Goal: Task Accomplishment & Management: Use online tool/utility

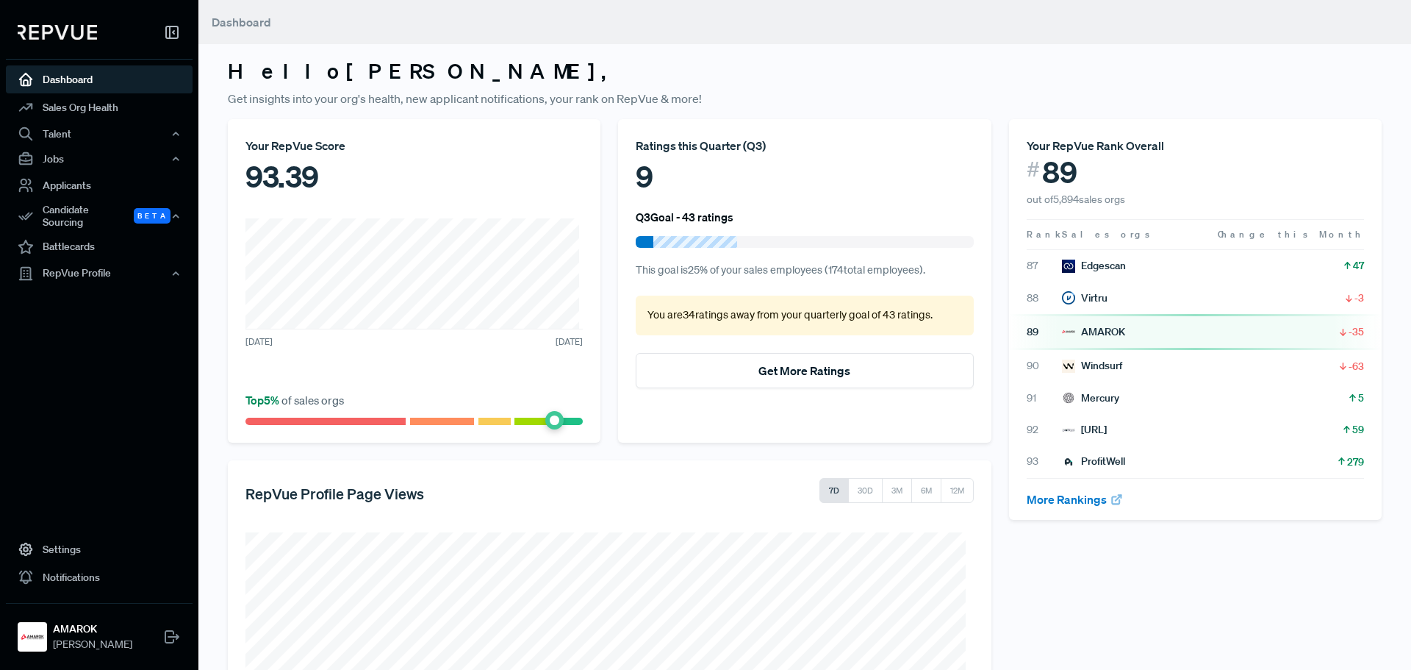
click at [1108, 333] on div "AMAROK" at bounding box center [1093, 331] width 63 height 15
click at [68, 546] on nav "Dashboard Sales Org Health Talent Talent Data Talent Profiles Talent Competitor…" at bounding box center [99, 335] width 198 height 670
click at [68, 546] on link "Settings" at bounding box center [99, 549] width 187 height 28
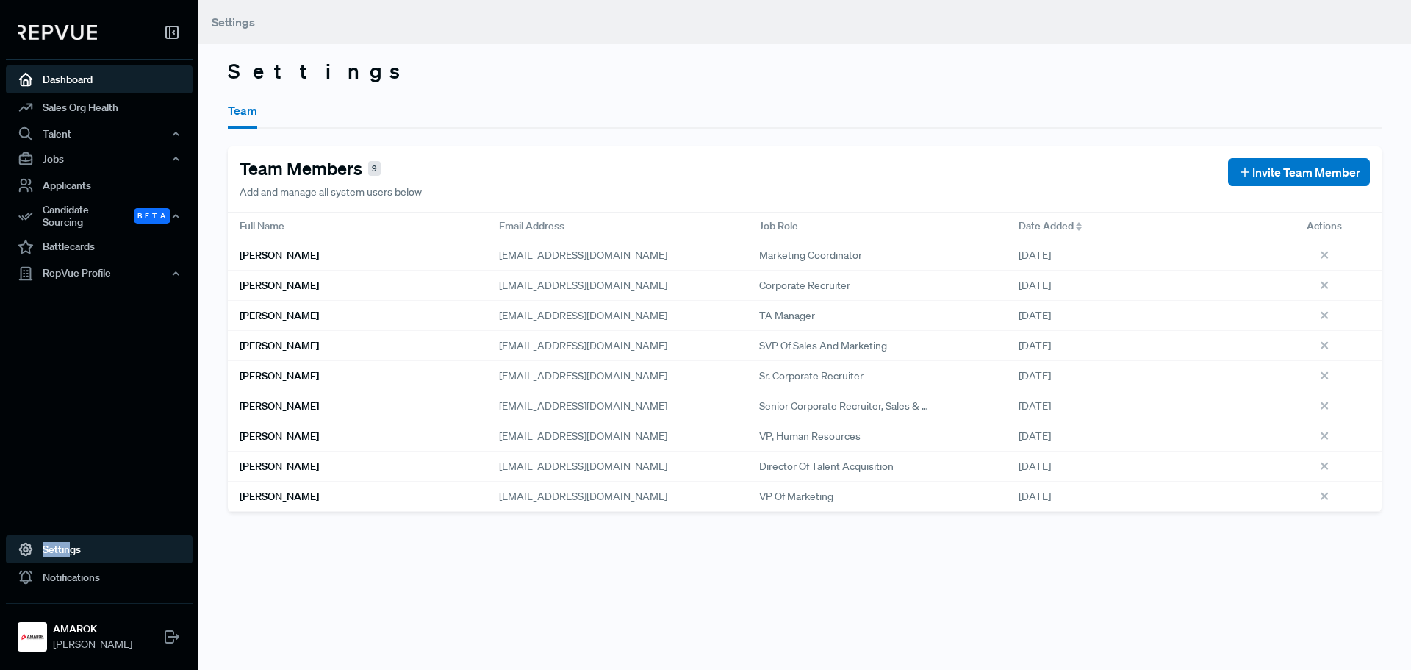
click at [80, 82] on link "Dashboard" at bounding box center [99, 79] width 187 height 28
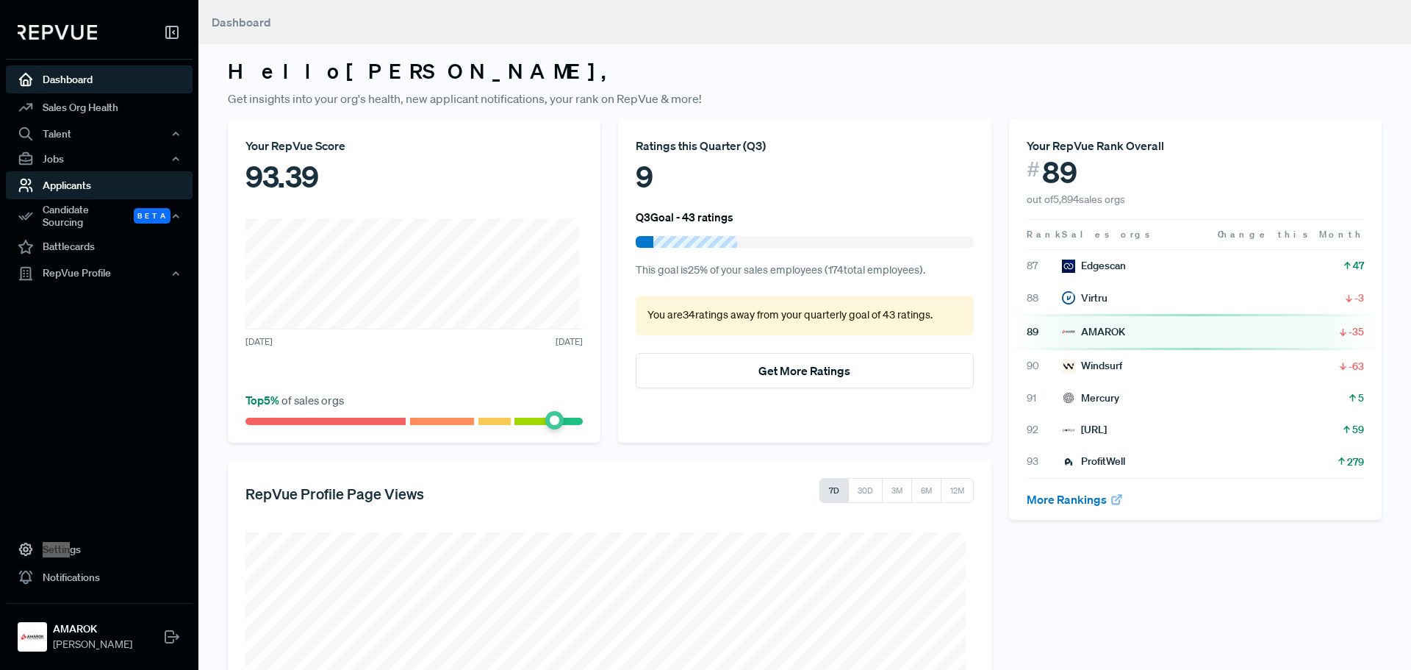
click at [101, 182] on link "Applicants" at bounding box center [99, 185] width 187 height 28
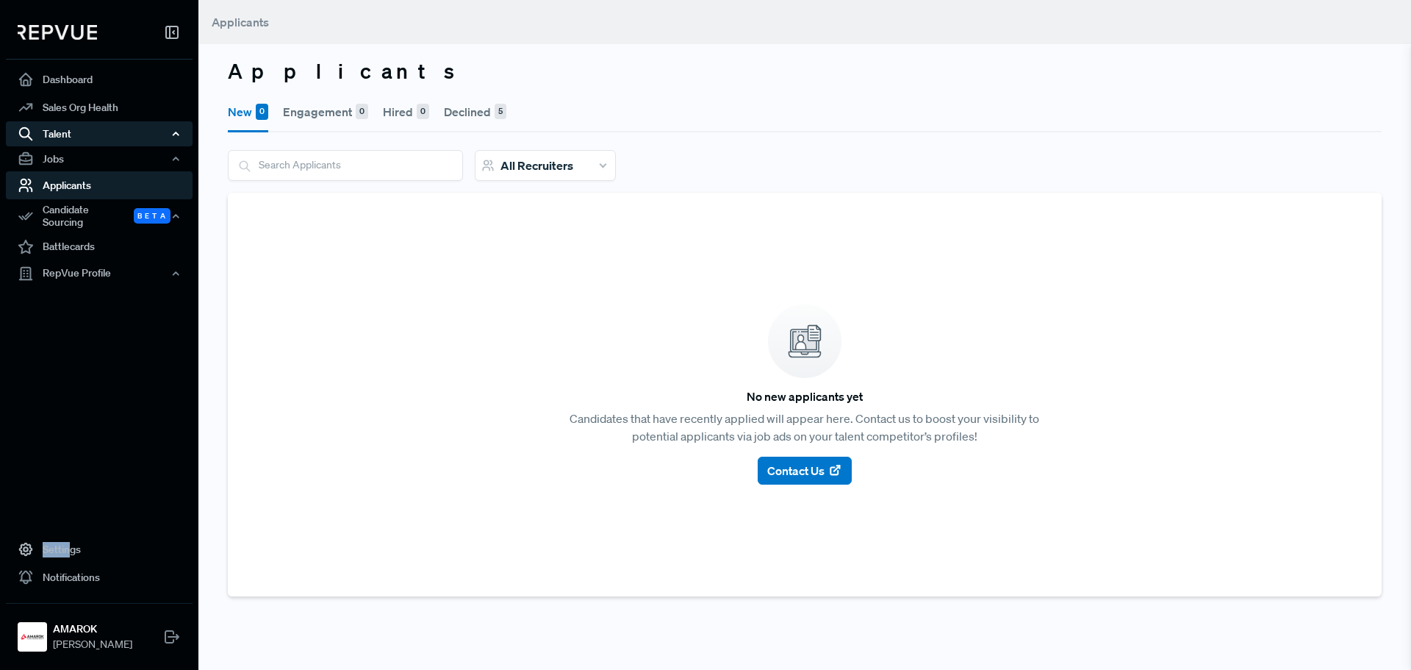
click at [111, 133] on div "Talent" at bounding box center [99, 133] width 187 height 25
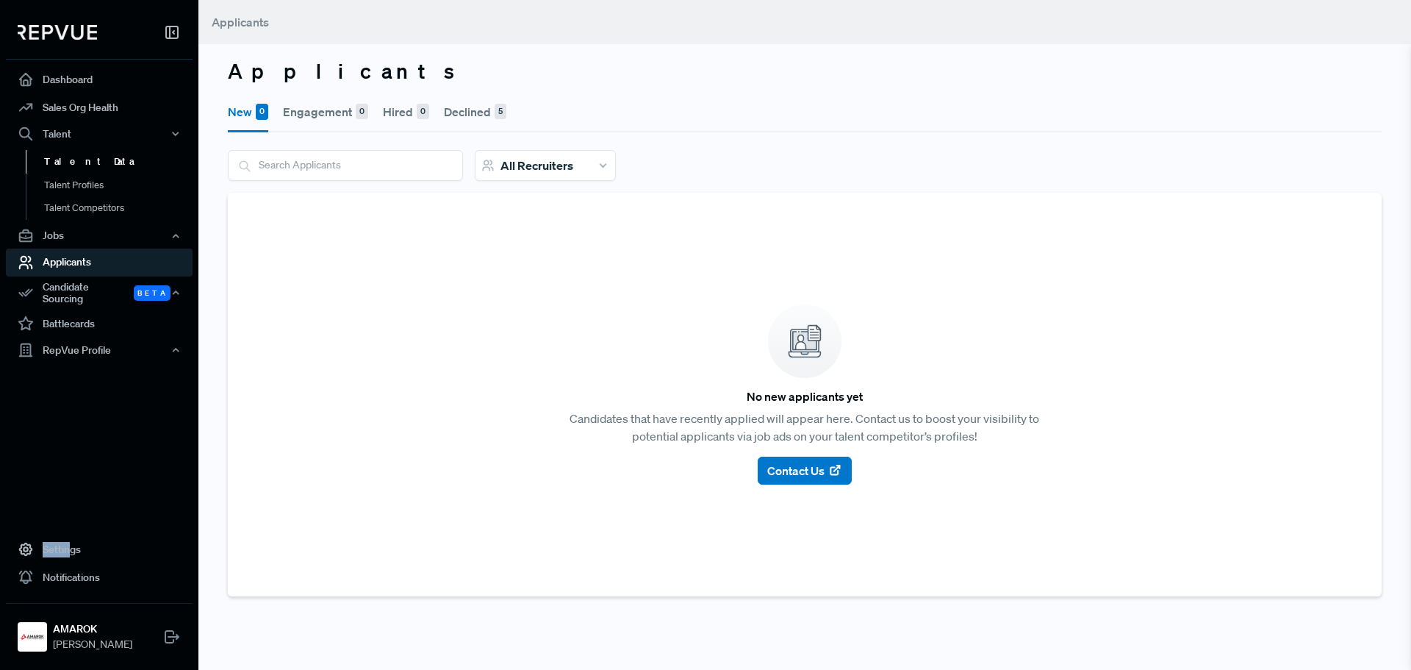
click at [94, 159] on link "Talent Data" at bounding box center [119, 162] width 187 height 24
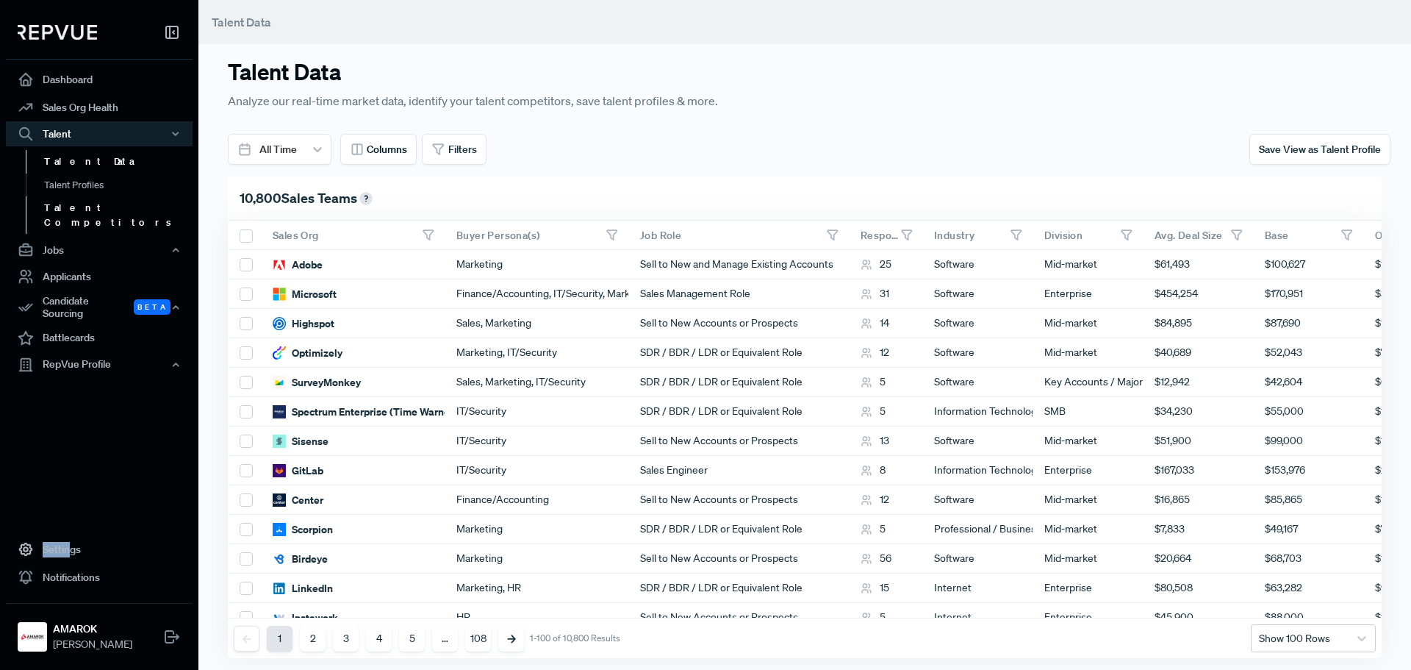
click at [98, 209] on link "Talent Competitors" at bounding box center [119, 214] width 187 height 37
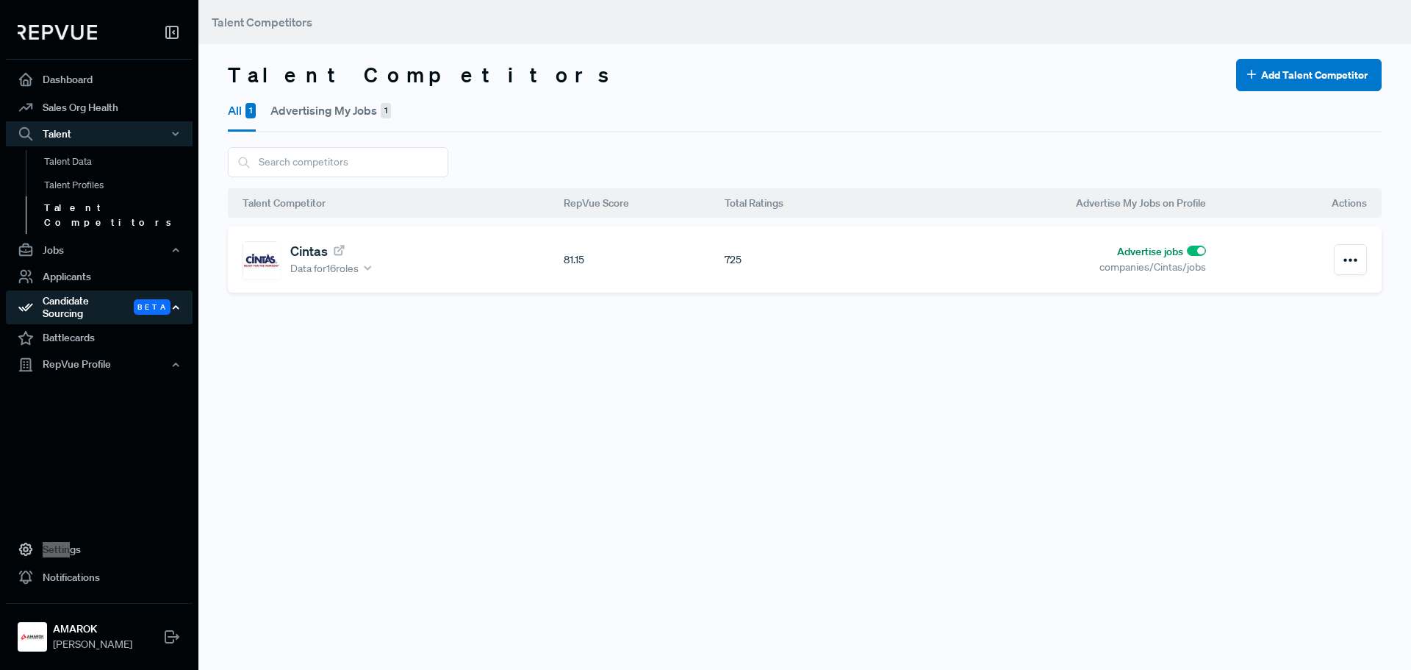
click at [119, 292] on div "Candidate Sourcing Beta" at bounding box center [99, 307] width 187 height 34
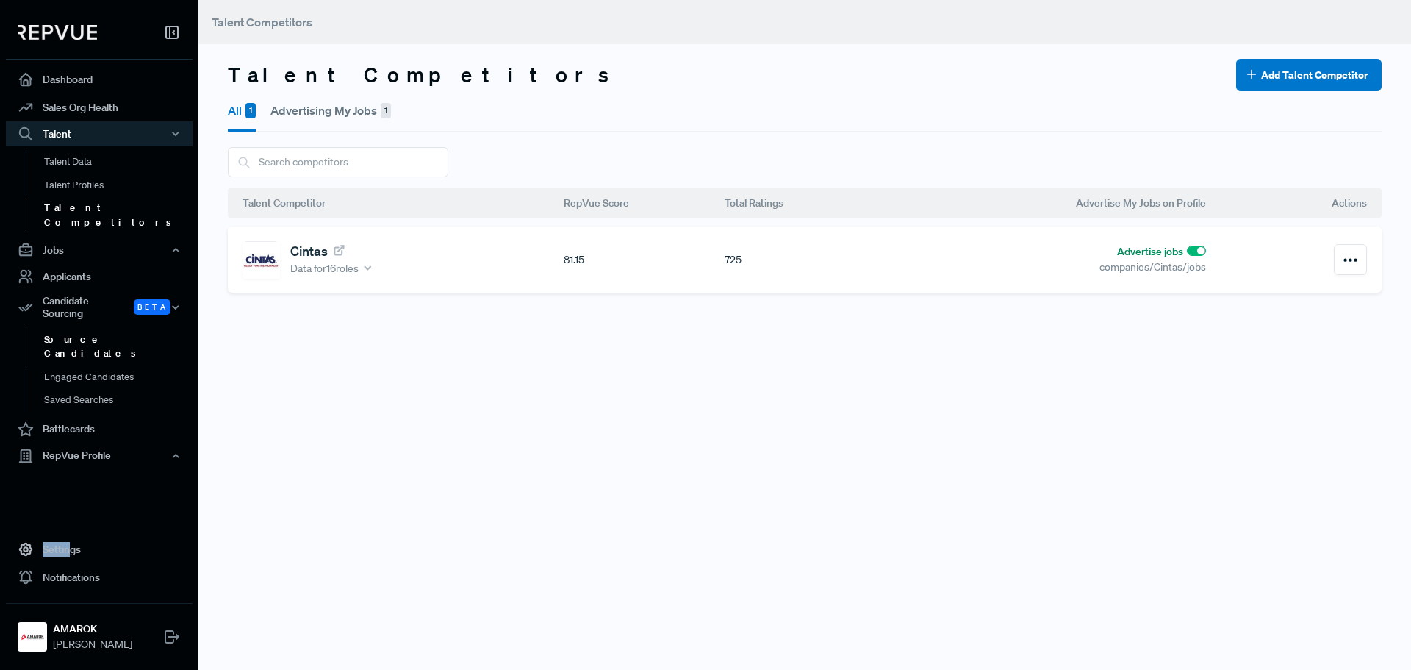
click at [103, 328] on link "Source Candidates" at bounding box center [119, 346] width 187 height 37
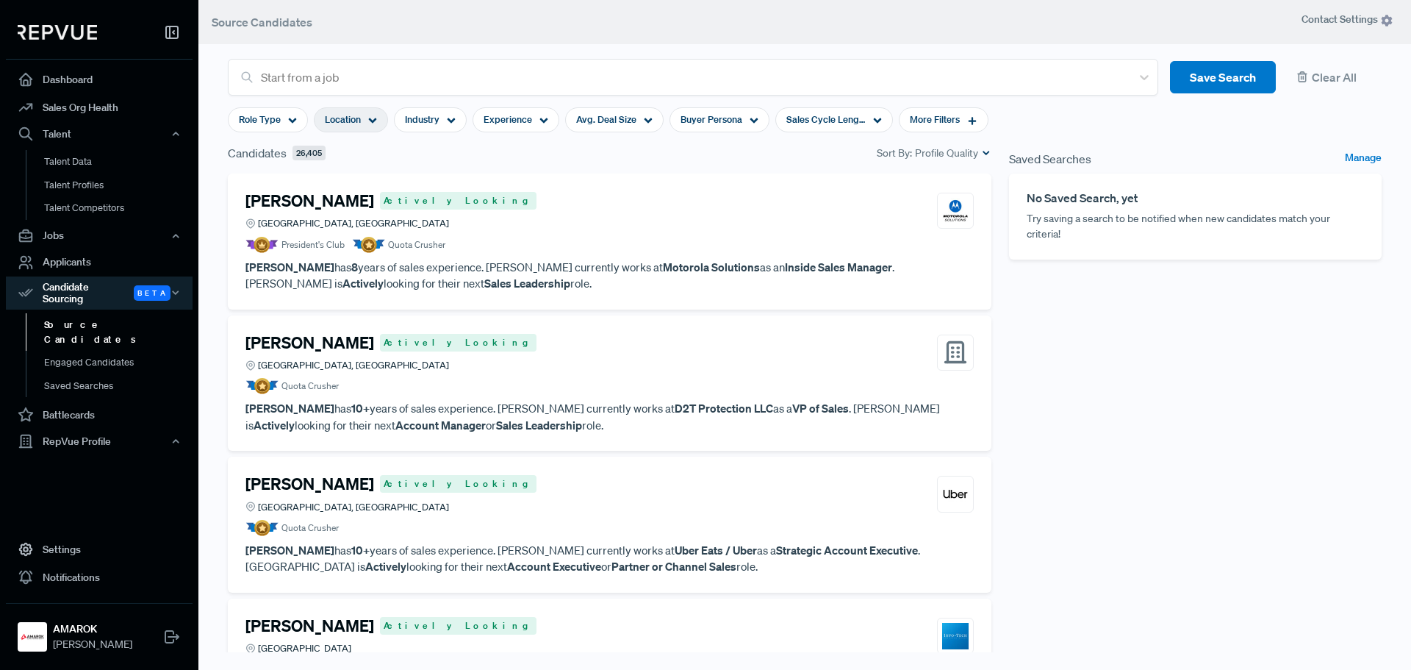
click at [379, 121] on div "Location" at bounding box center [351, 119] width 74 height 25
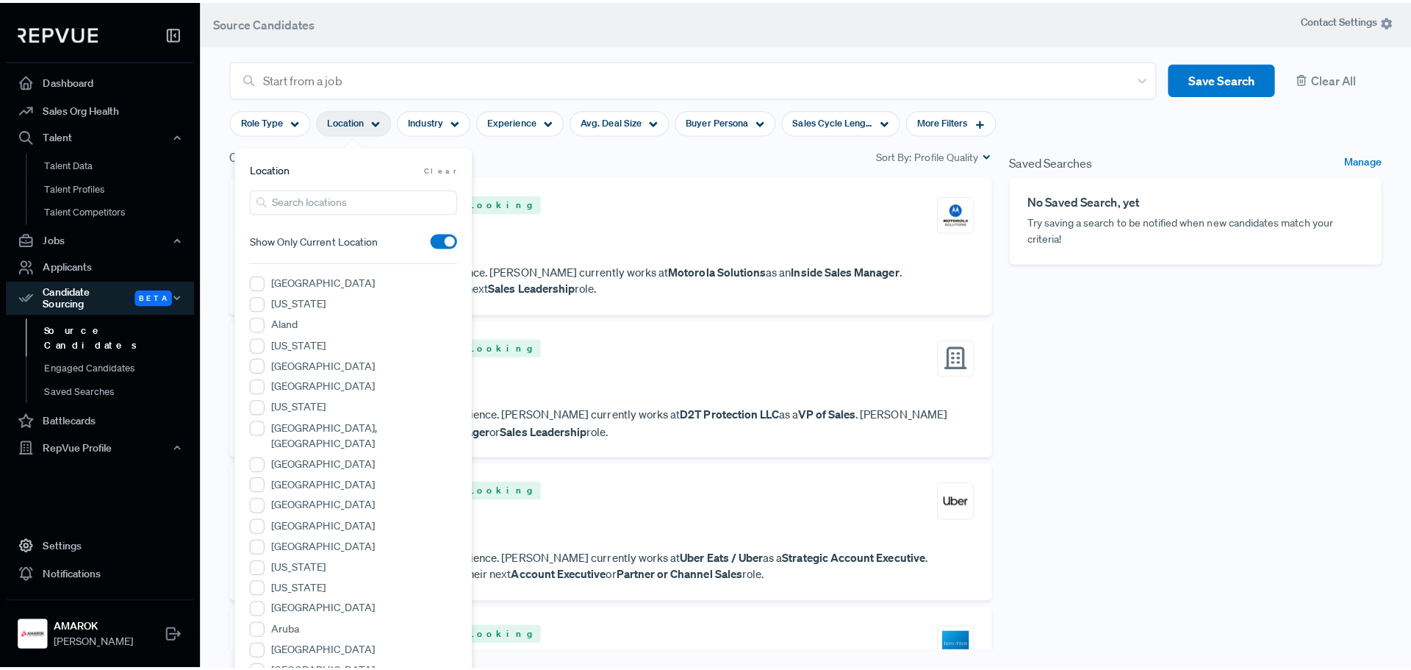
scroll to position [441, 0]
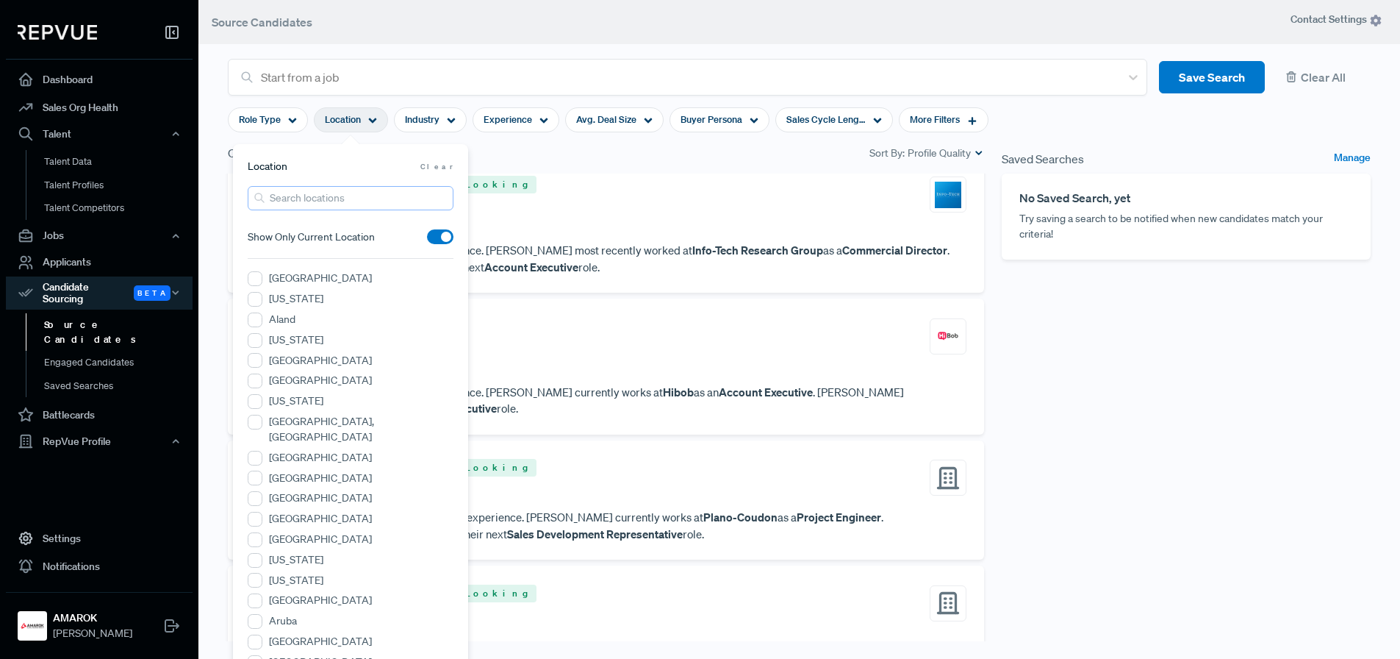
click at [308, 198] on input "search" at bounding box center [351, 198] width 206 height 24
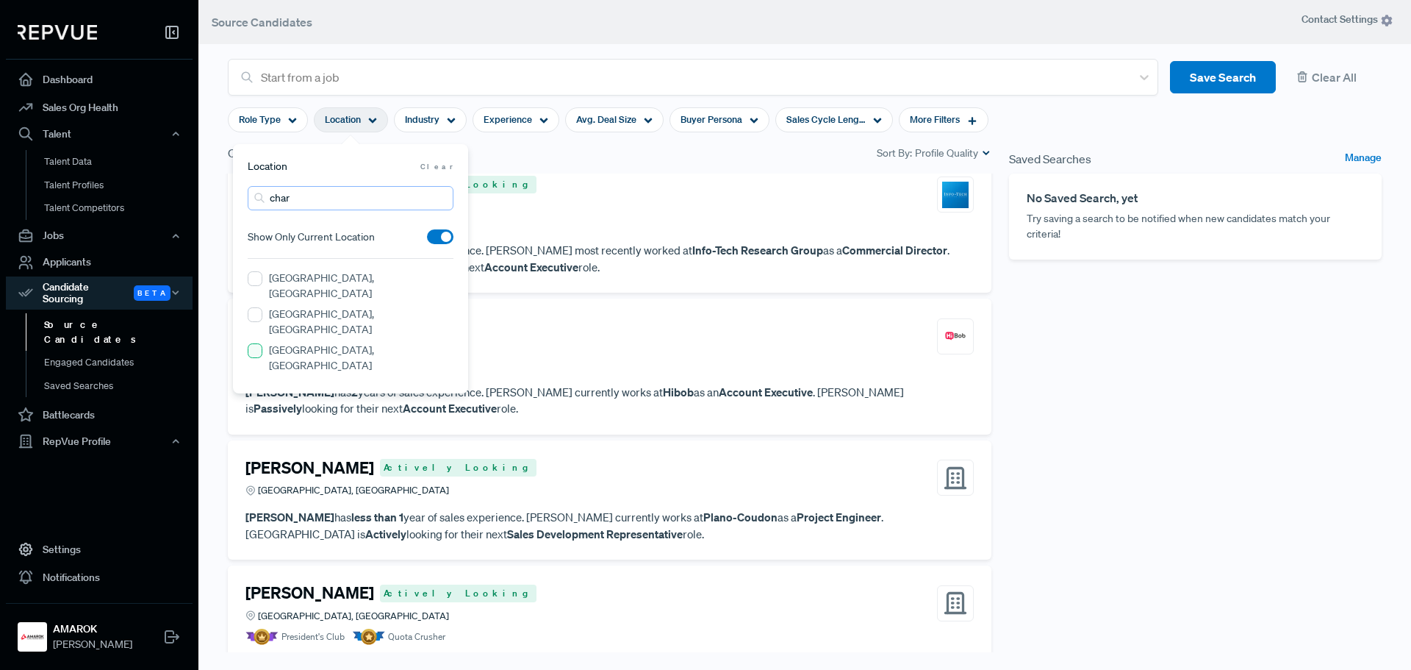
type input "char"
click at [252, 343] on NC "[GEOGRAPHIC_DATA], [GEOGRAPHIC_DATA]" at bounding box center [255, 350] width 15 height 15
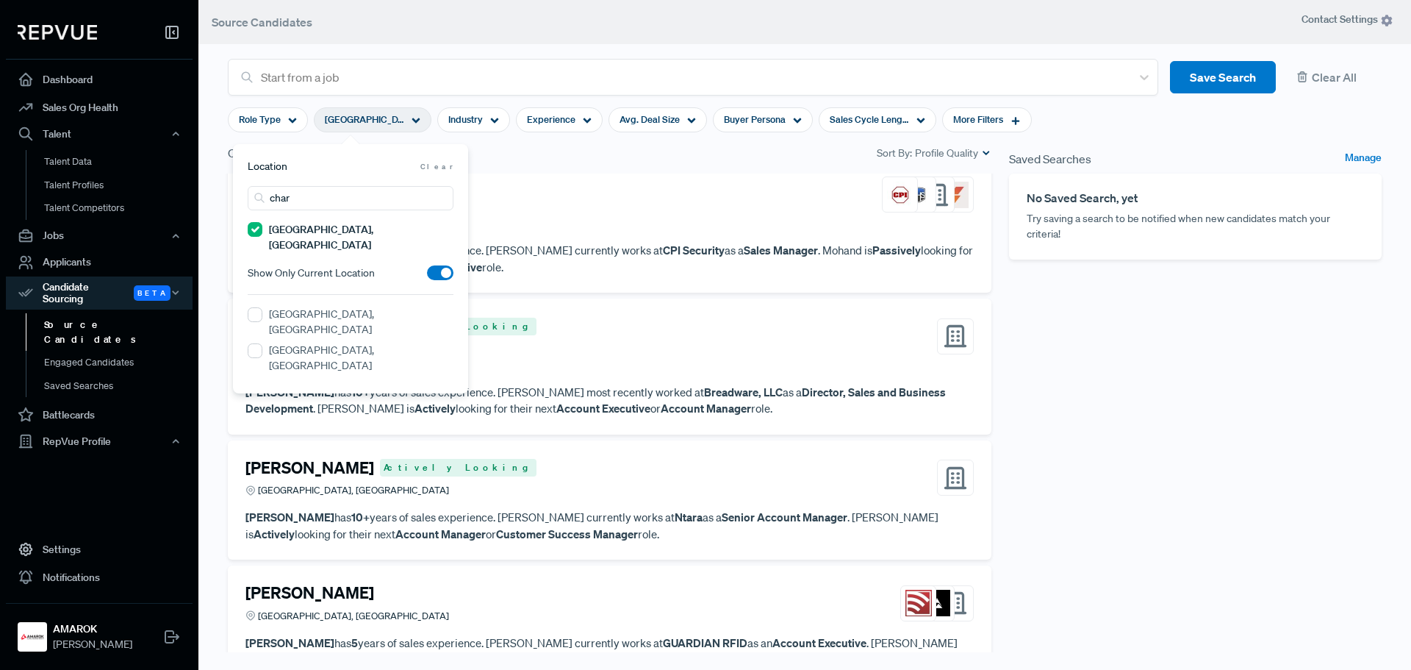
click at [1172, 363] on div "Saved Searches Manage No Saved Search, yet Try saving a search to be notified w…" at bounding box center [1195, 412] width 390 height 536
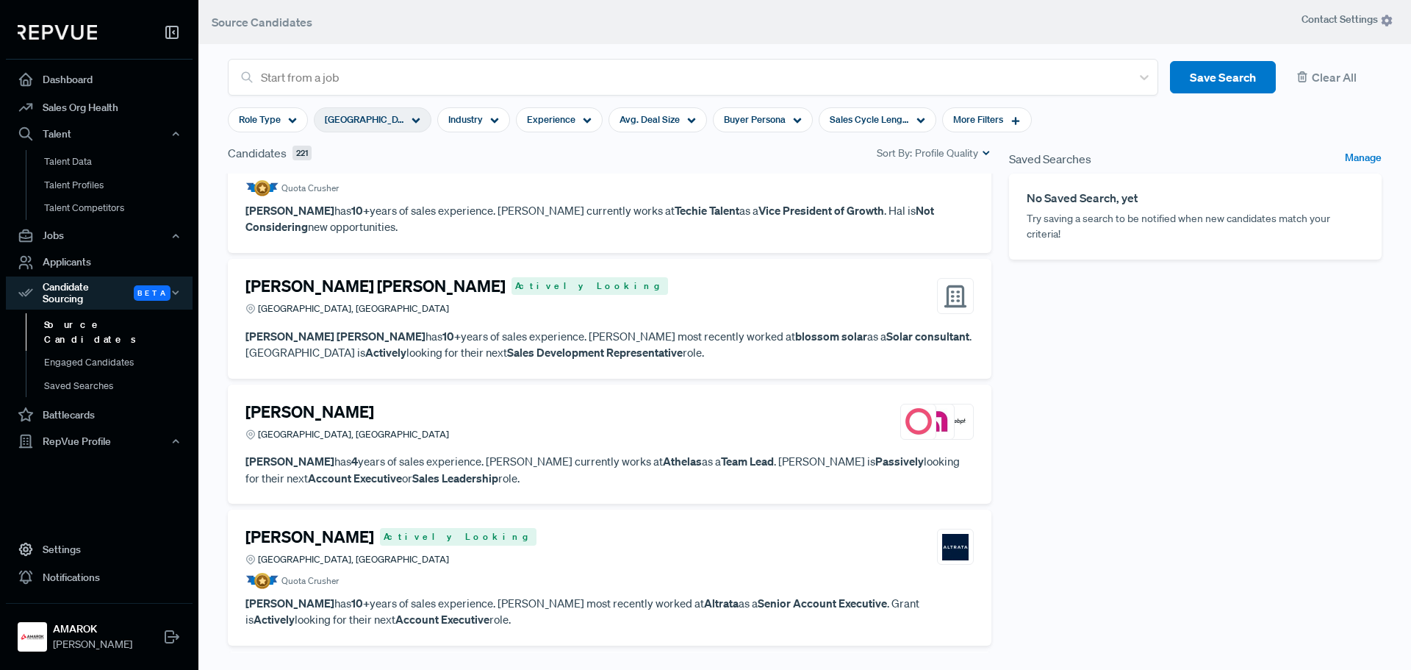
scroll to position [1543, 0]
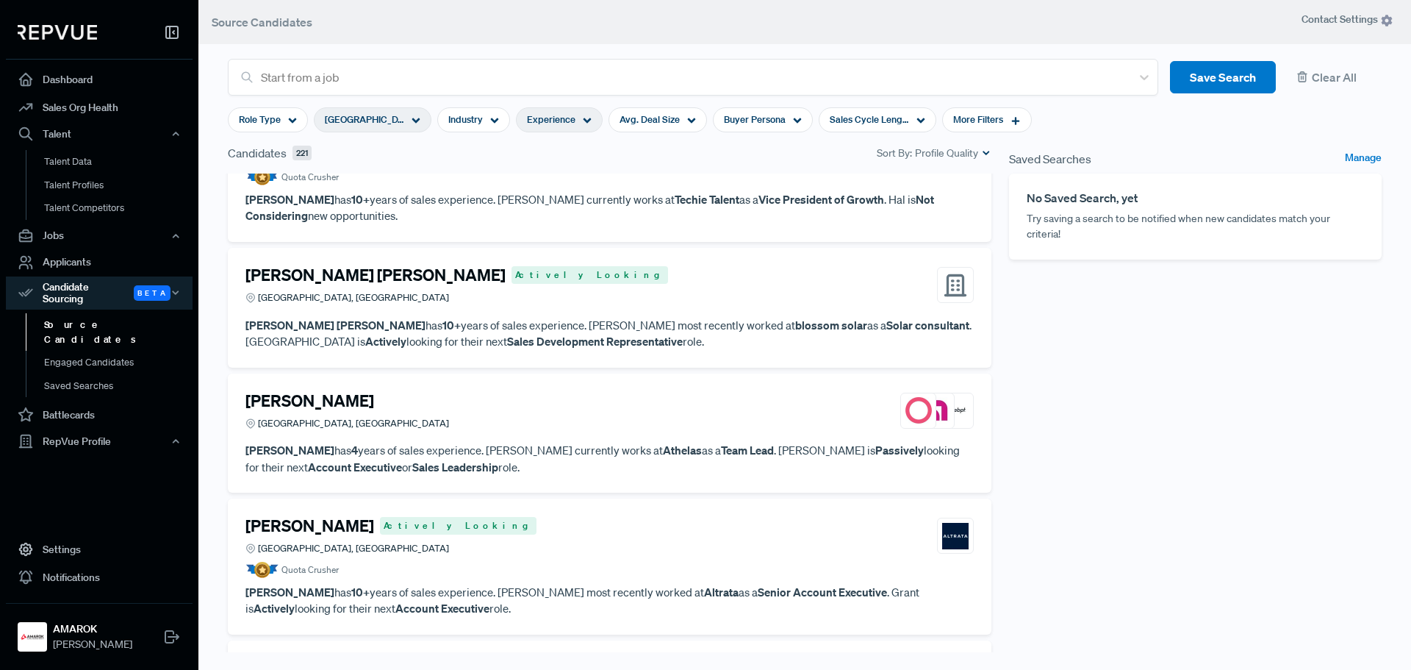
click at [589, 123] on icon at bounding box center [587, 120] width 9 height 9
type input "6 Years"
drag, startPoint x: 625, startPoint y: 195, endPoint x: 566, endPoint y: 194, distance: 58.8
click at [566, 194] on div at bounding box center [561, 194] width 10 height 10
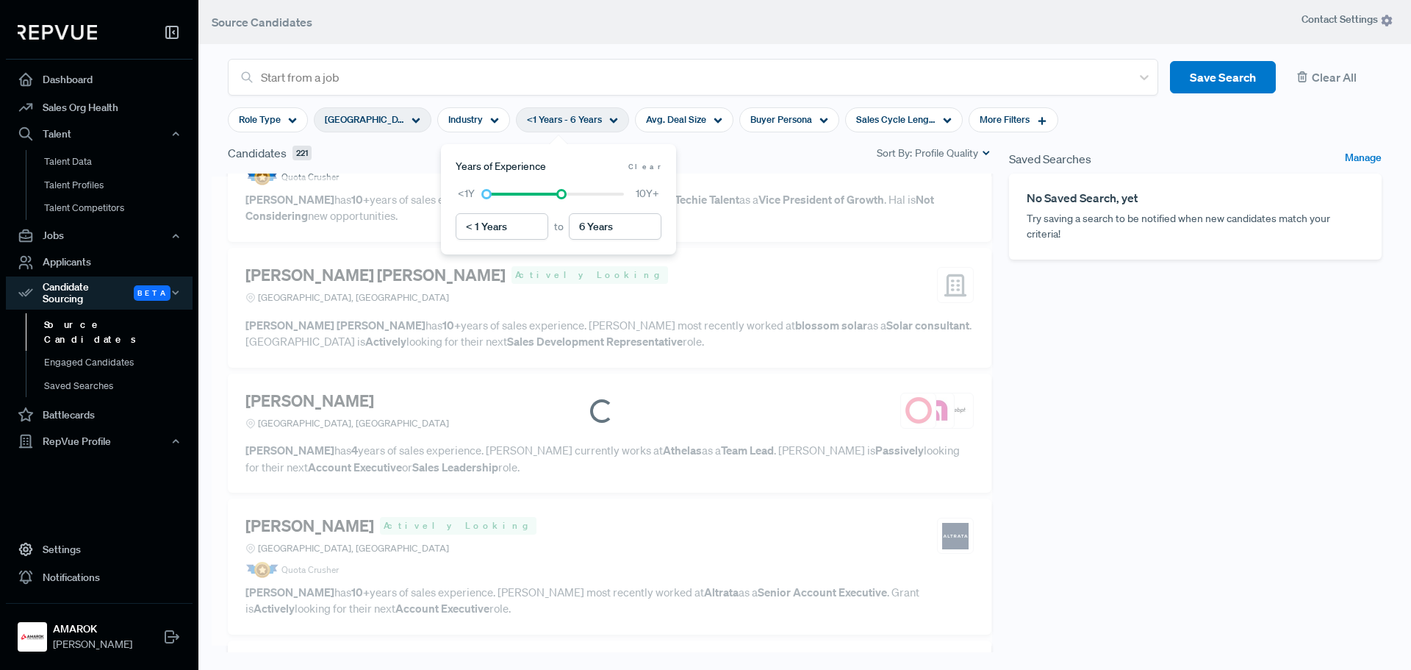
scroll to position [1527, 0]
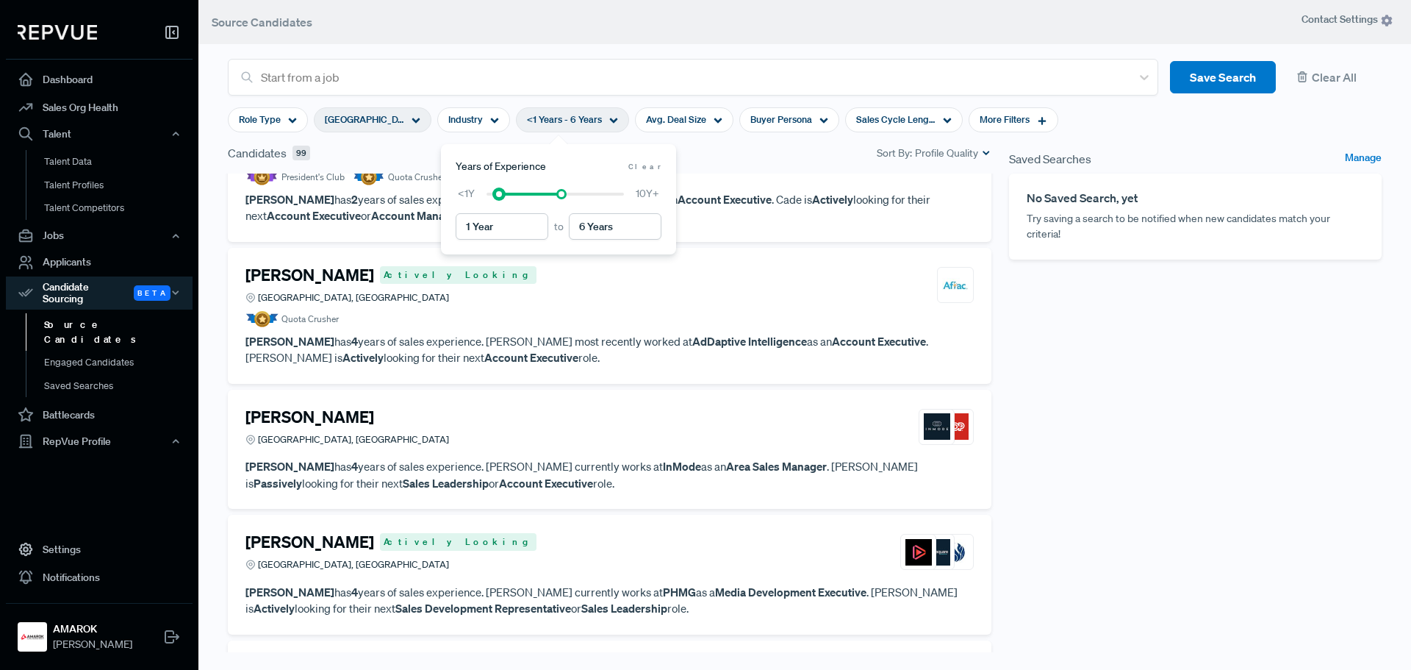
type input "2 Years"
drag, startPoint x: 486, startPoint y: 197, endPoint x: 506, endPoint y: 201, distance: 20.3
click at [506, 201] on div "2 Years to 6 Years <1Y 10Y+" at bounding box center [559, 213] width 206 height 54
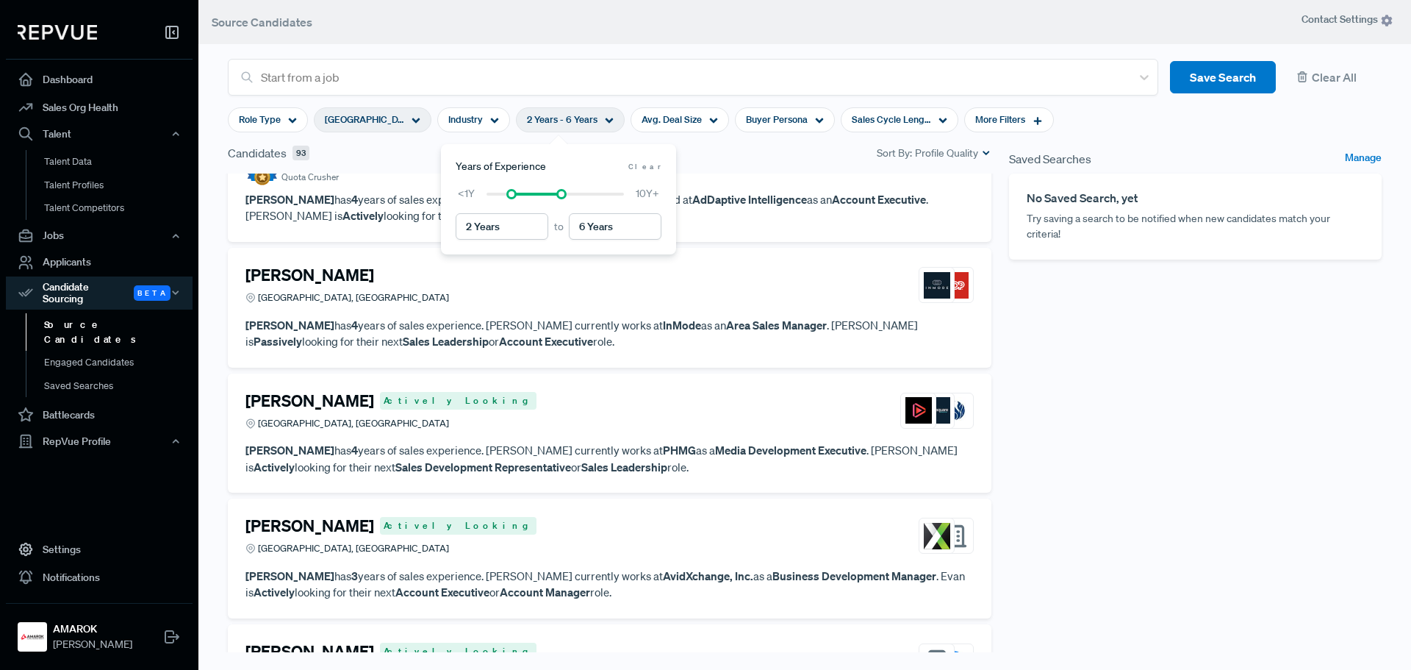
click at [1102, 386] on div "Saved Searches Manage No Saved Search, yet Try saving a search to be notified w…" at bounding box center [1195, 412] width 390 height 536
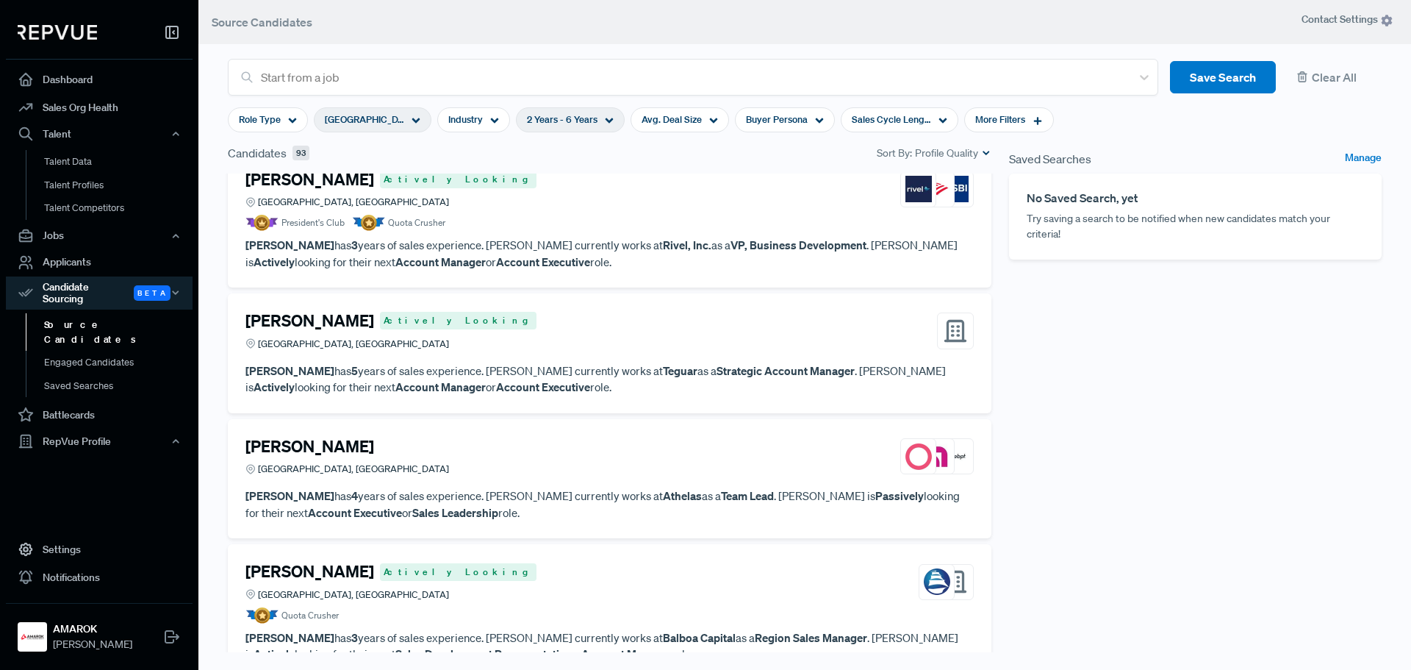
scroll to position [220, 0]
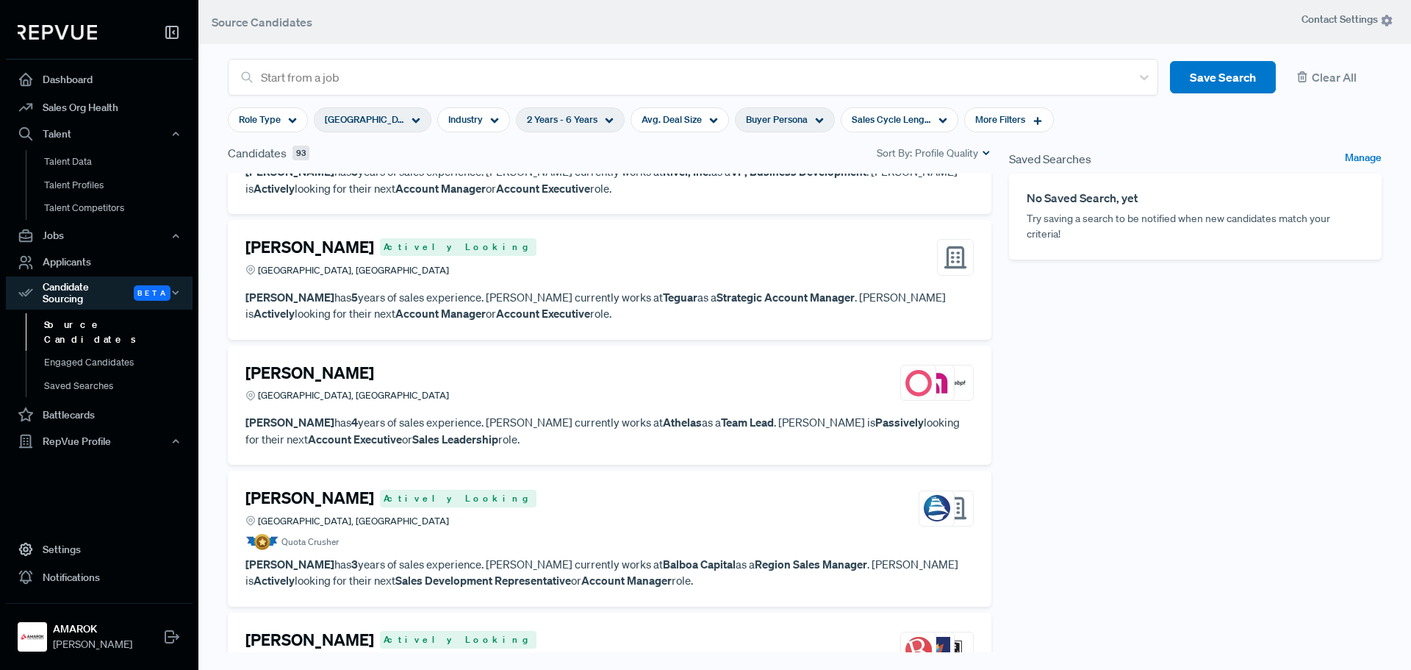
click at [818, 119] on use at bounding box center [820, 120] width 8 height 5
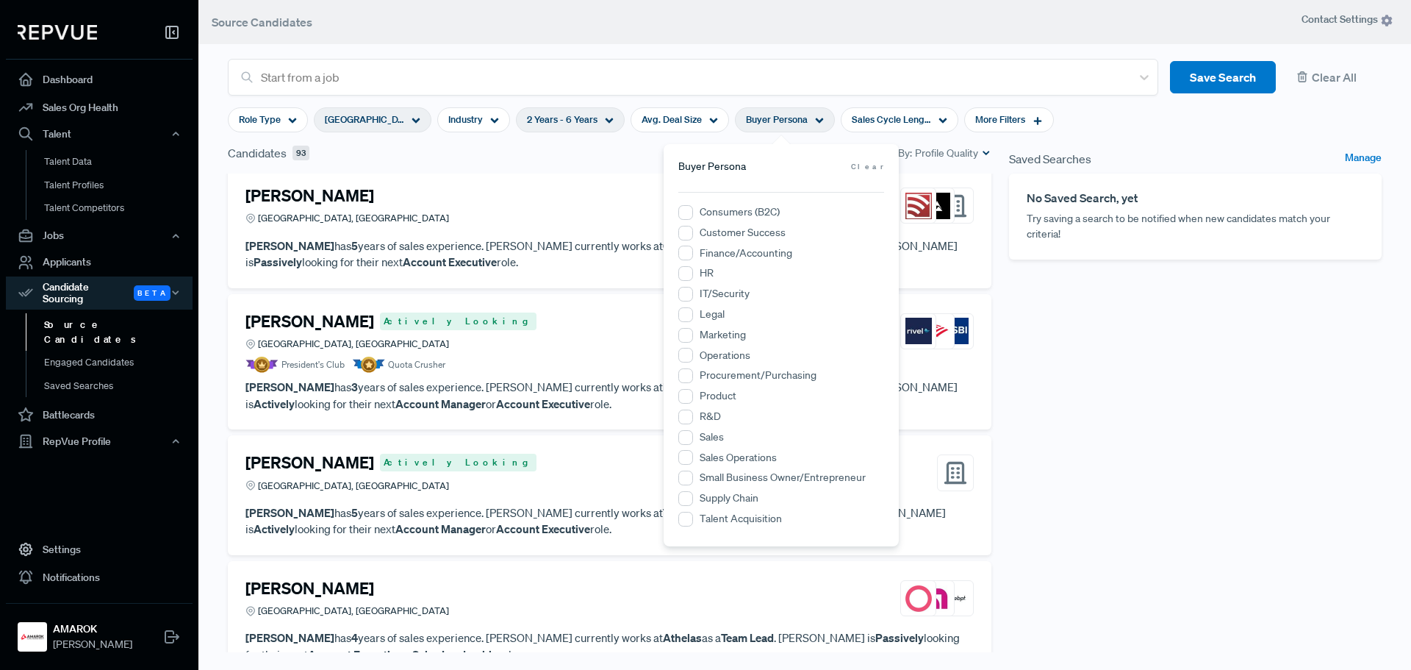
scroll to position [0, 0]
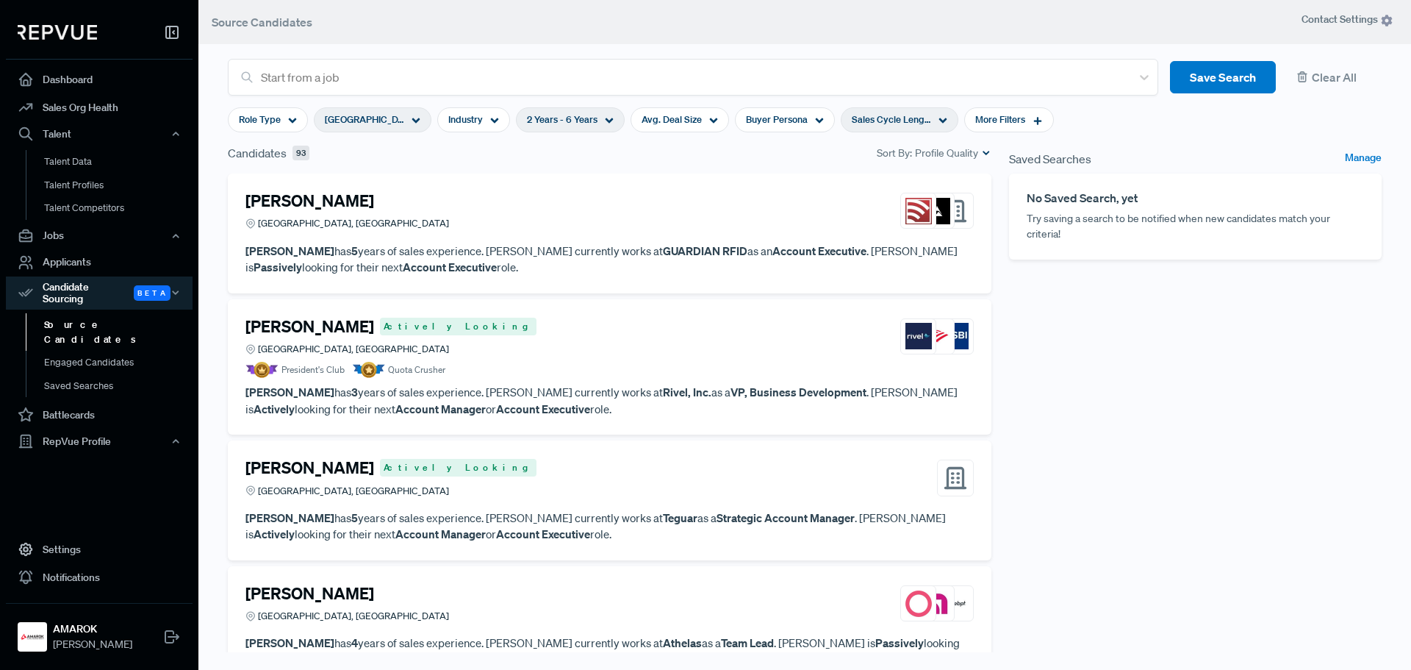
click at [929, 121] on div "Sales Cycle Length" at bounding box center [900, 119] width 118 height 25
click at [495, 121] on use at bounding box center [495, 120] width 8 height 5
click at [1033, 122] on icon at bounding box center [1038, 120] width 10 height 10
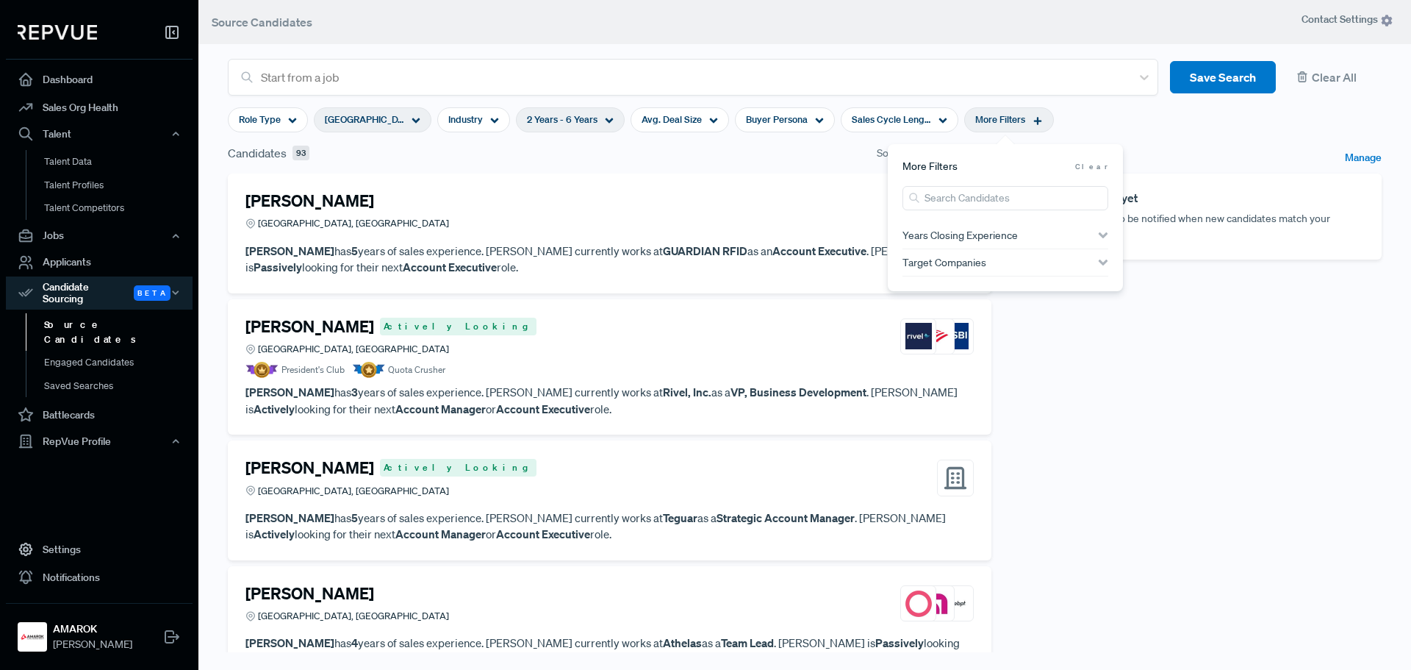
click at [733, 149] on div "Candidates 93 Sort By: Profile Quality" at bounding box center [610, 153] width 764 height 18
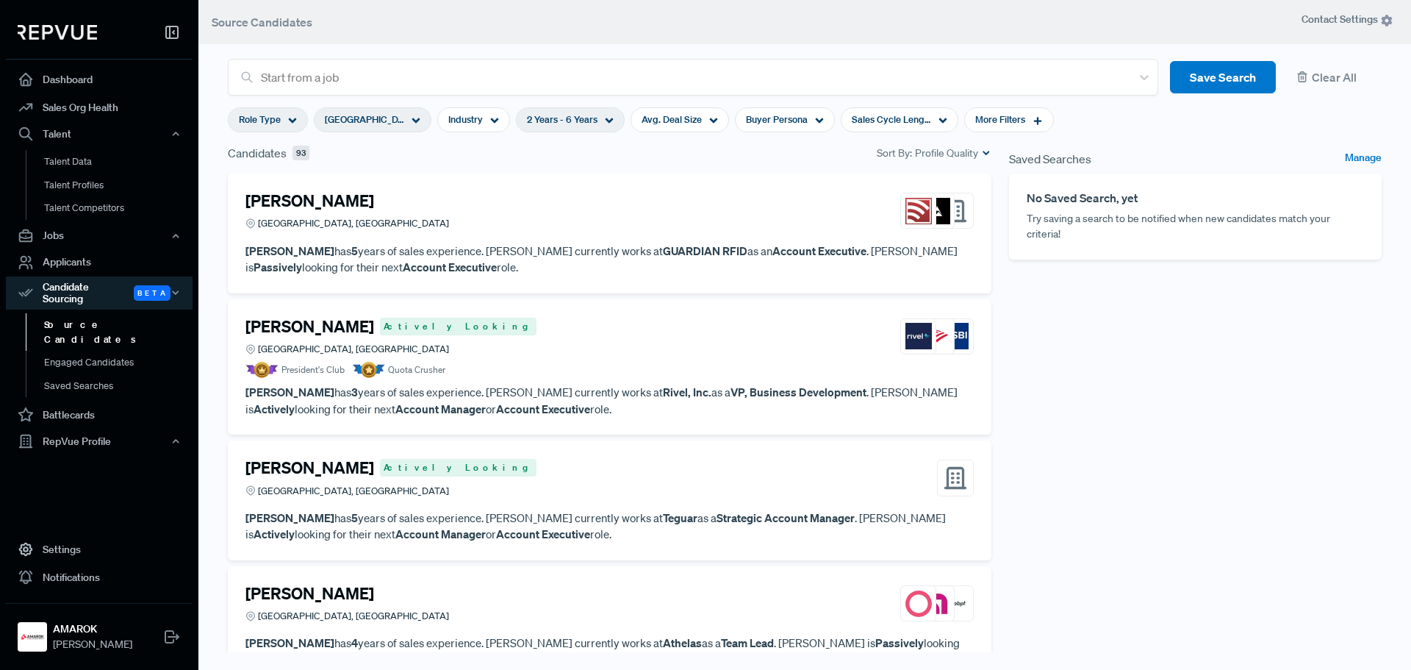
click at [282, 118] on div "Role Type" at bounding box center [268, 119] width 80 height 25
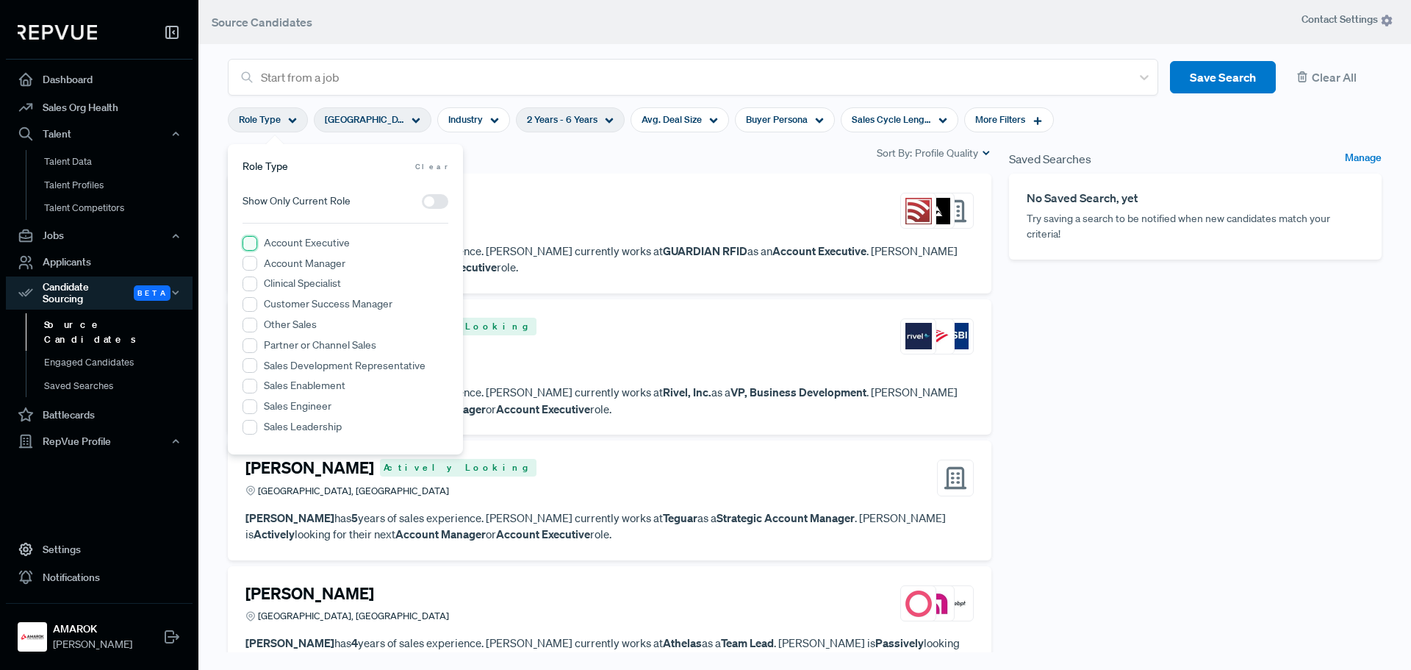
click at [245, 244] on Executive "Account Executive" at bounding box center [250, 243] width 15 height 15
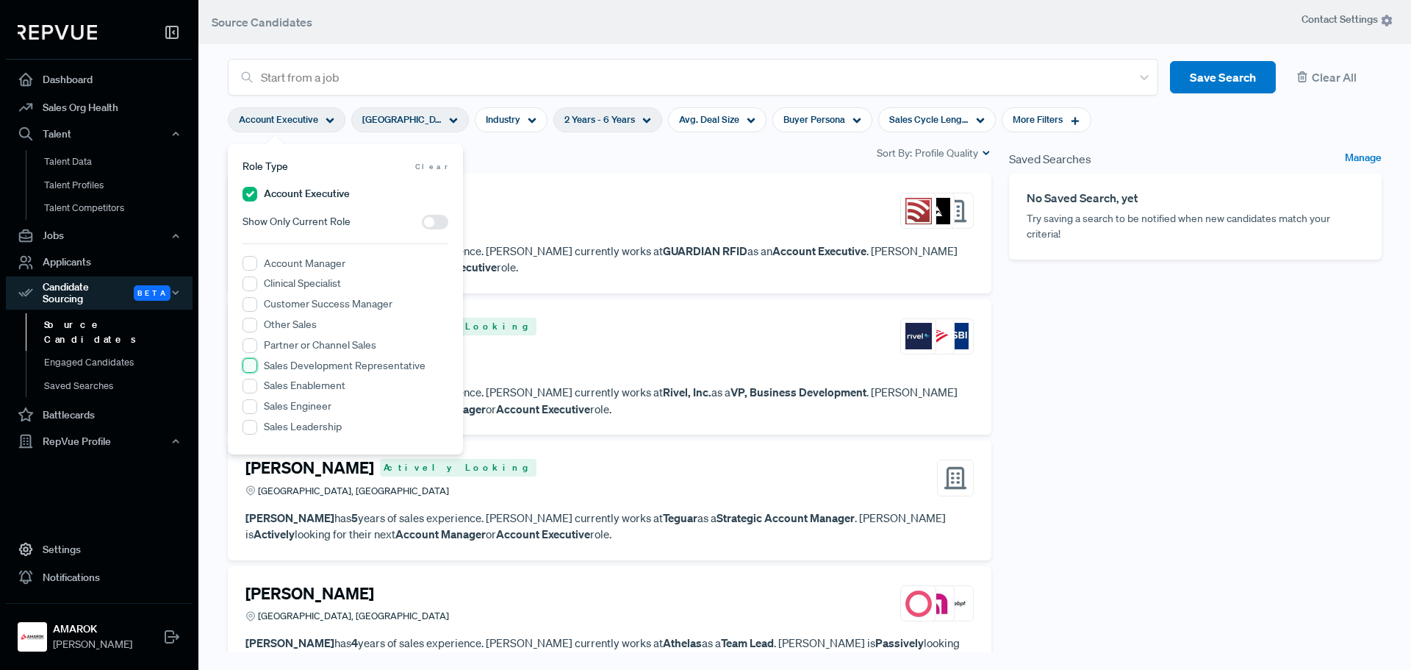
click at [247, 364] on Representative "Sales Development Representative" at bounding box center [250, 365] width 15 height 15
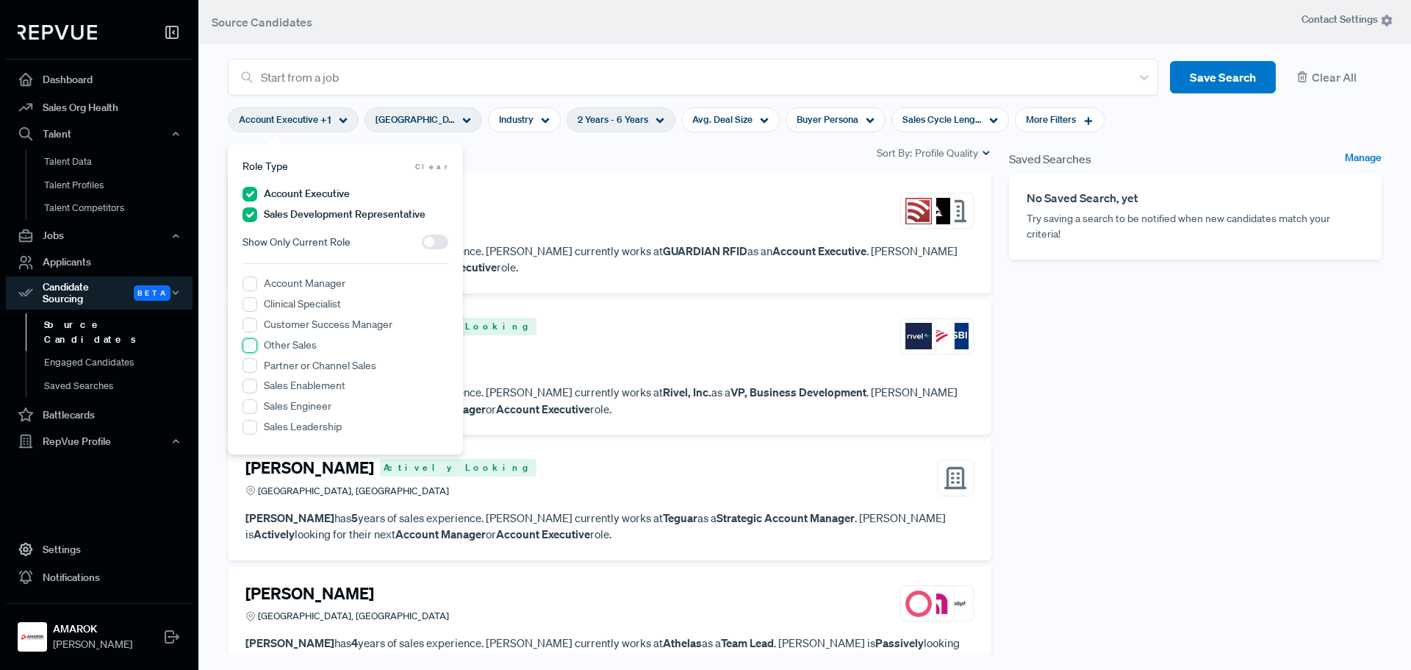
click at [253, 346] on Sales "Other Sales" at bounding box center [250, 345] width 15 height 15
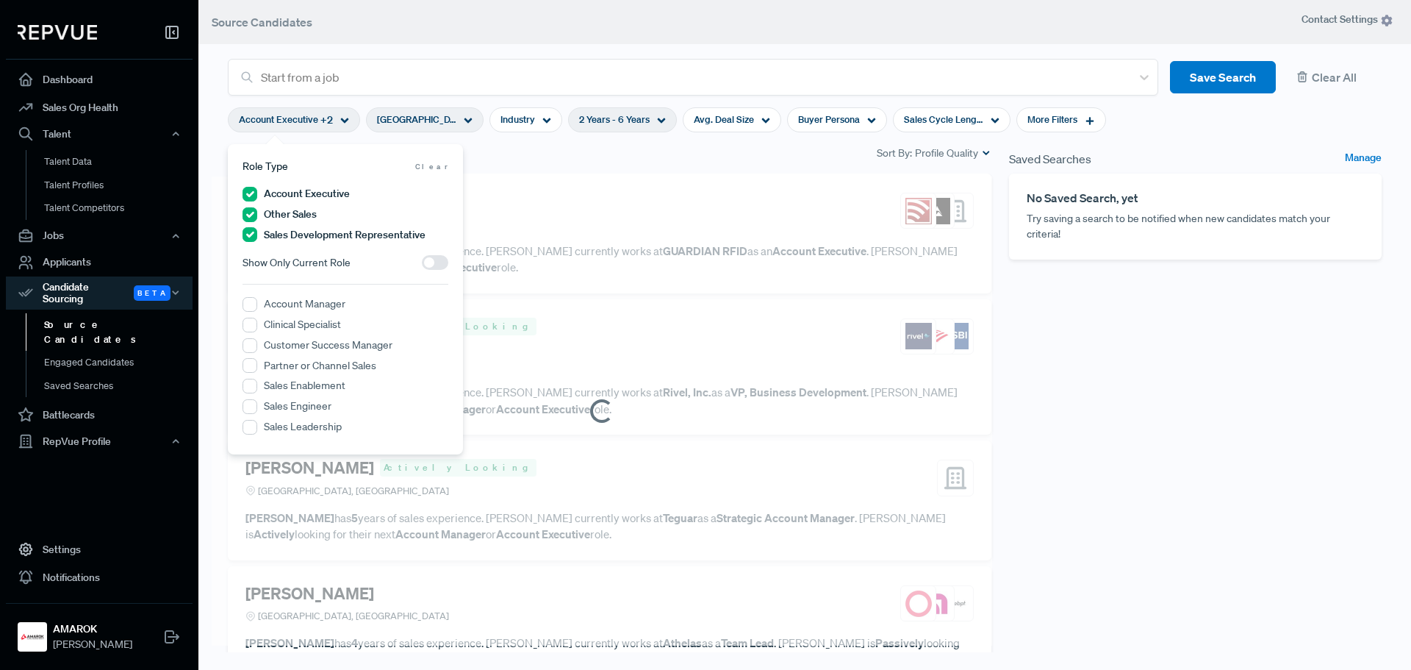
click at [1016, 375] on div "Saved Searches Manage No Saved Search, yet Try saving a search to be notified w…" at bounding box center [1195, 412] width 390 height 536
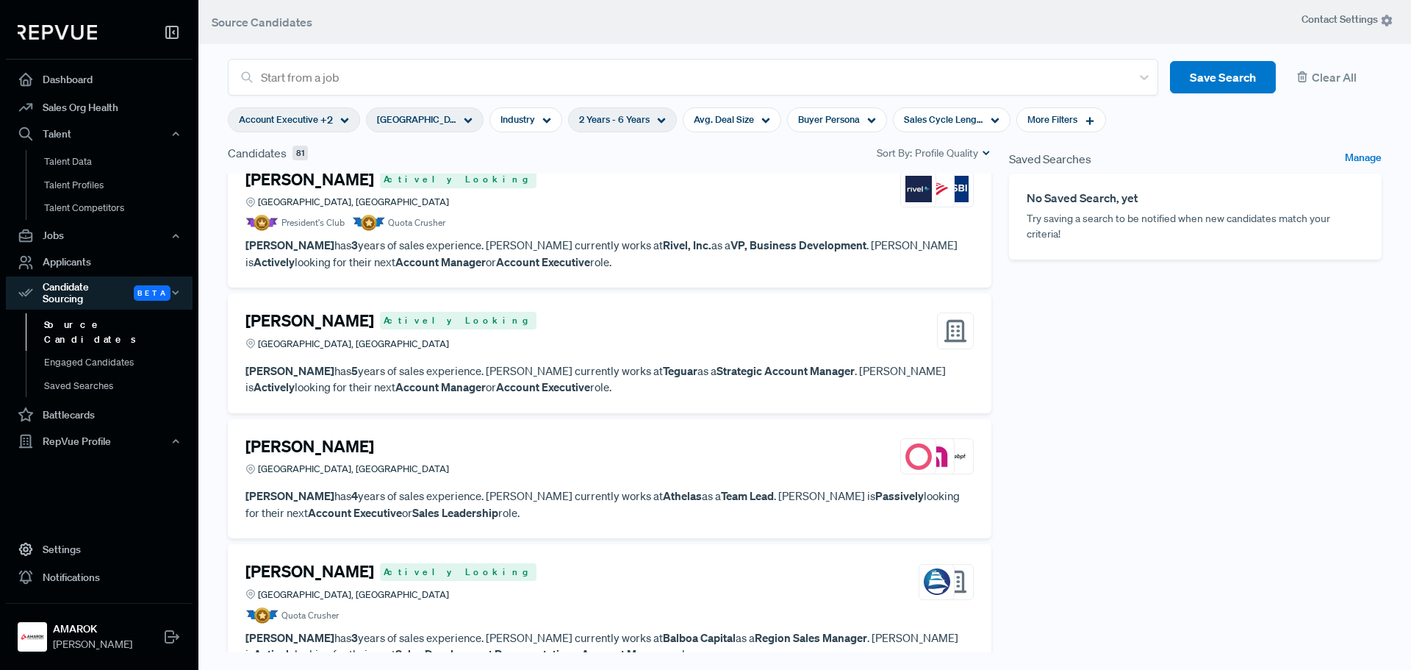
scroll to position [220, 0]
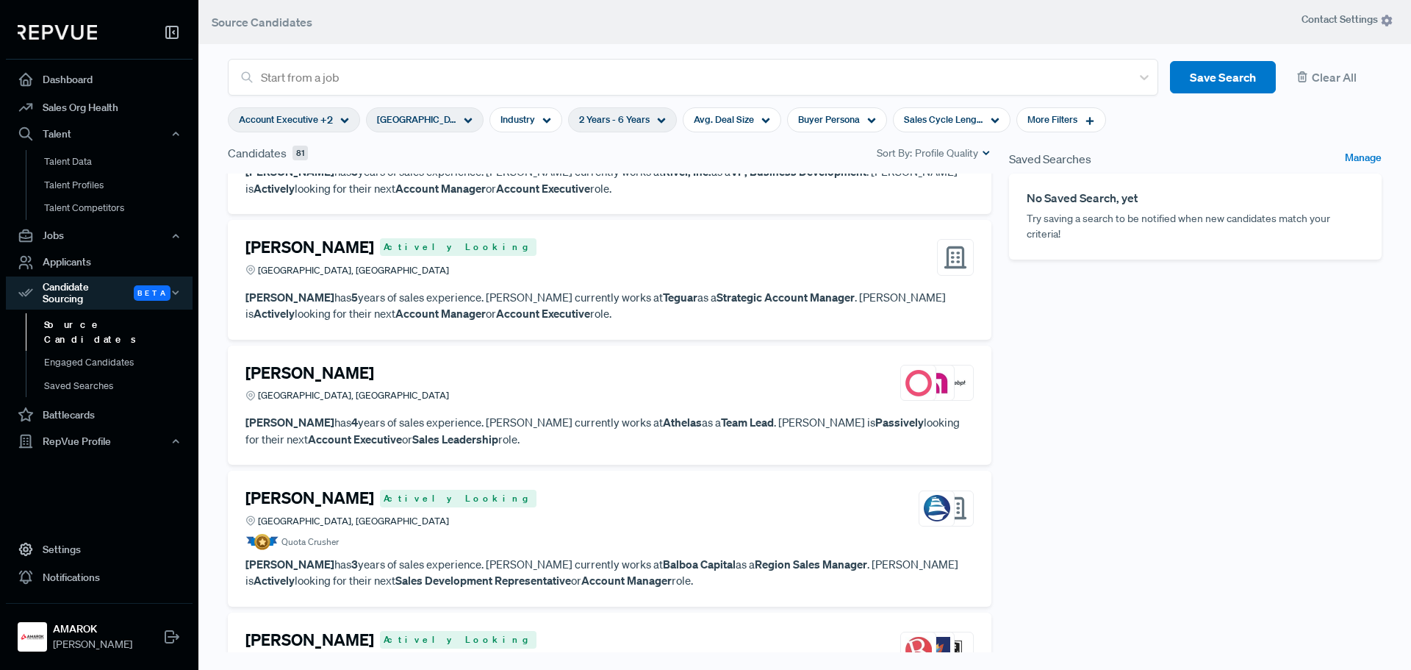
click at [511, 404] on article "[PERSON_NAME] [GEOGRAPHIC_DATA], [GEOGRAPHIC_DATA]" at bounding box center [609, 386] width 728 height 46
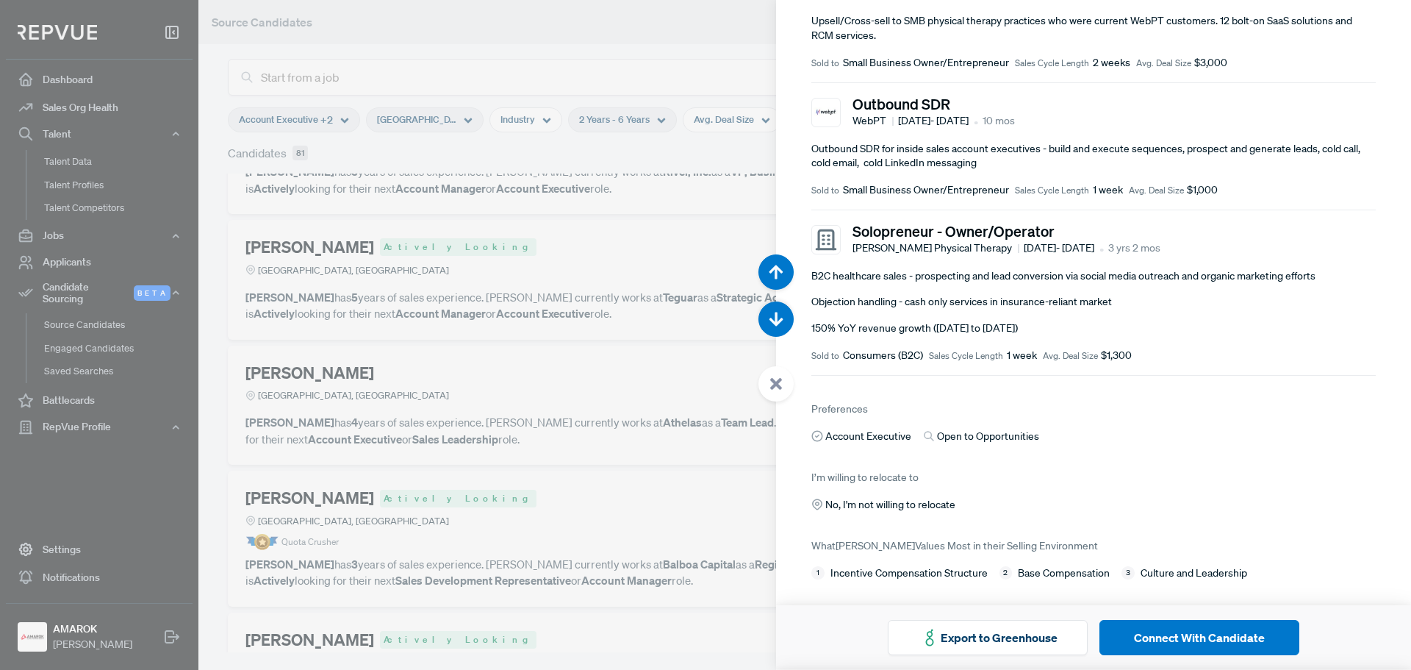
scroll to position [685, 0]
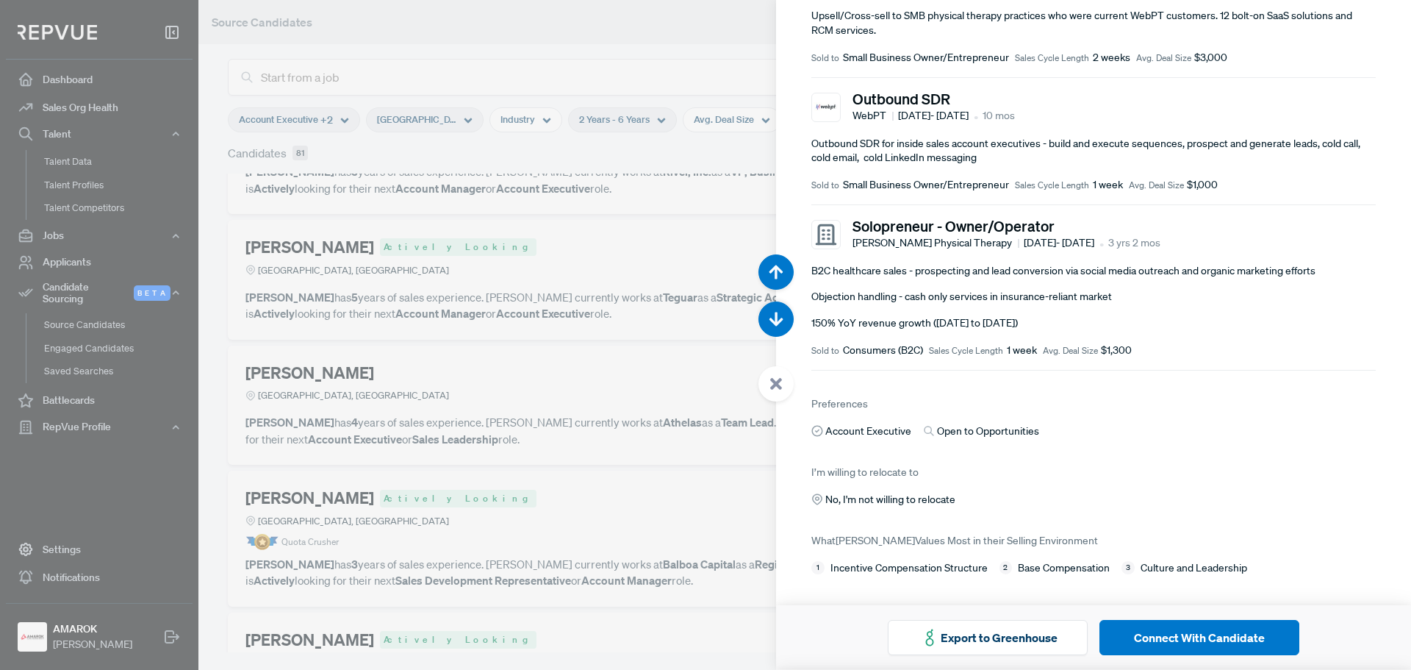
click at [531, 503] on div at bounding box center [705, 335] width 1411 height 670
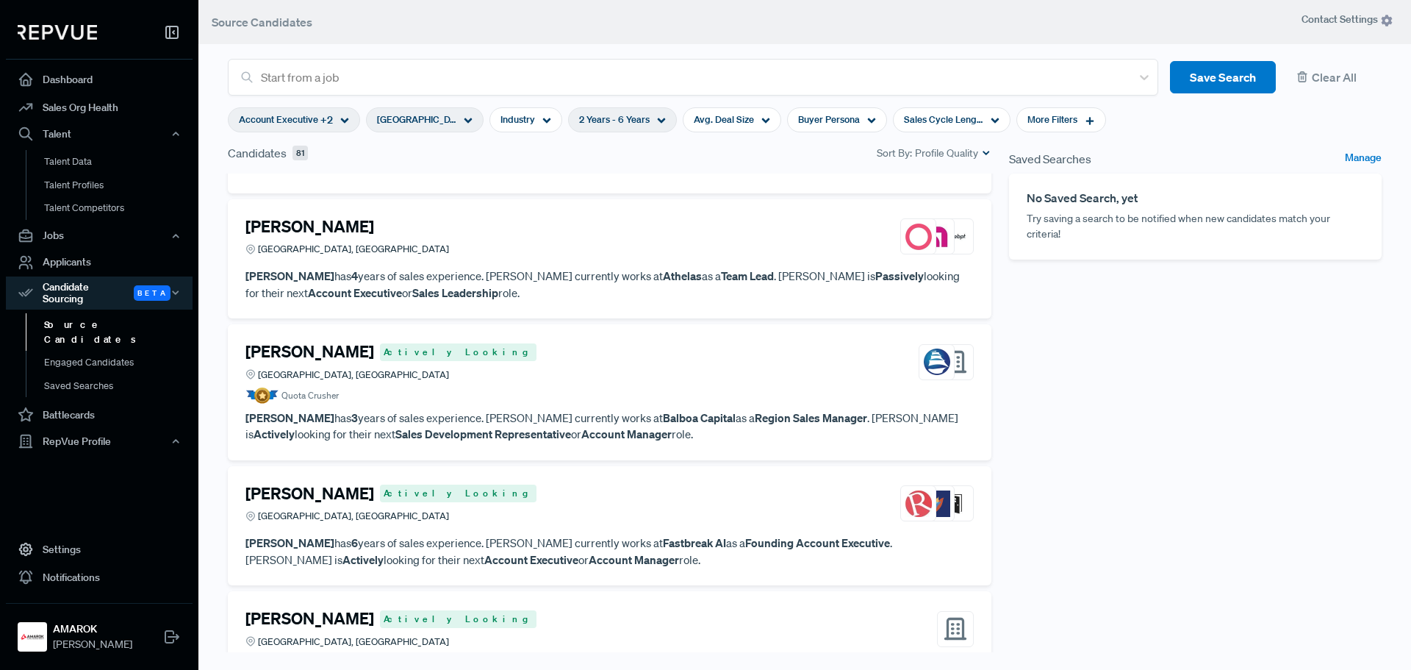
scroll to position [367, 0]
click at [342, 347] on h4 "[PERSON_NAME]" at bounding box center [309, 350] width 129 height 19
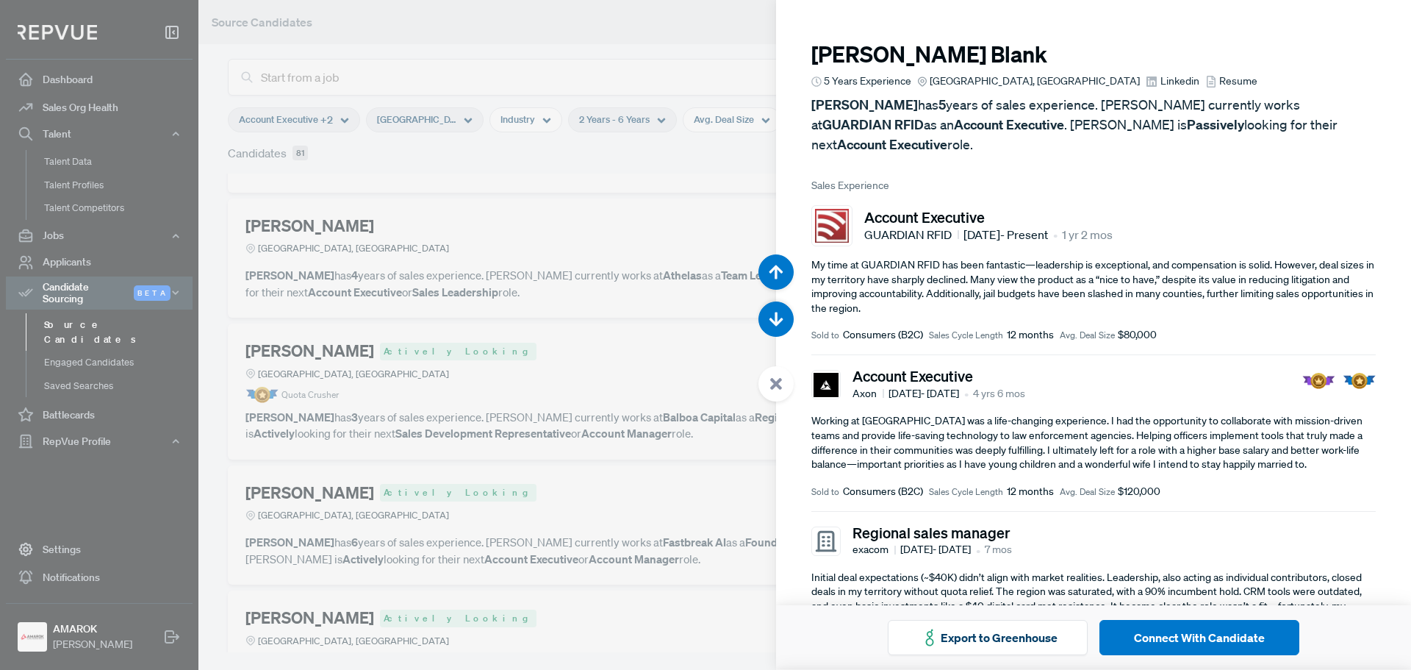
scroll to position [2678, 0]
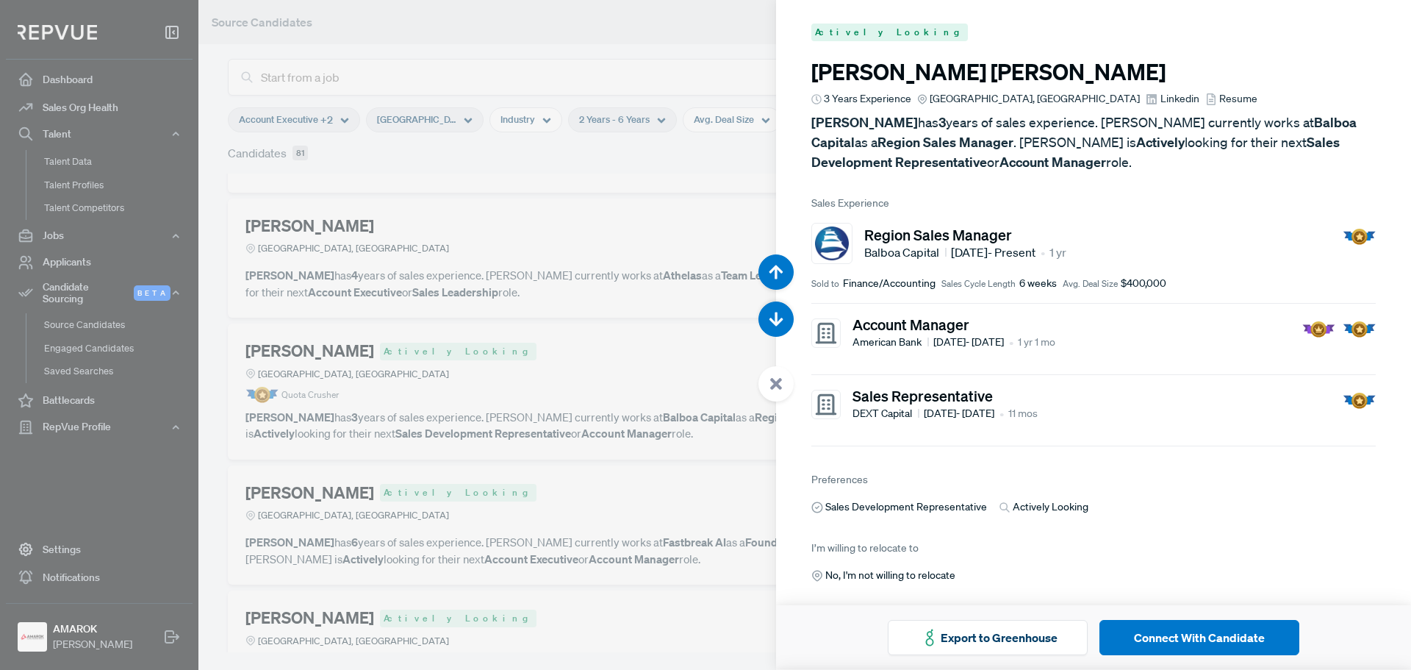
click at [768, 387] on div at bounding box center [775, 383] width 35 height 35
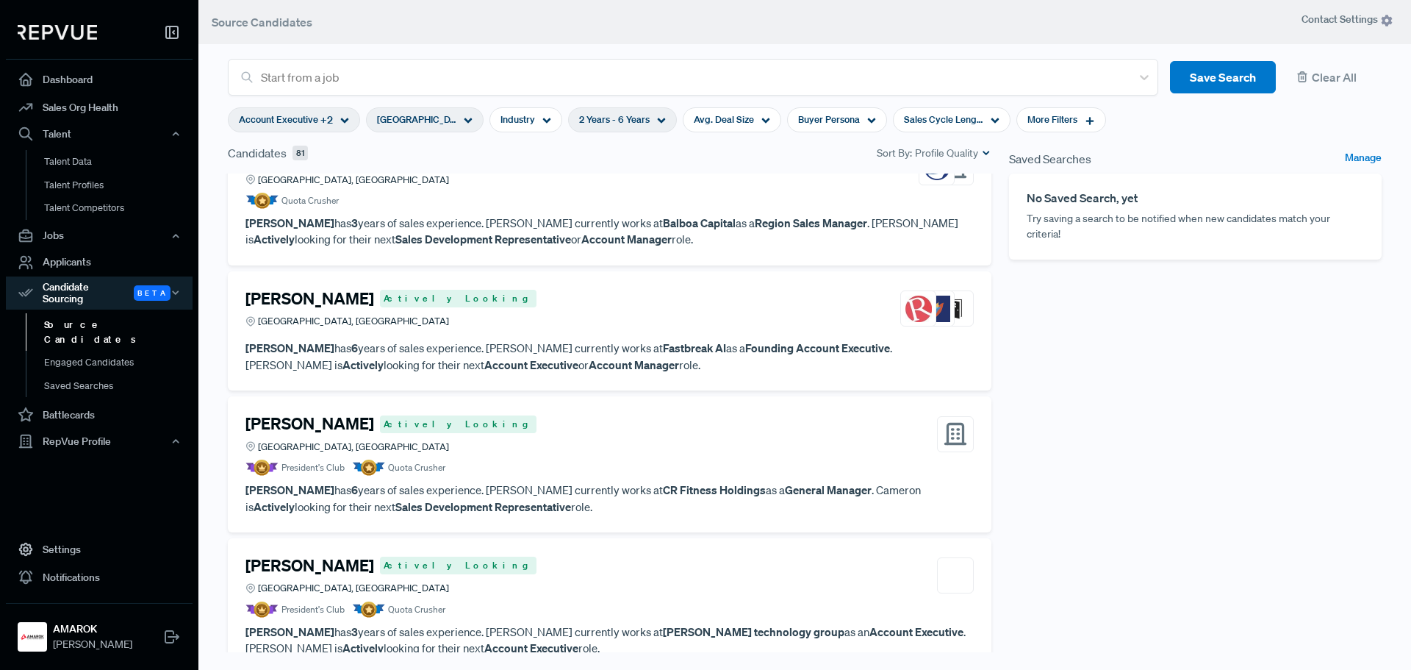
scroll to position [588, 0]
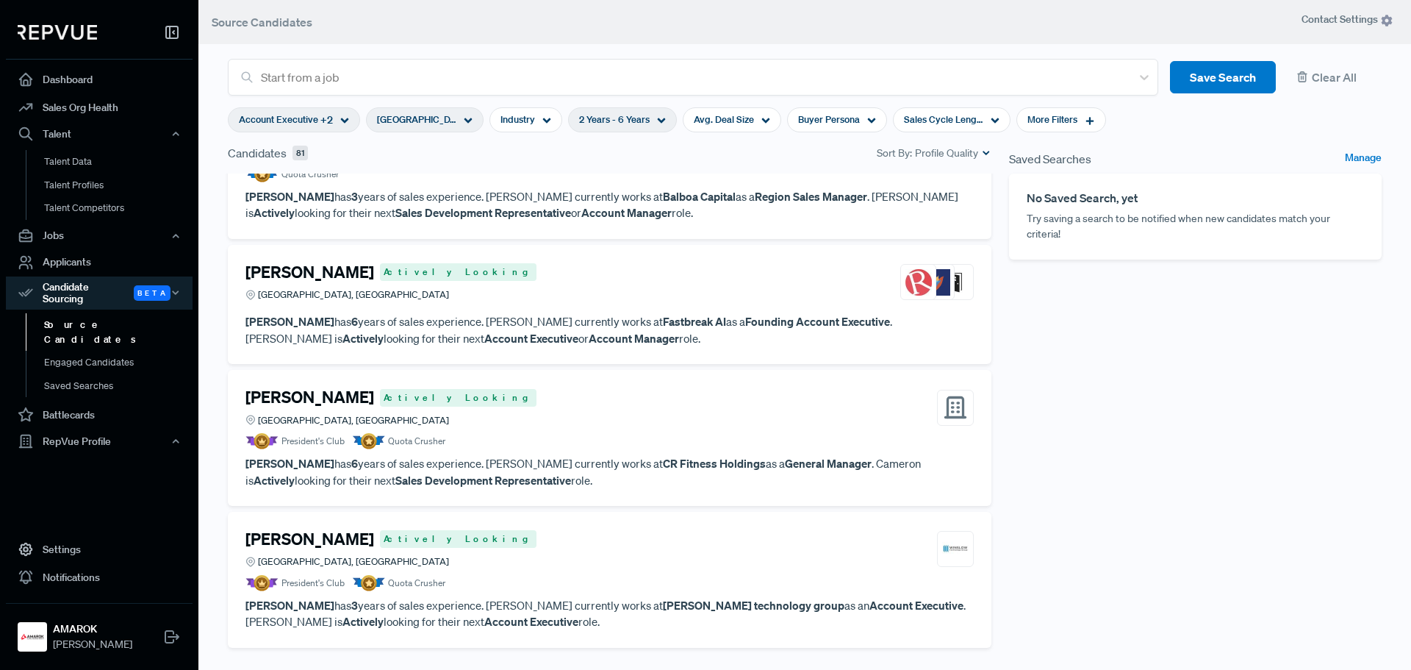
click at [625, 445] on article "President's Club Quota Crusher" at bounding box center [609, 441] width 728 height 16
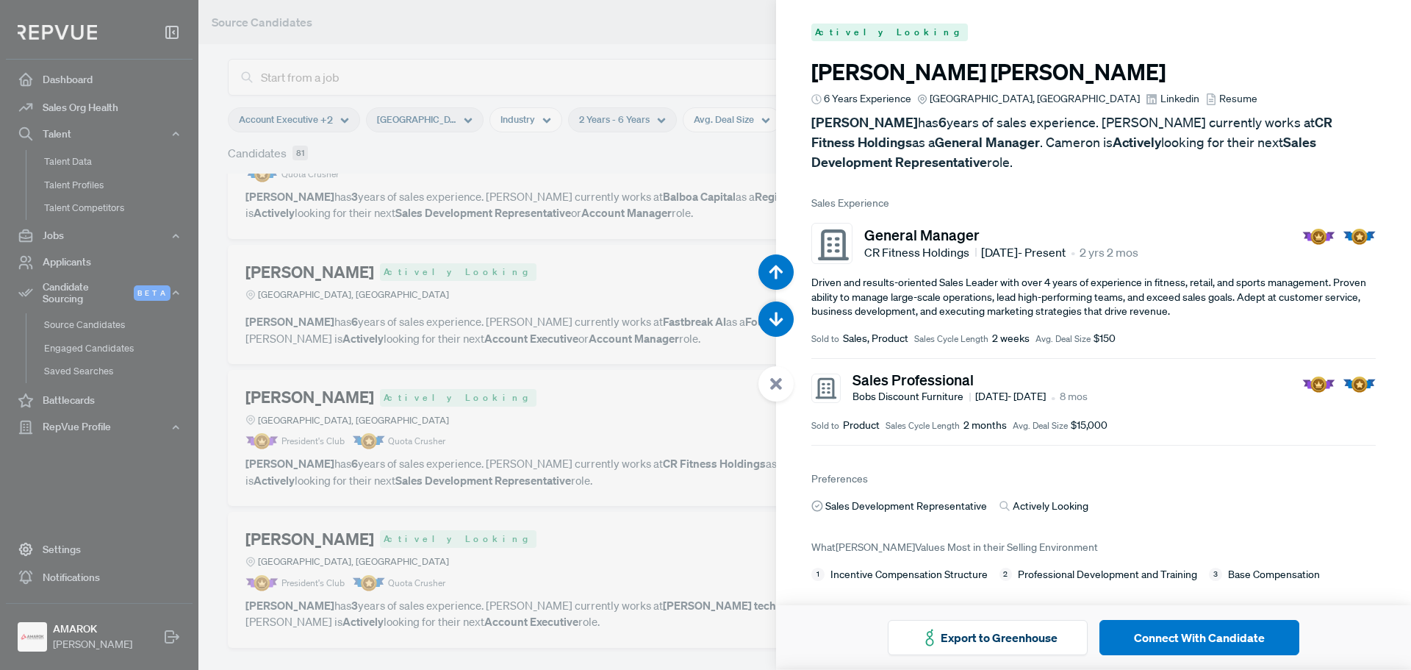
click at [1160, 101] on span "Linkedin" at bounding box center [1179, 98] width 39 height 15
click at [786, 379] on div at bounding box center [775, 383] width 35 height 35
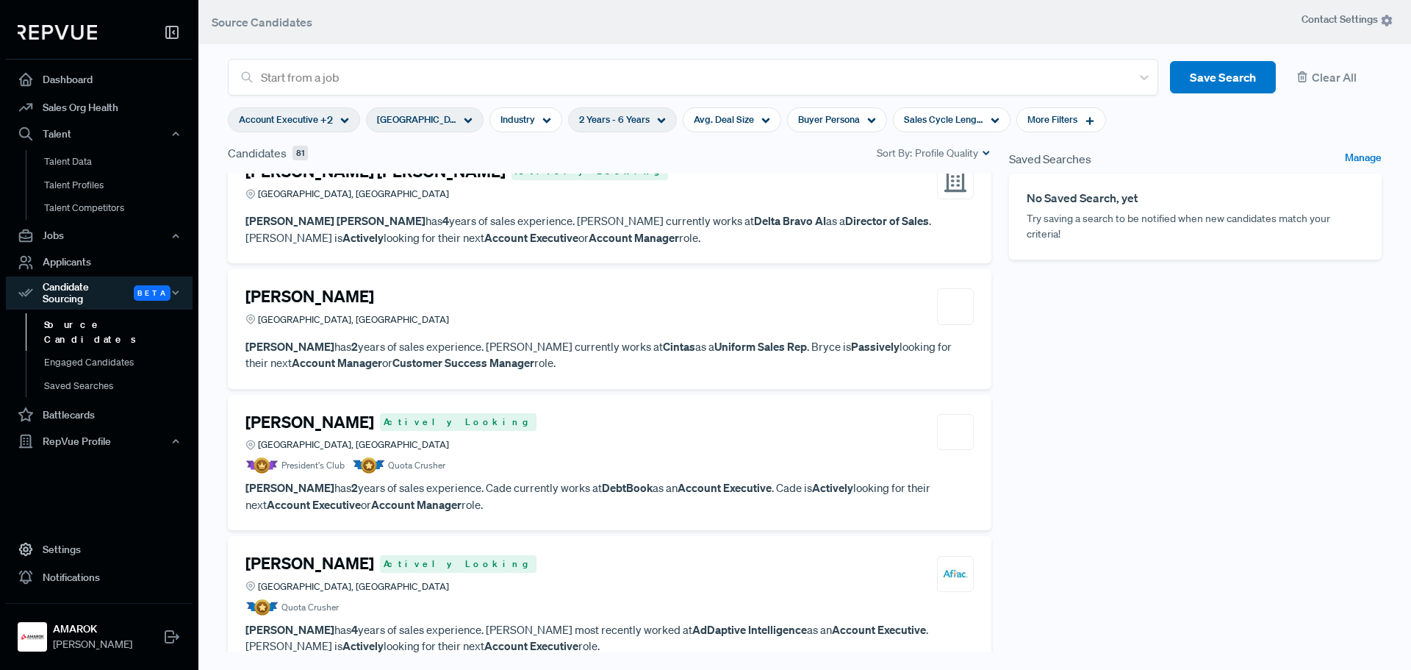
scroll to position [1176, 0]
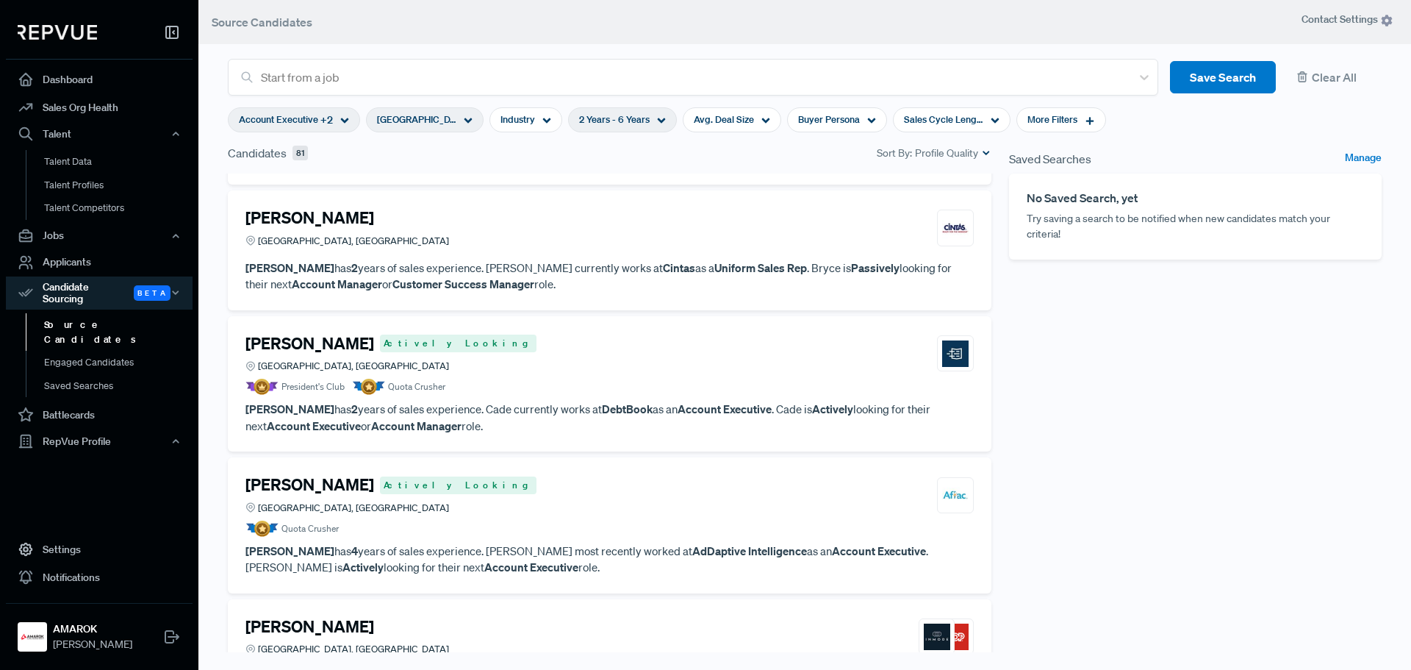
click at [434, 245] on div "[PERSON_NAME] [GEOGRAPHIC_DATA], [GEOGRAPHIC_DATA]" at bounding box center [609, 228] width 728 height 40
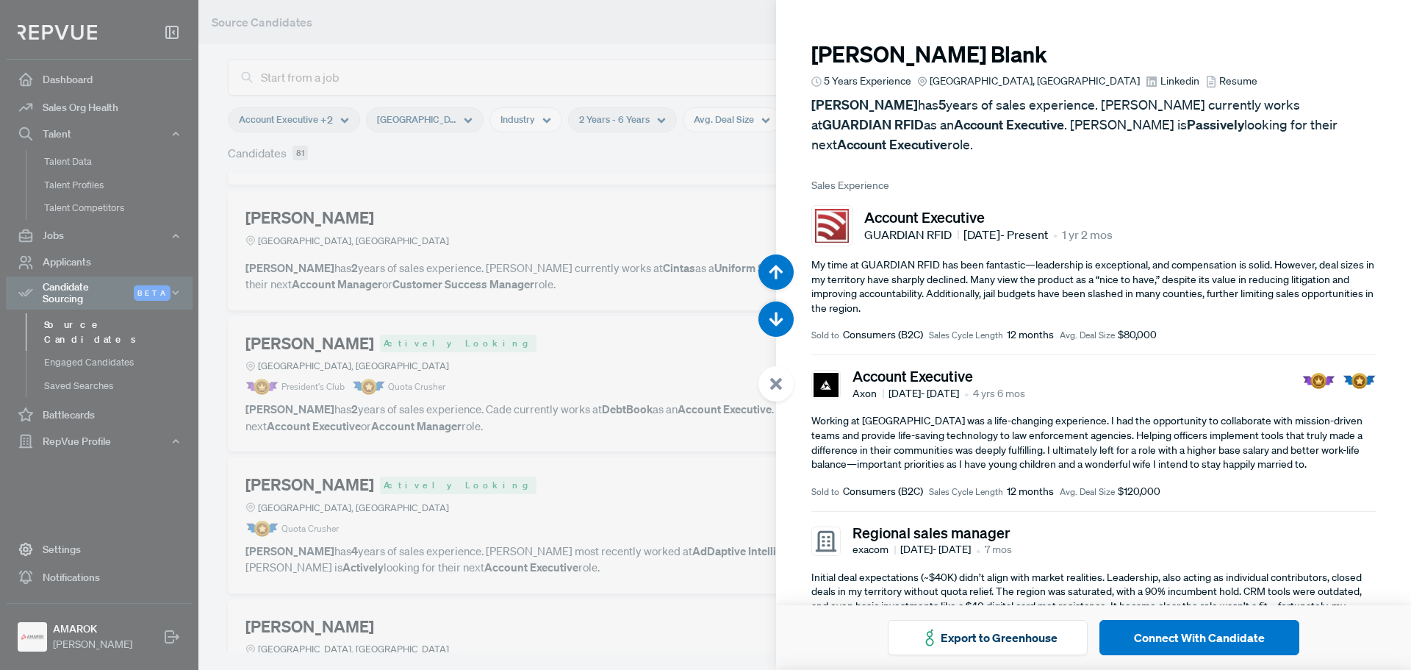
scroll to position [6026, 0]
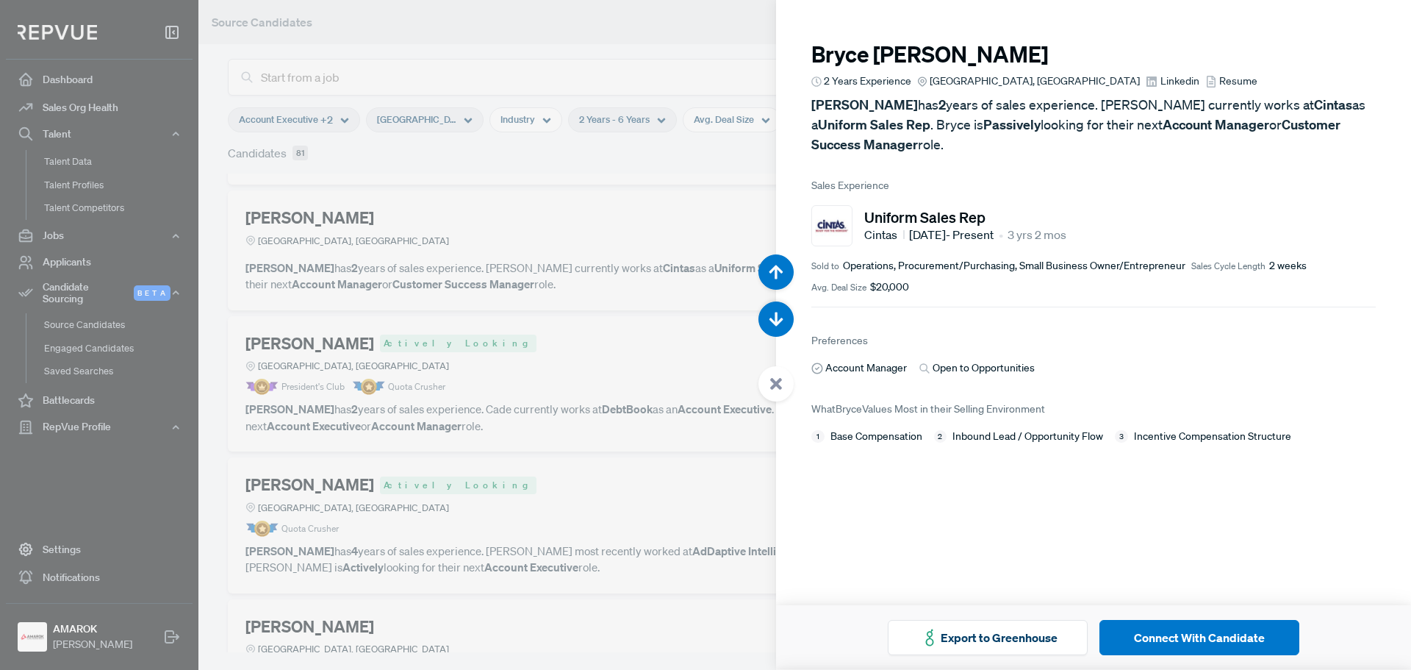
click at [1160, 83] on span "Linkedin" at bounding box center [1179, 80] width 39 height 15
drag, startPoint x: 950, startPoint y: 58, endPoint x: 781, endPoint y: 68, distance: 169.3
click at [781, 68] on article "[PERSON_NAME] 2 Years Experience [GEOGRAPHIC_DATA], [GEOGRAPHIC_DATA] Linkedin …" at bounding box center [1093, 233] width 635 height 467
click at [977, 50] on h3 "[PERSON_NAME]" at bounding box center [1093, 54] width 564 height 26
drag, startPoint x: 952, startPoint y: 57, endPoint x: 818, endPoint y: 69, distance: 135.1
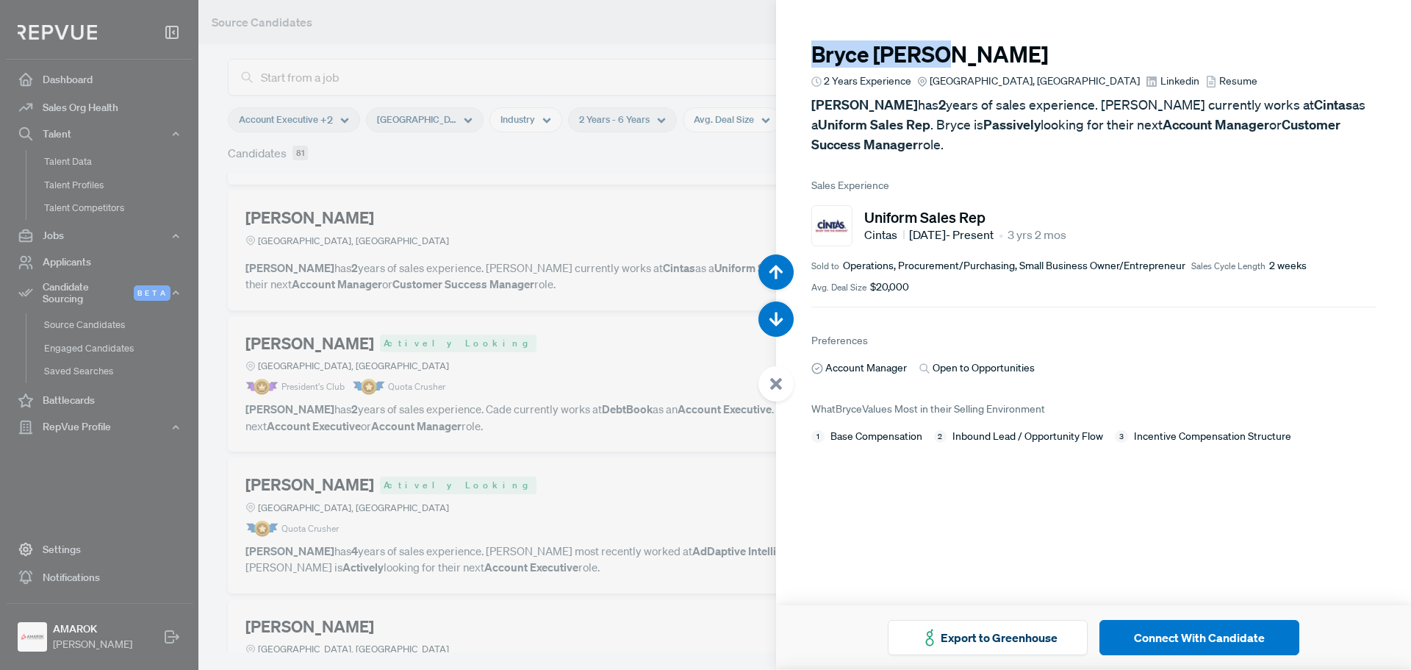
click at [816, 56] on h3 "[PERSON_NAME]" at bounding box center [1093, 54] width 564 height 26
copy h3 "[PERSON_NAME]"
click at [771, 378] on icon at bounding box center [775, 383] width 13 height 13
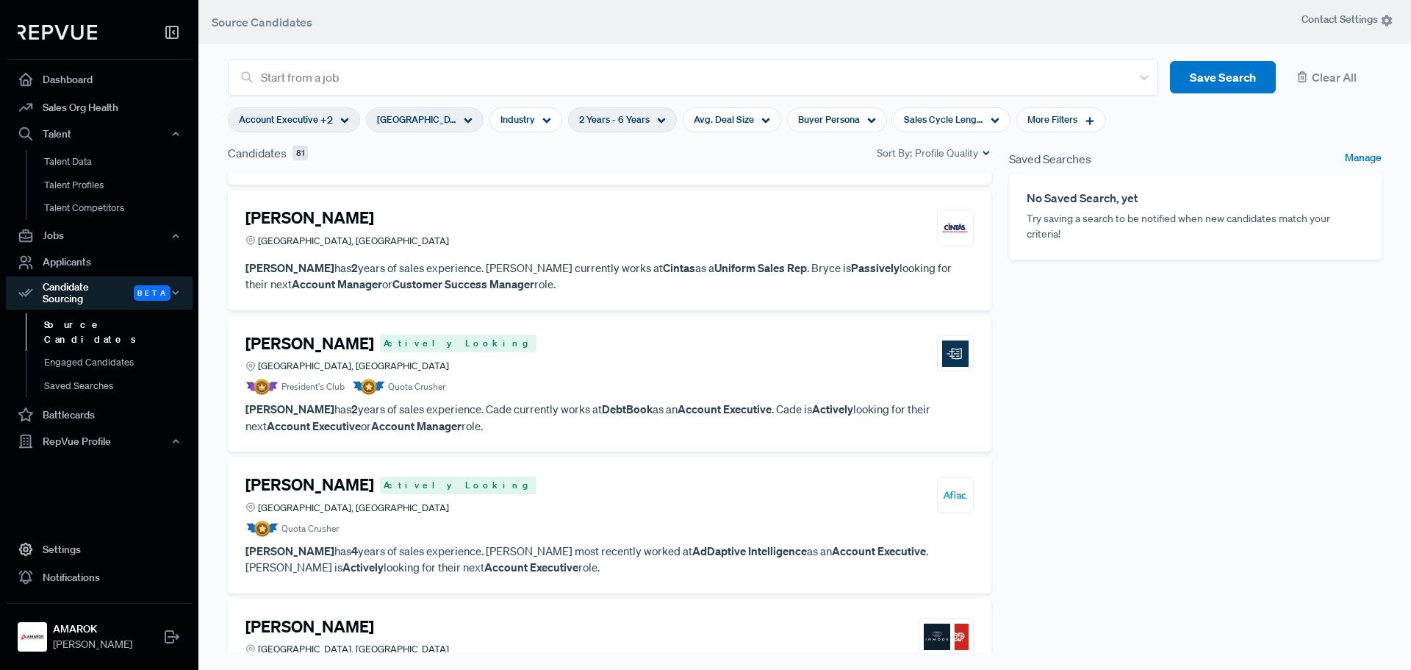
click at [460, 499] on div "[PERSON_NAME] Actively Looking [GEOGRAPHIC_DATA], [GEOGRAPHIC_DATA]" at bounding box center [609, 495] width 728 height 40
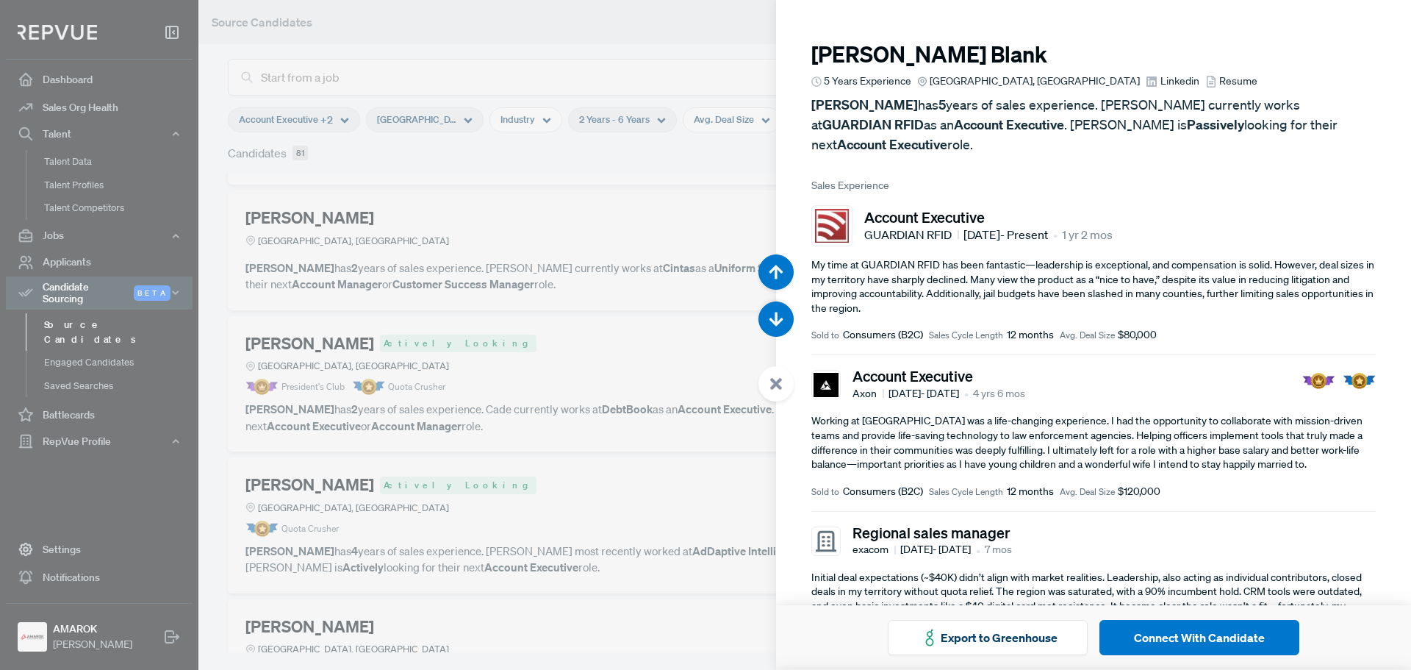
scroll to position [7365, 0]
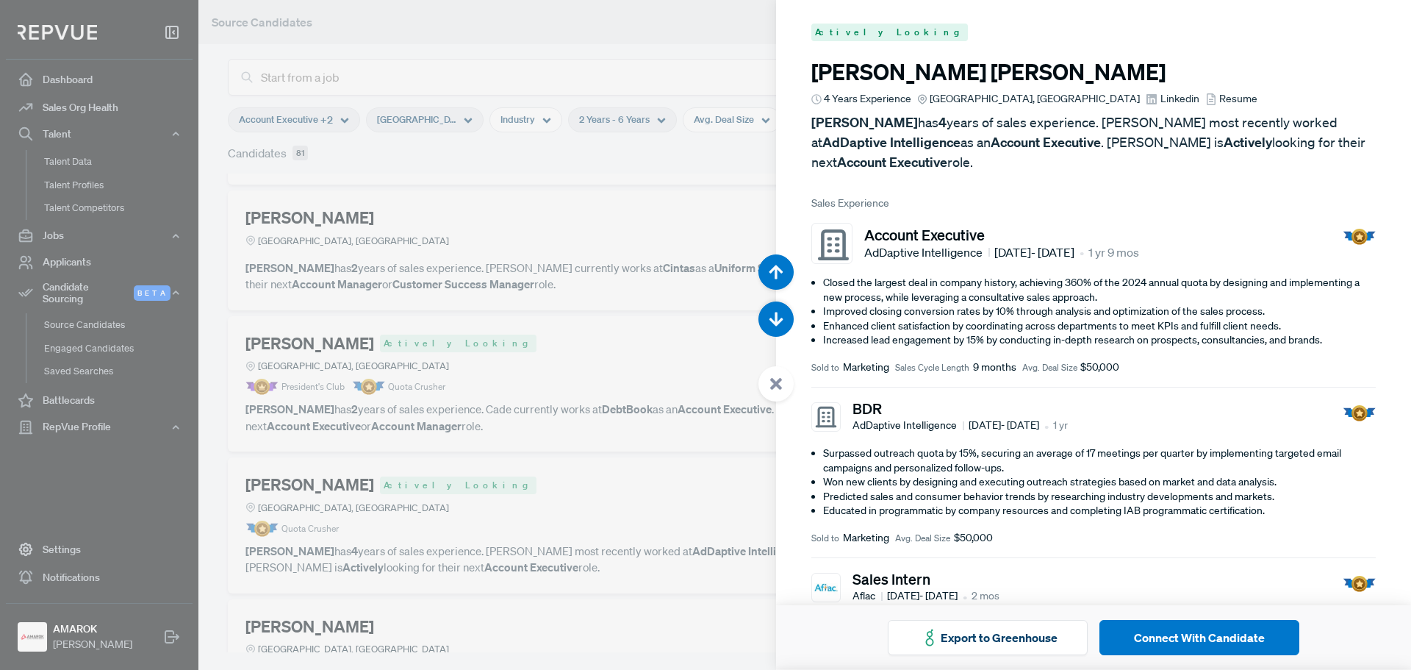
drag, startPoint x: 772, startPoint y: 384, endPoint x: 754, endPoint y: 376, distance: 19.1
click at [772, 383] on icon at bounding box center [775, 383] width 13 height 13
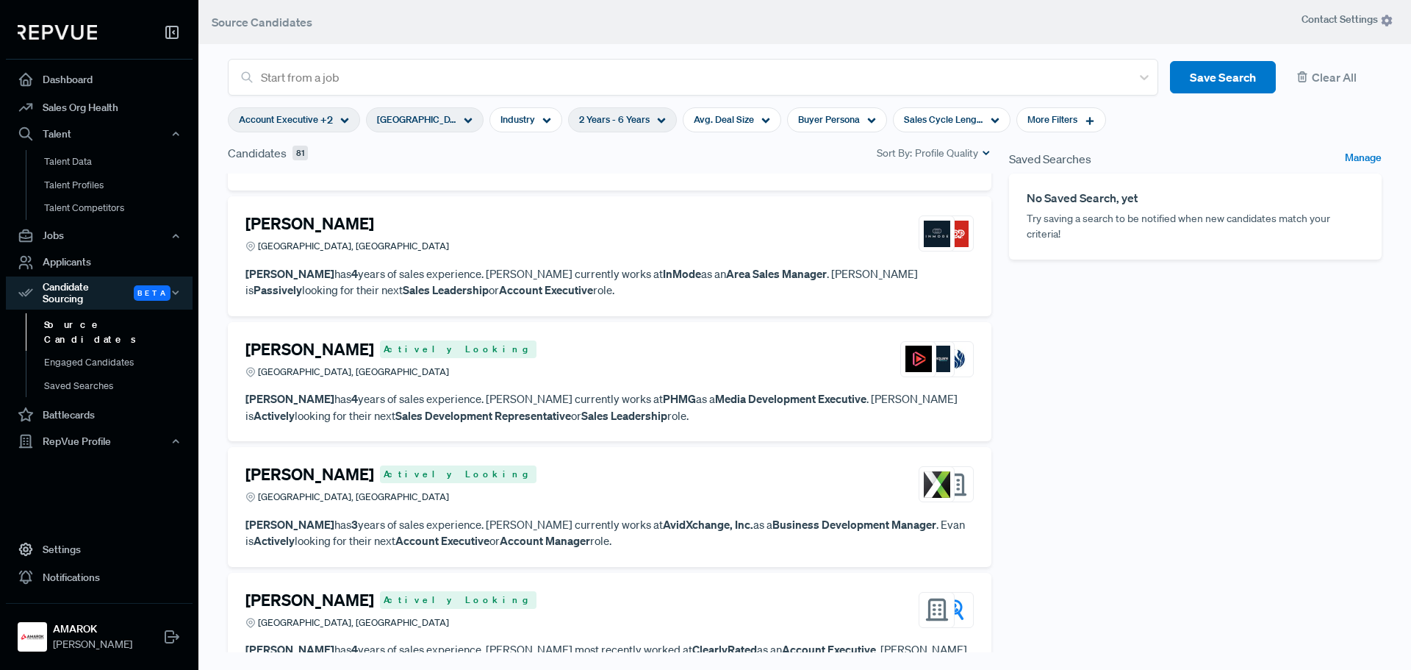
scroll to position [1617, 0]
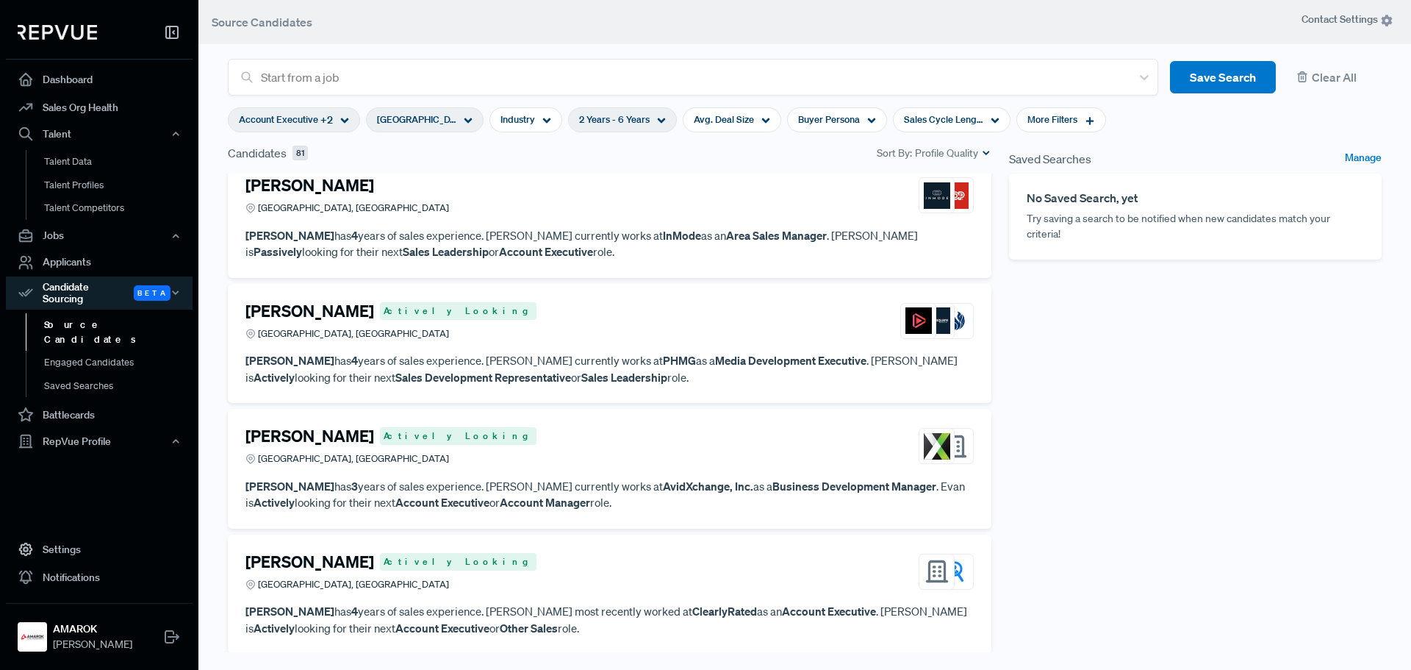
click at [495, 459] on div "[PERSON_NAME] Actively Looking Charlotte, [GEOGRAPHIC_DATA]" at bounding box center [609, 446] width 728 height 40
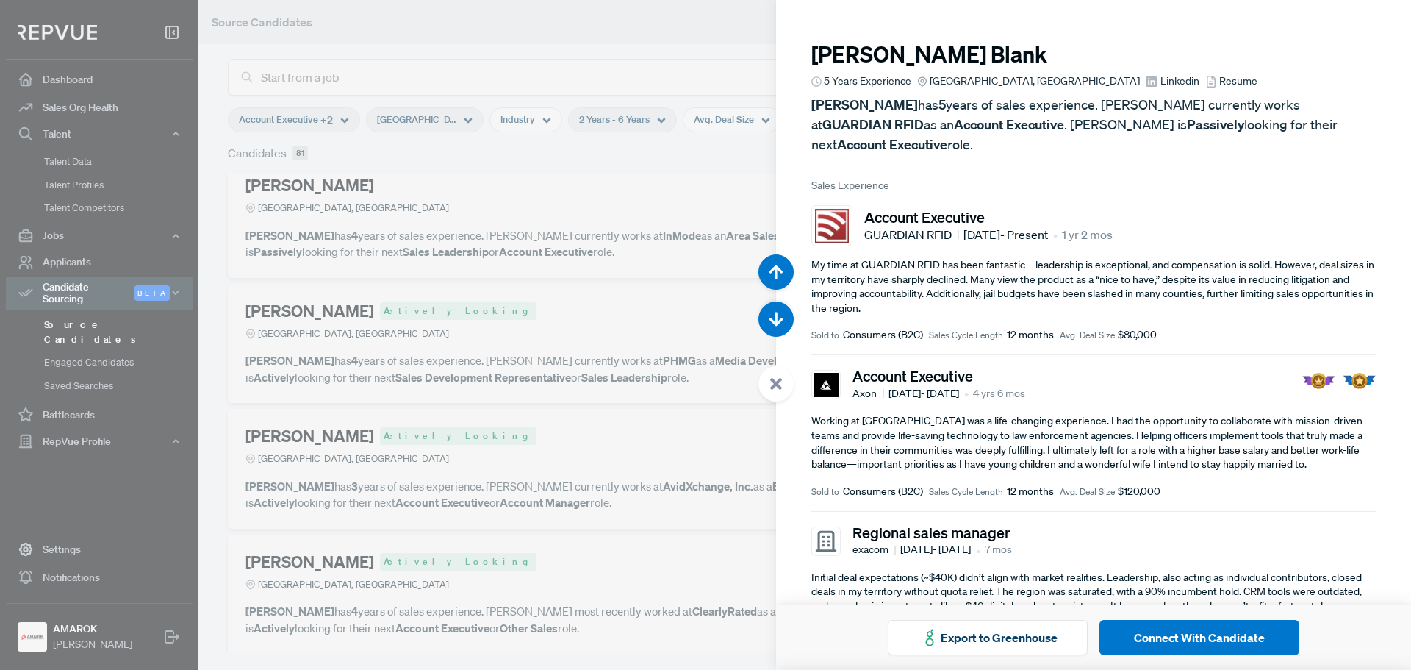
scroll to position [9374, 0]
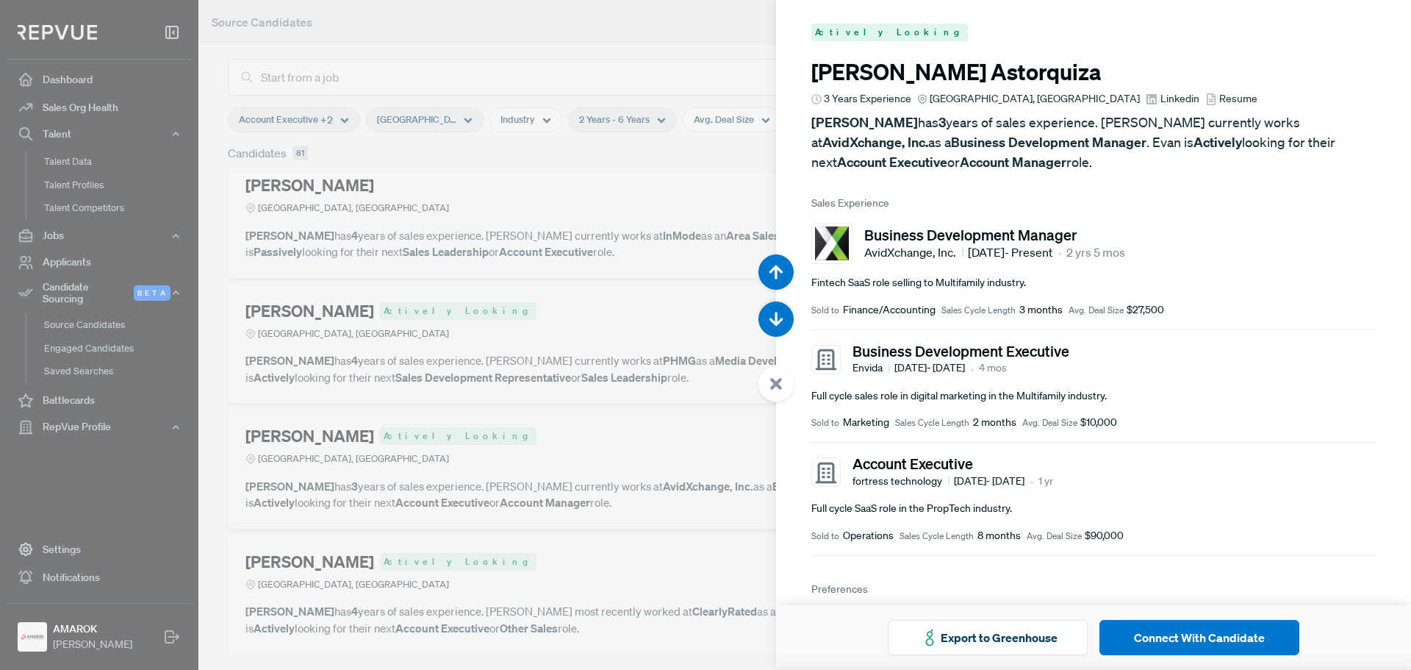
click at [777, 378] on icon at bounding box center [775, 383] width 13 height 13
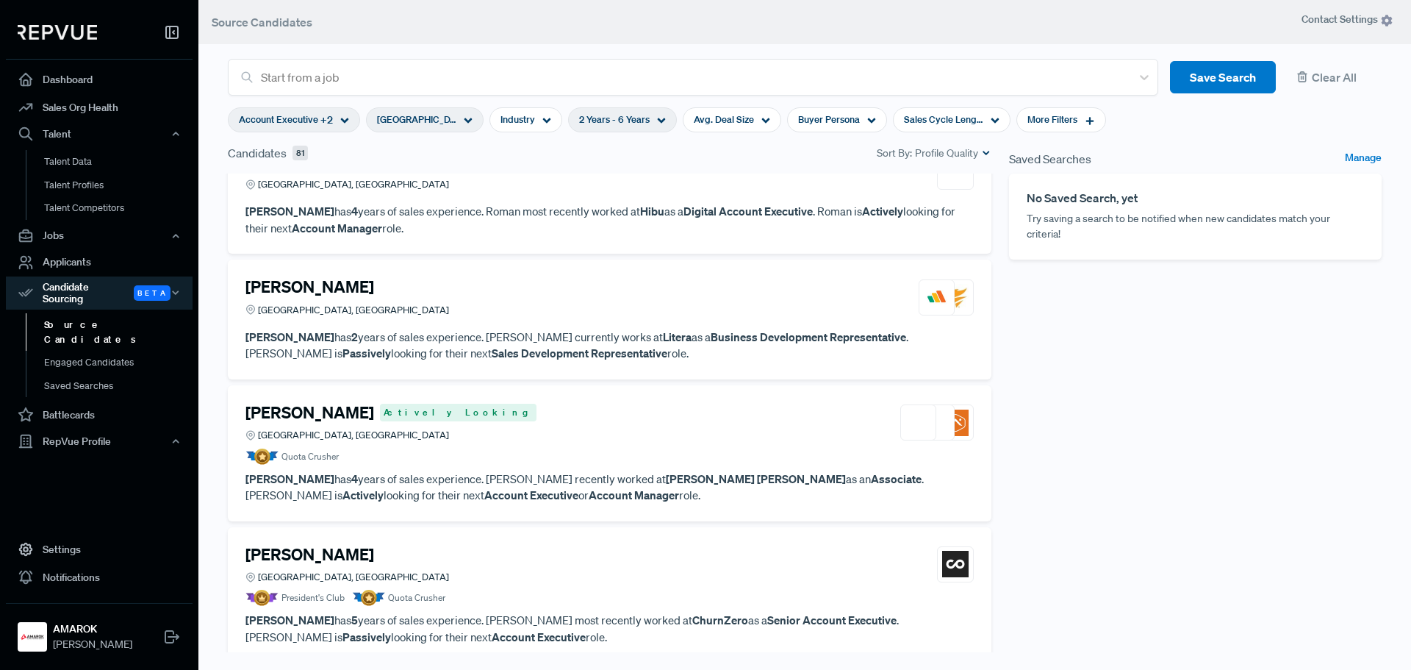
scroll to position [2278, 0]
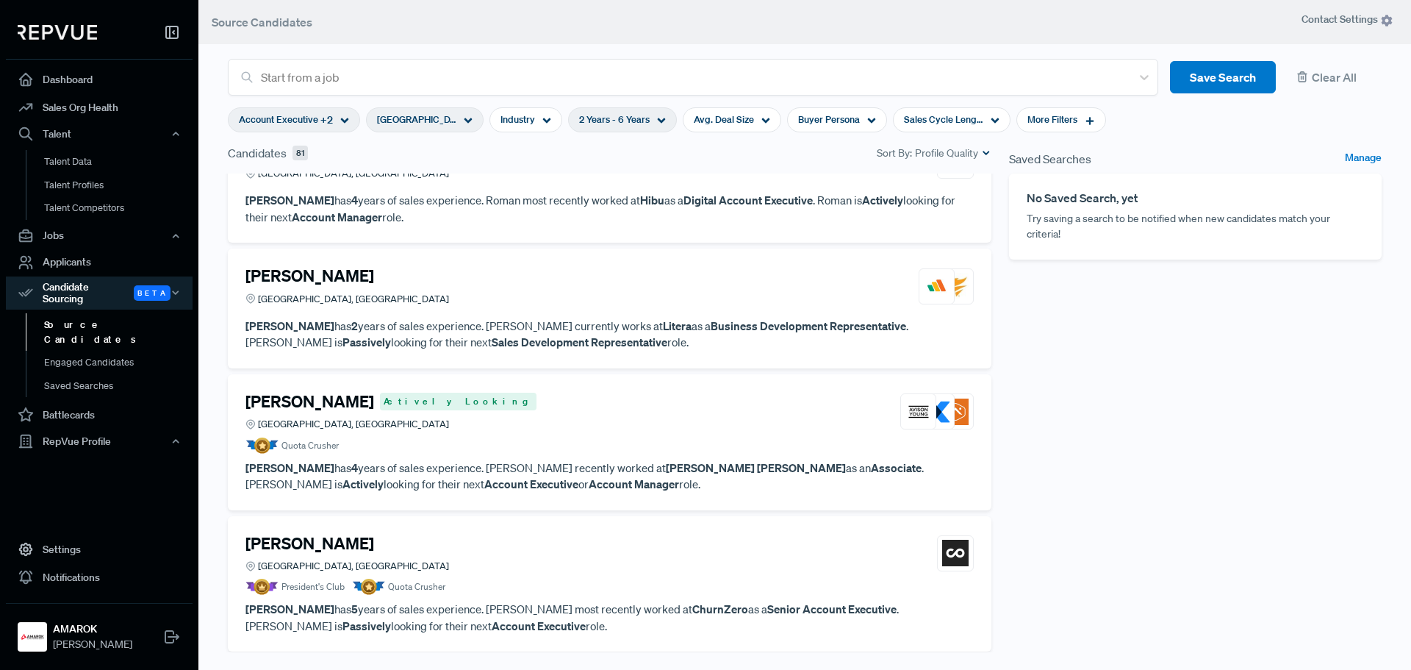
click at [575, 302] on div "[PERSON_NAME] [GEOGRAPHIC_DATA], [GEOGRAPHIC_DATA]" at bounding box center [609, 286] width 728 height 40
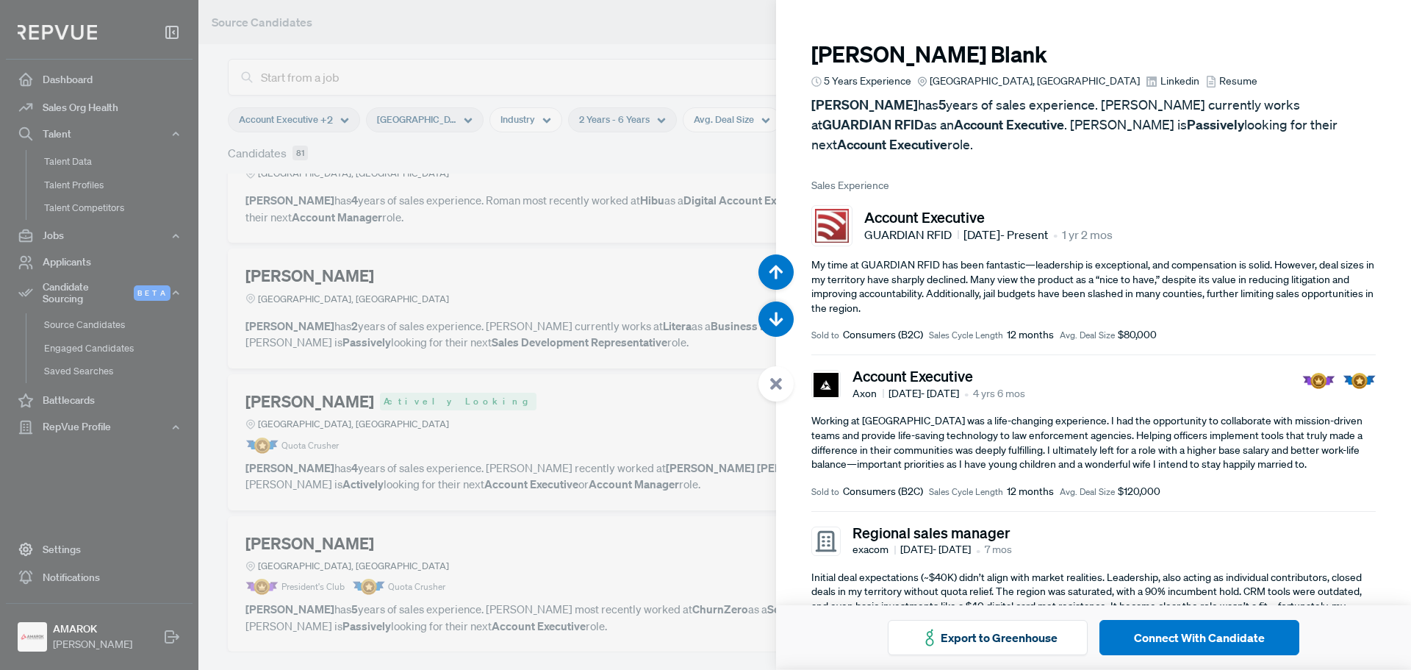
scroll to position [12052, 0]
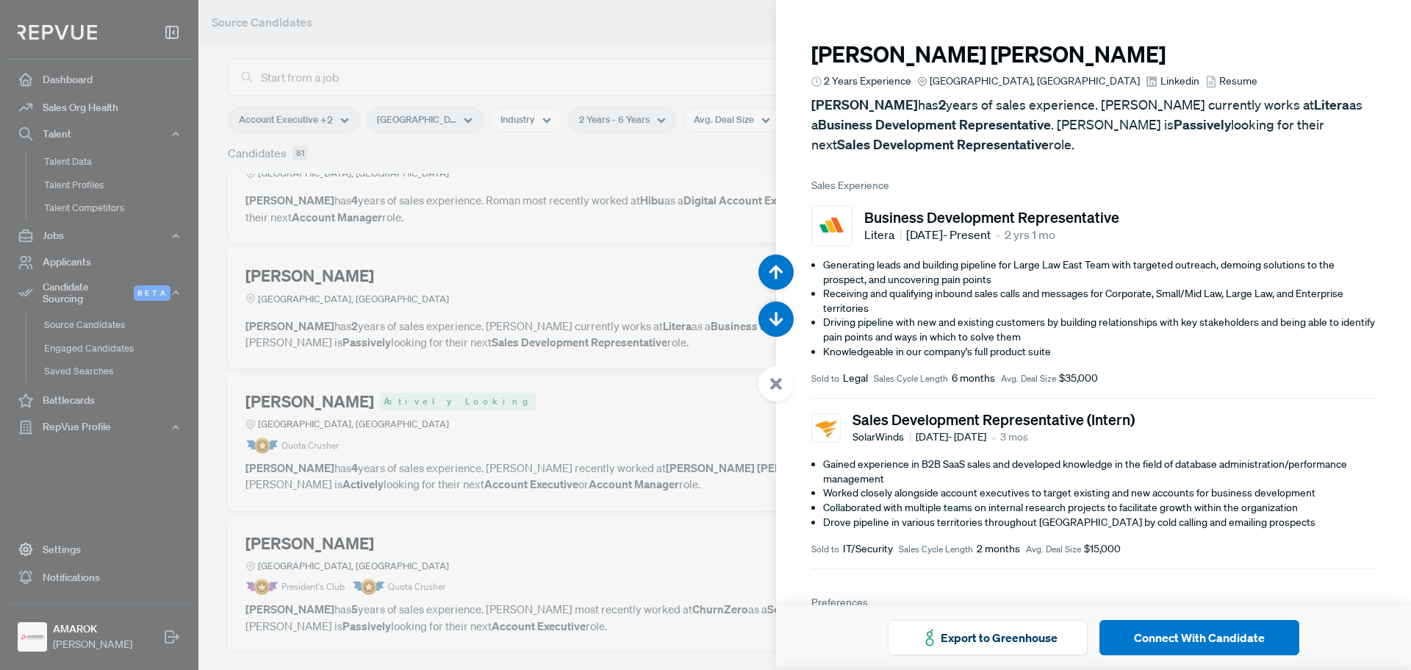
click at [772, 383] on icon at bounding box center [775, 383] width 13 height 13
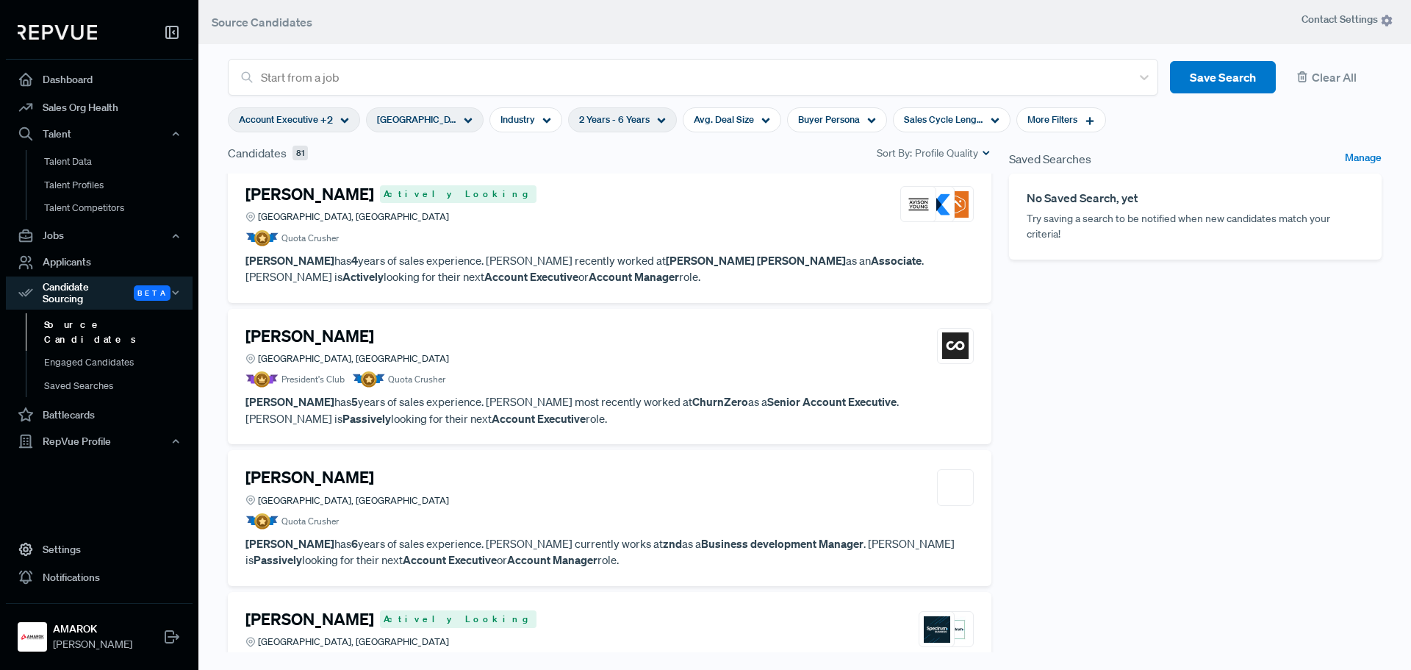
scroll to position [2499, 0]
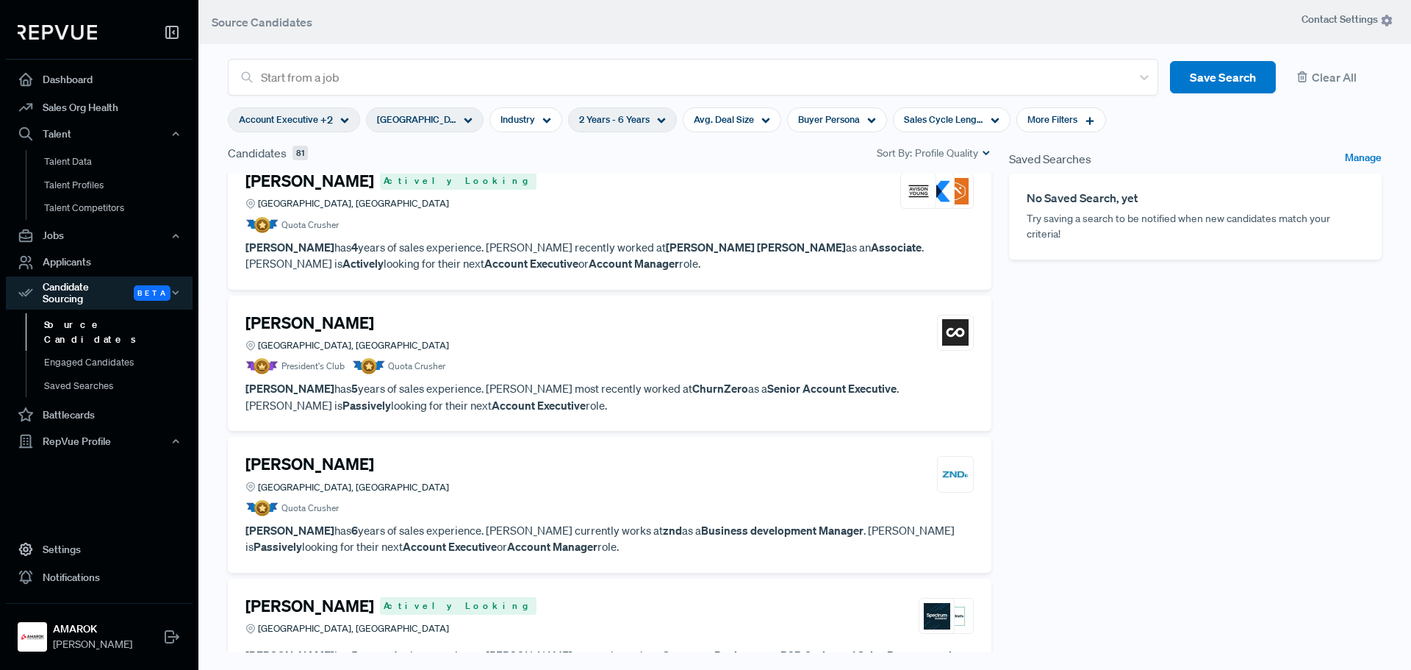
click at [555, 345] on div "[PERSON_NAME] Charlotte, [GEOGRAPHIC_DATA]" at bounding box center [609, 333] width 728 height 40
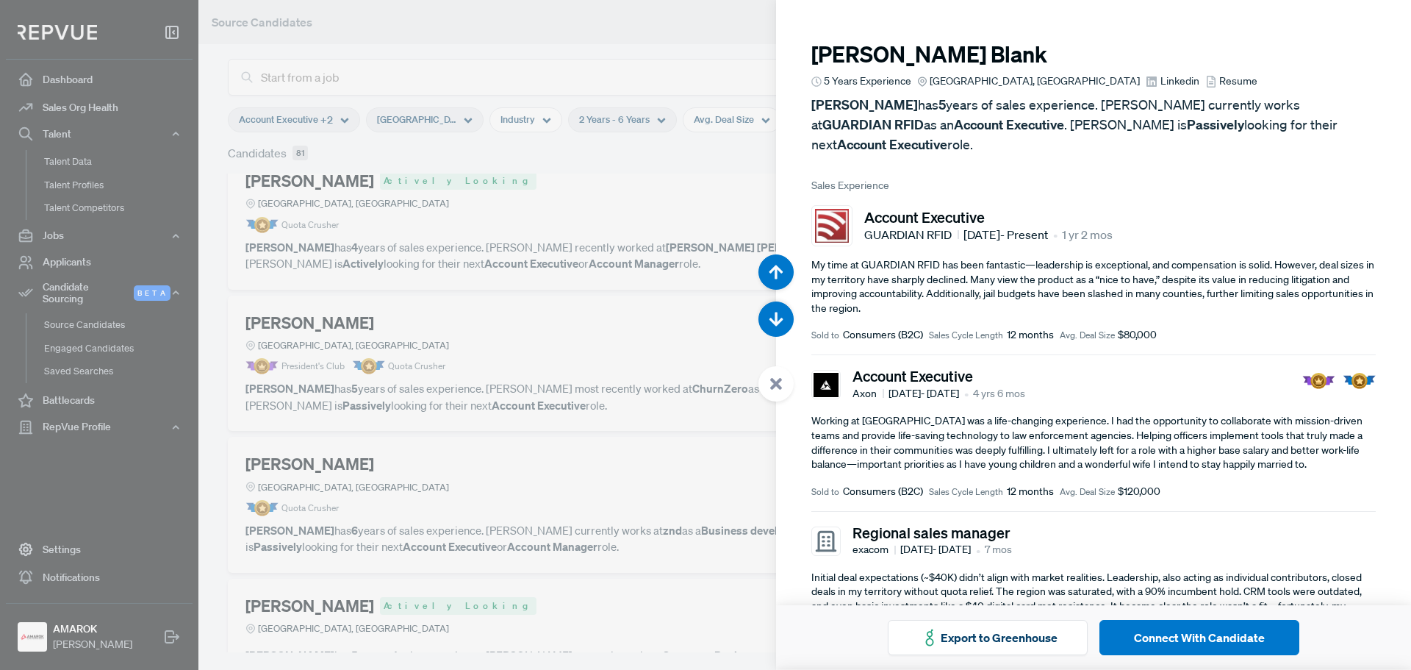
scroll to position [13391, 0]
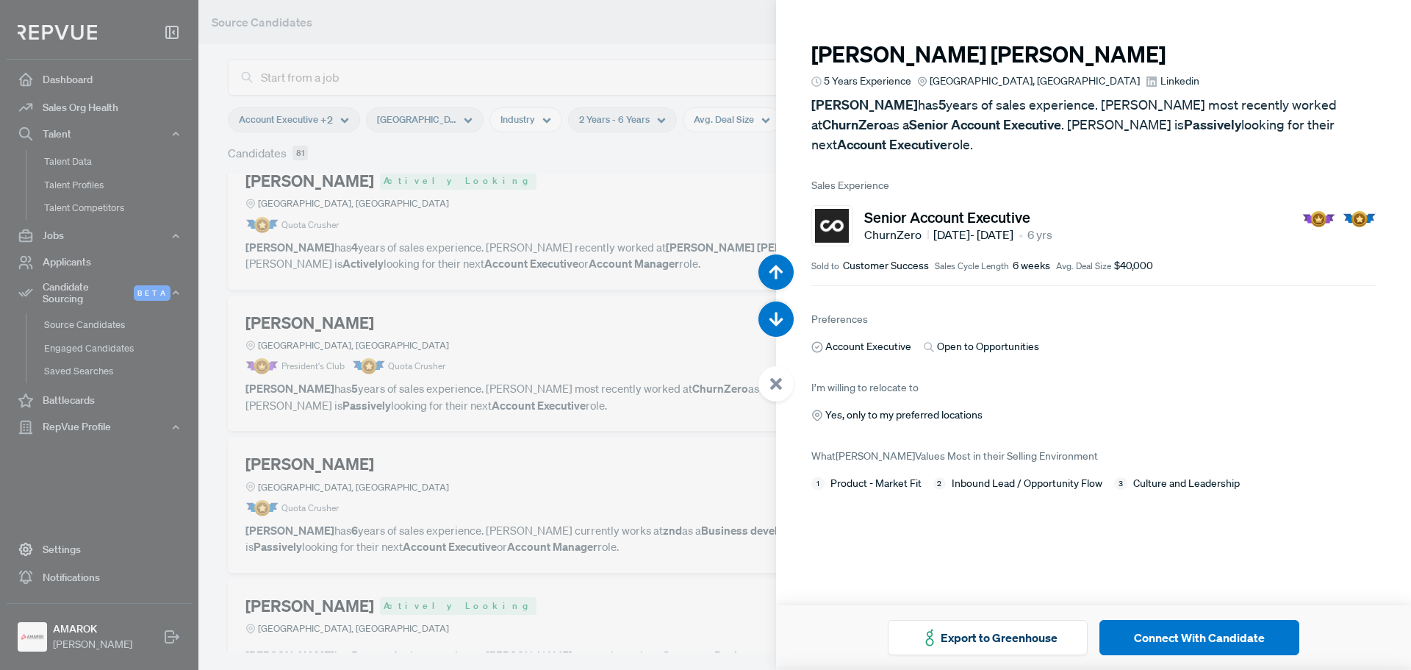
click at [781, 376] on div at bounding box center [775, 383] width 35 height 35
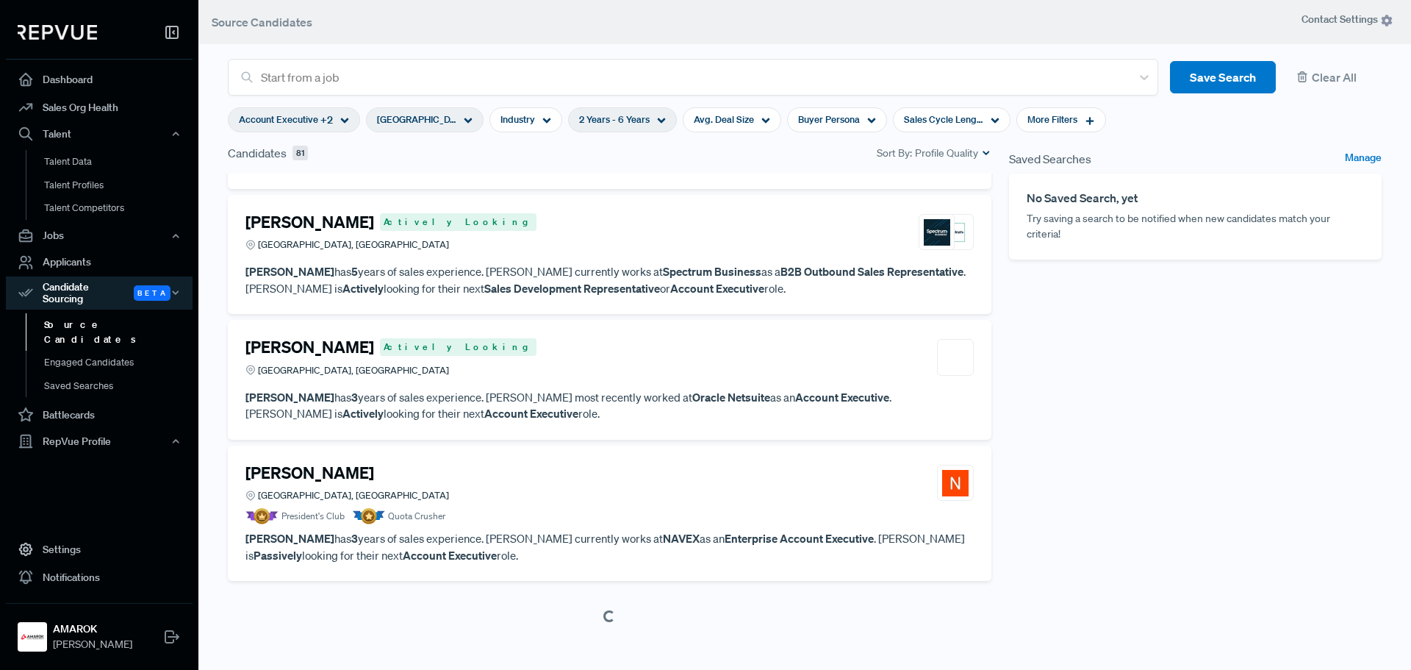
scroll to position [2883, 0]
click at [606, 506] on article "[PERSON_NAME], NC President's Club Quota Crusher" at bounding box center [609, 493] width 728 height 62
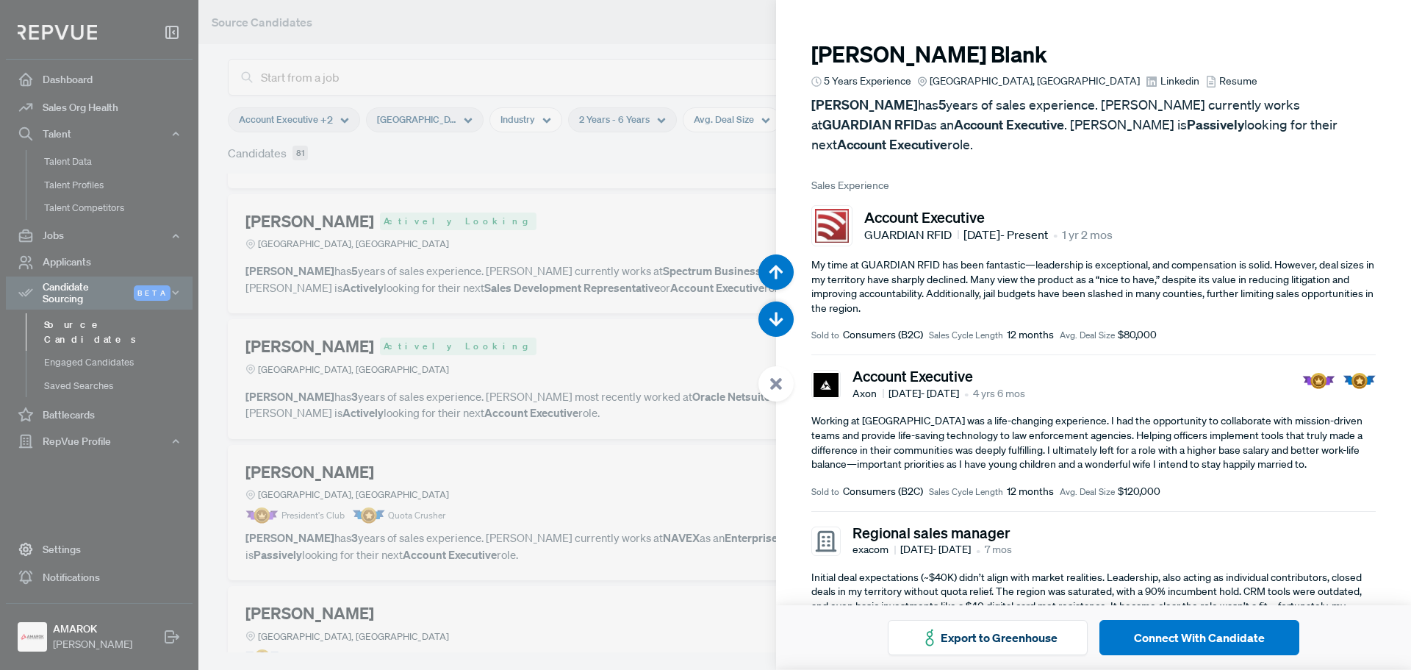
scroll to position [16069, 0]
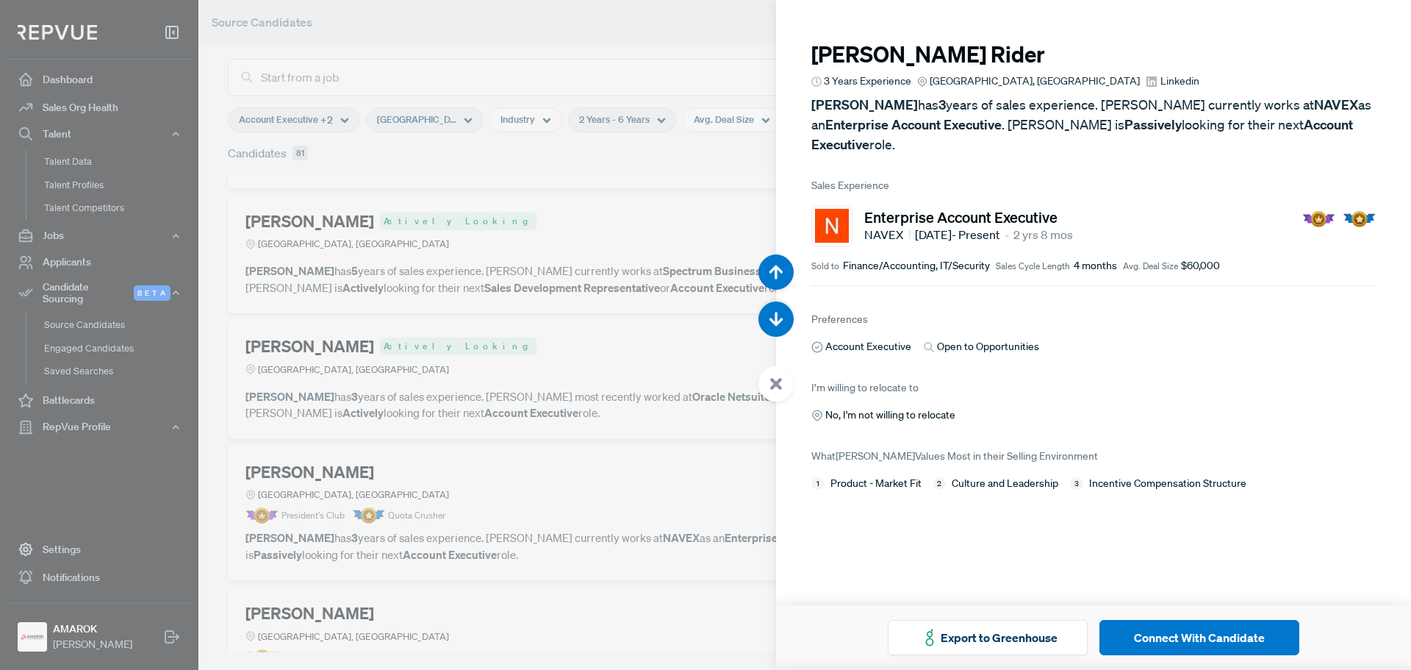
click at [778, 382] on use at bounding box center [776, 384] width 12 height 12
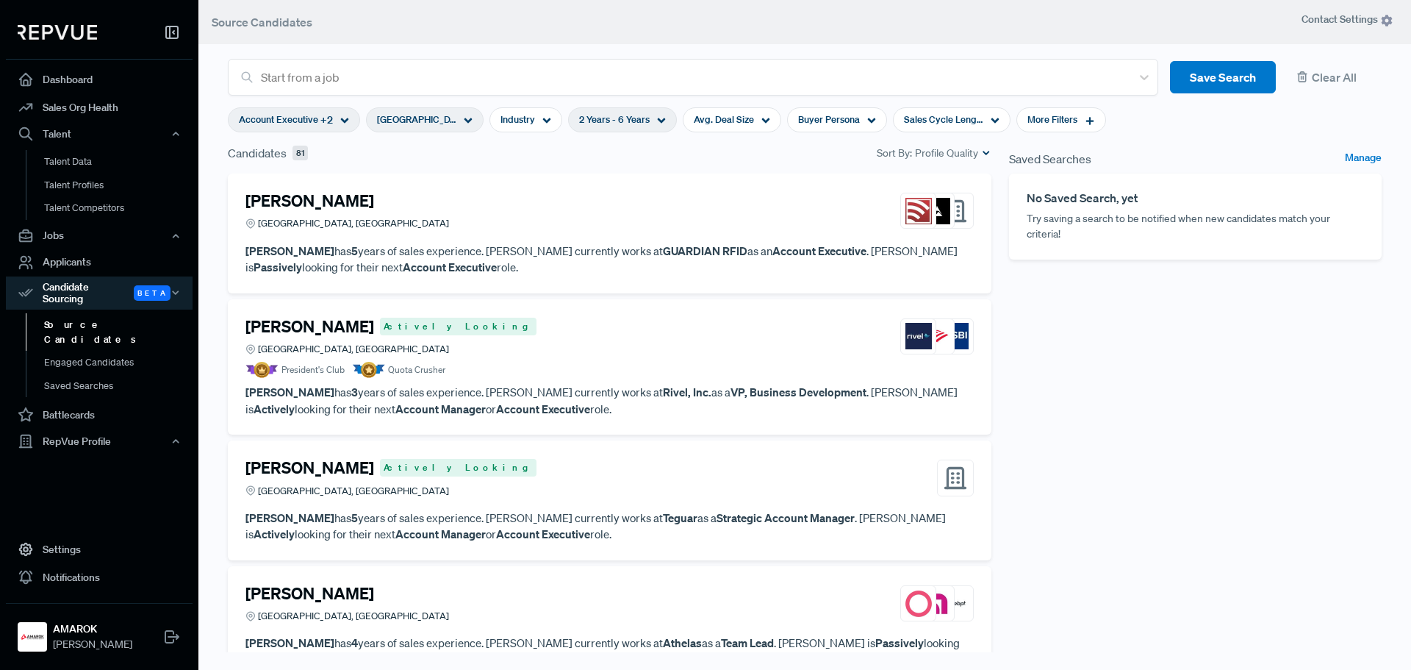
click at [335, 120] on div "Account Executive + 2" at bounding box center [294, 119] width 132 height 25
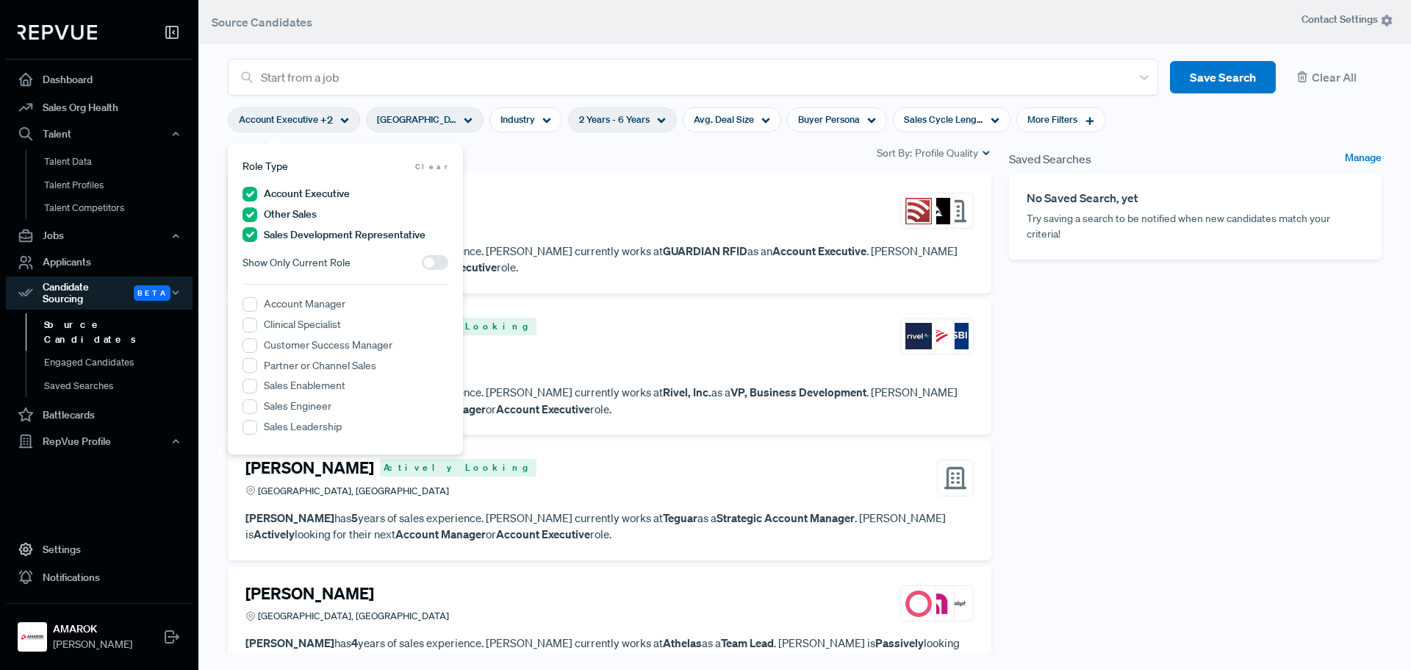
click at [434, 166] on span "Clear" at bounding box center [431, 166] width 33 height 11
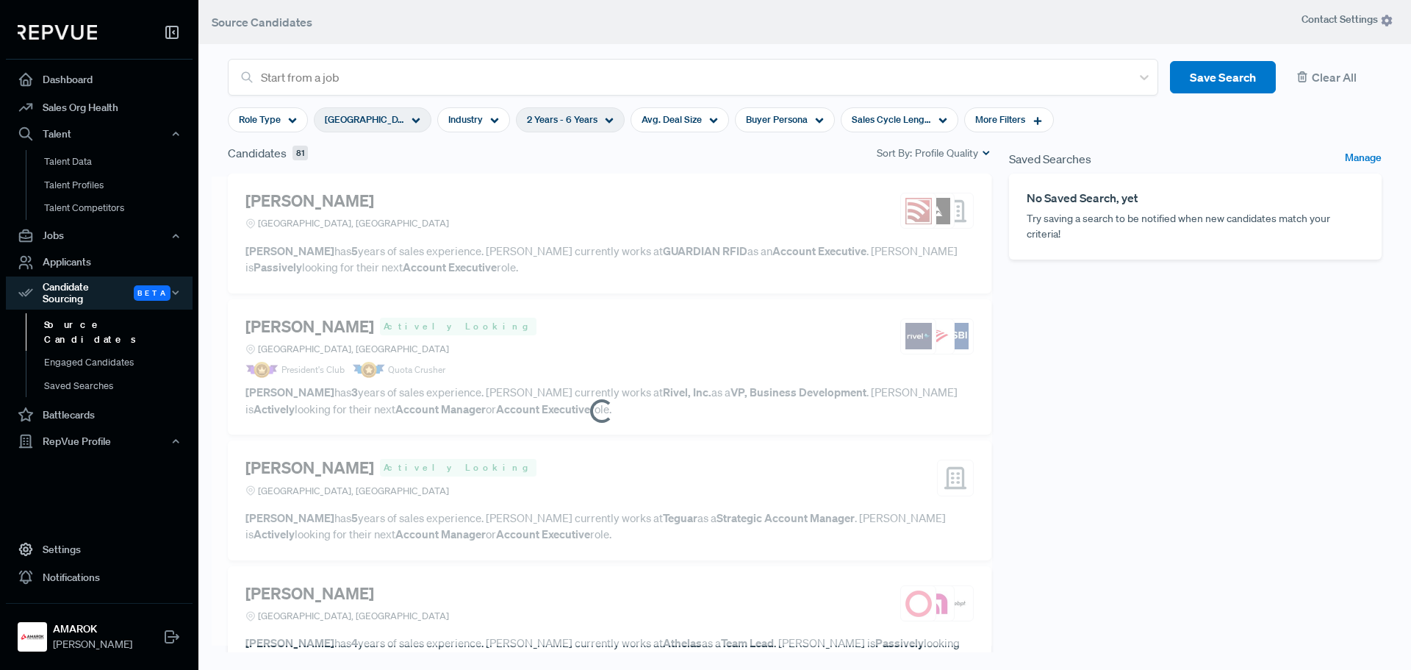
click at [592, 117] on span "2 Years - 6 Years" at bounding box center [562, 119] width 71 height 14
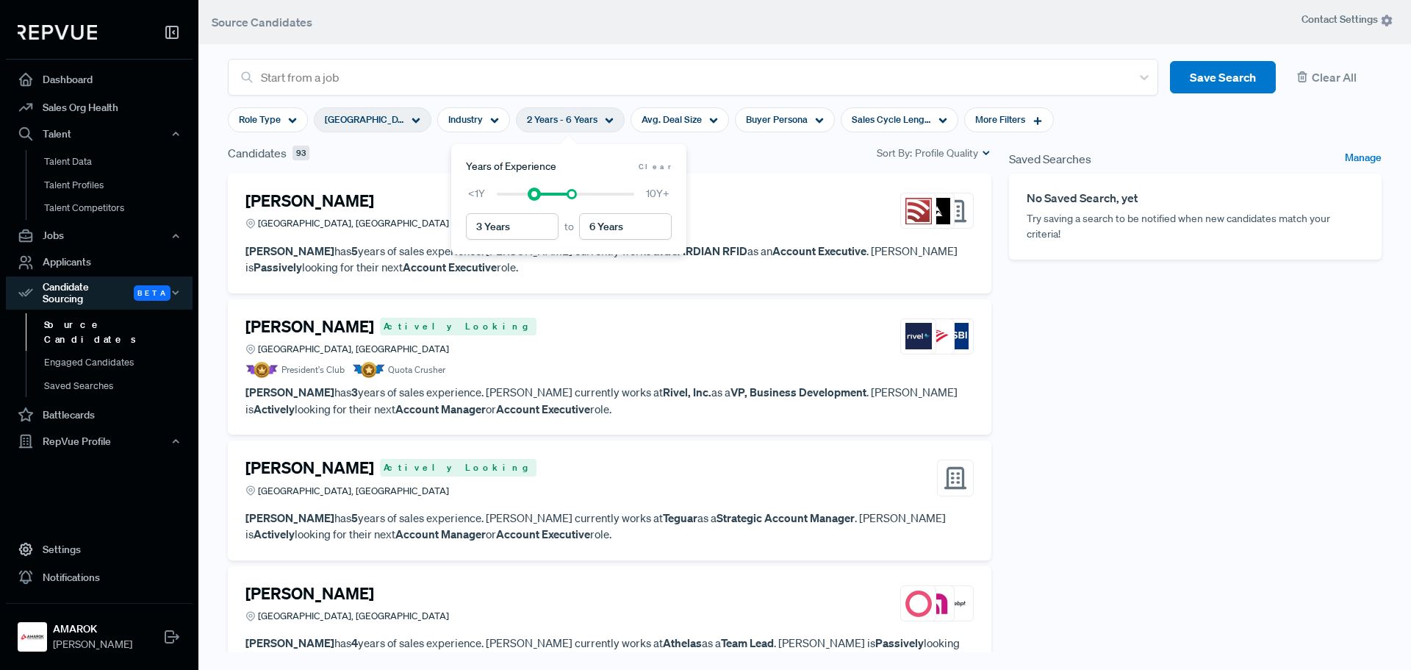
type input "4 Years"
drag, startPoint x: 524, startPoint y: 193, endPoint x: 545, endPoint y: 195, distance: 20.7
click at [545, 195] on div at bounding box center [547, 194] width 10 height 10
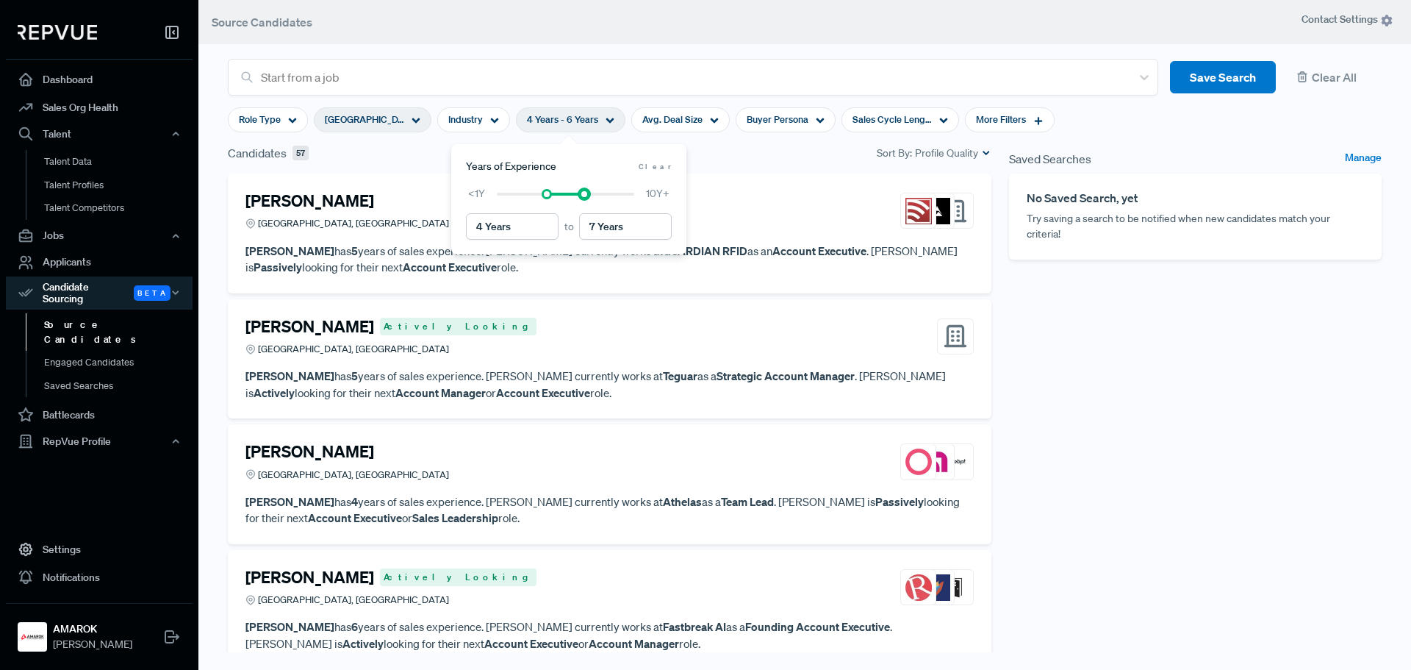
type input "8 Years"
drag, startPoint x: 568, startPoint y: 193, endPoint x: 589, endPoint y: 197, distance: 21.6
click at [589, 197] on div at bounding box center [565, 194] width 137 height 10
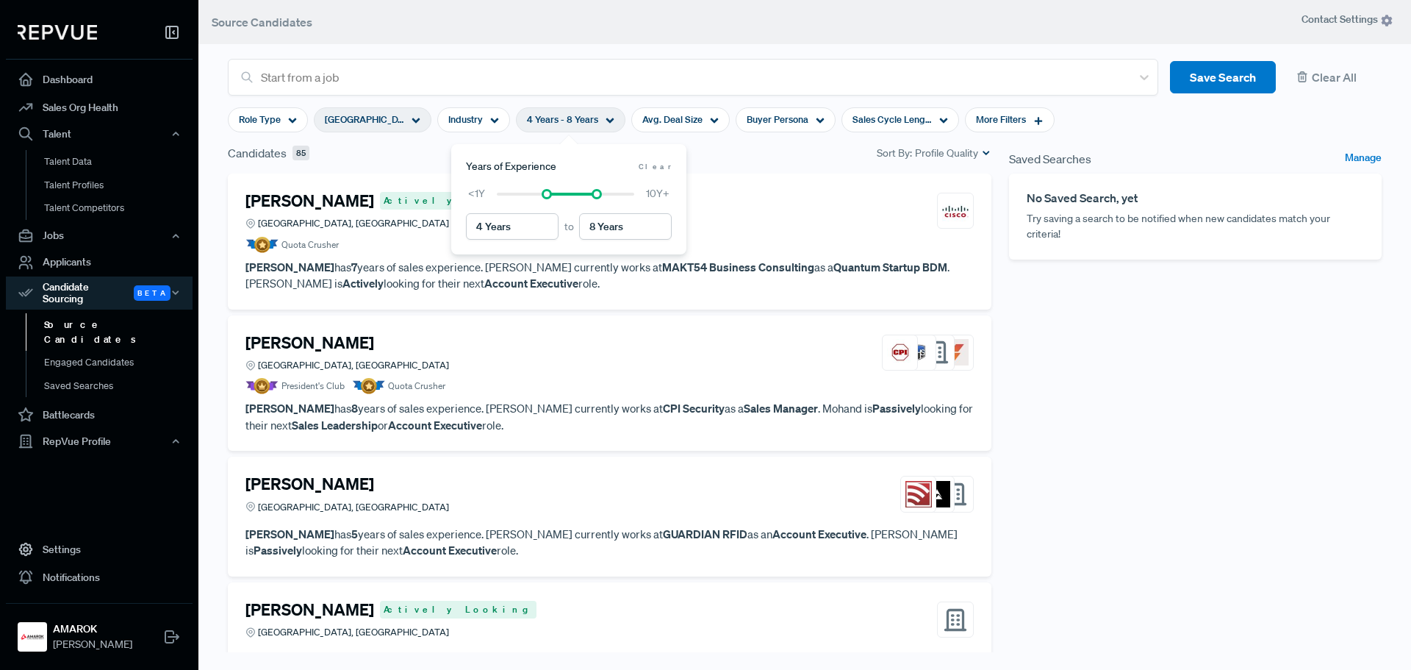
click at [1099, 383] on div "Saved Searches Manage No Saved Search, yet Try saving a search to be notified w…" at bounding box center [1195, 412] width 390 height 536
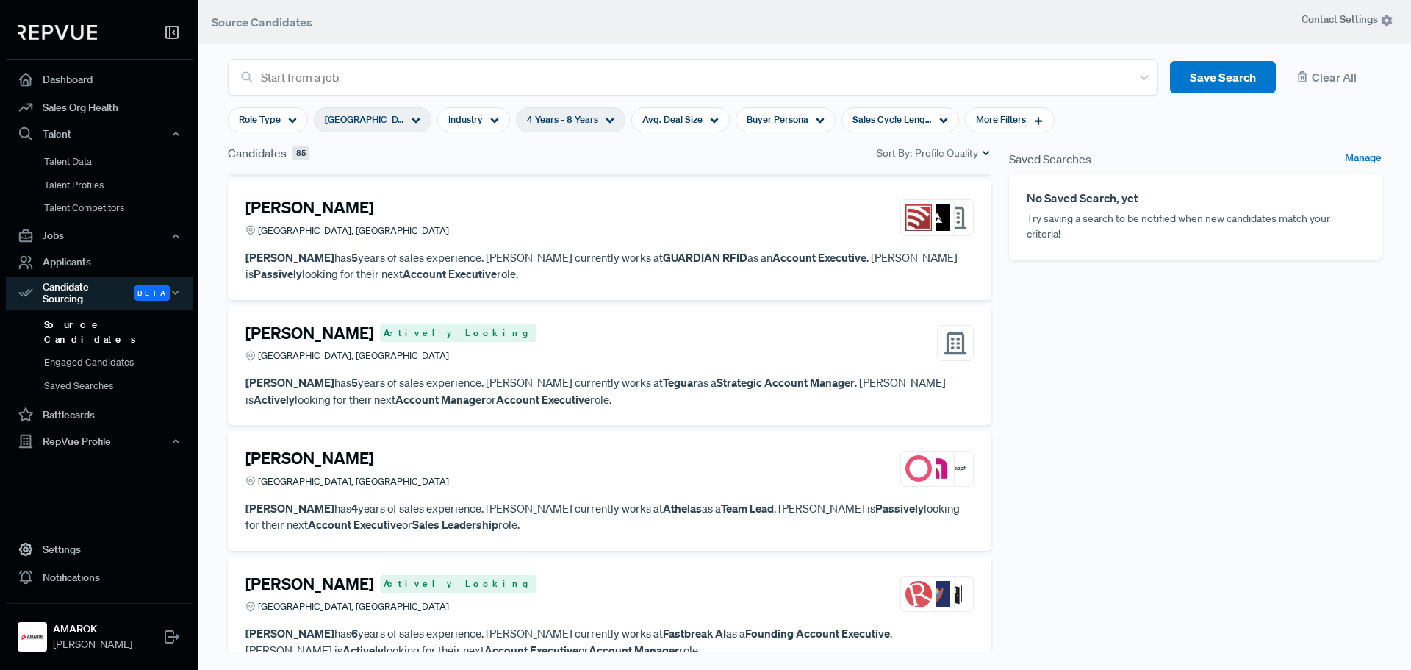
scroll to position [294, 0]
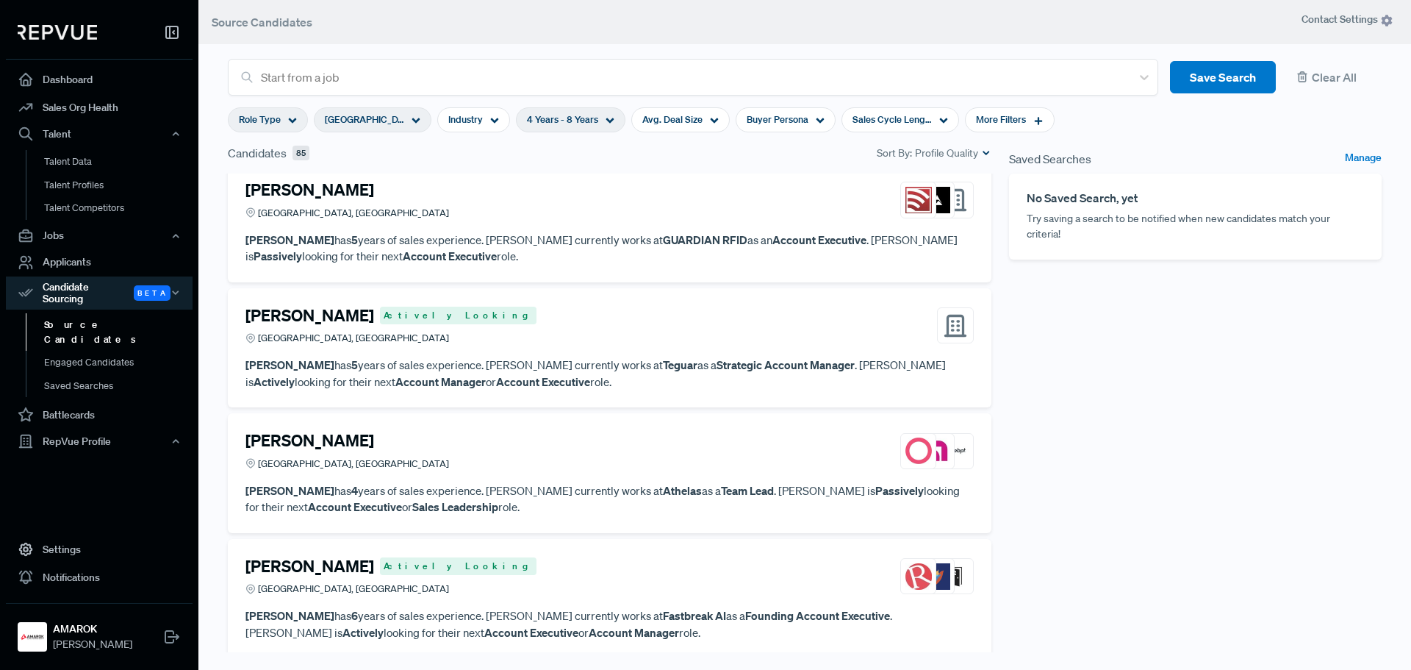
click at [291, 112] on div "Role Type" at bounding box center [268, 119] width 80 height 25
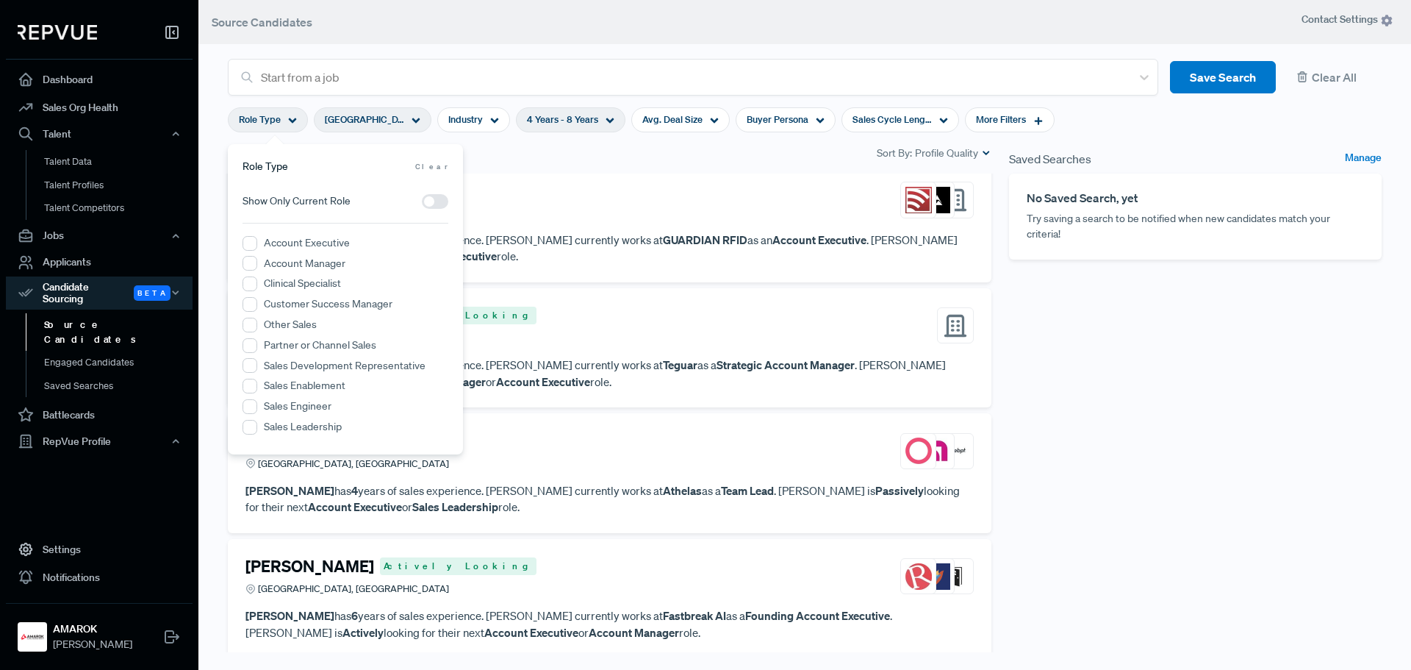
click at [1036, 389] on div "Saved Searches Manage No Saved Search, yet Try saving a search to be notified w…" at bounding box center [1195, 412] width 390 height 536
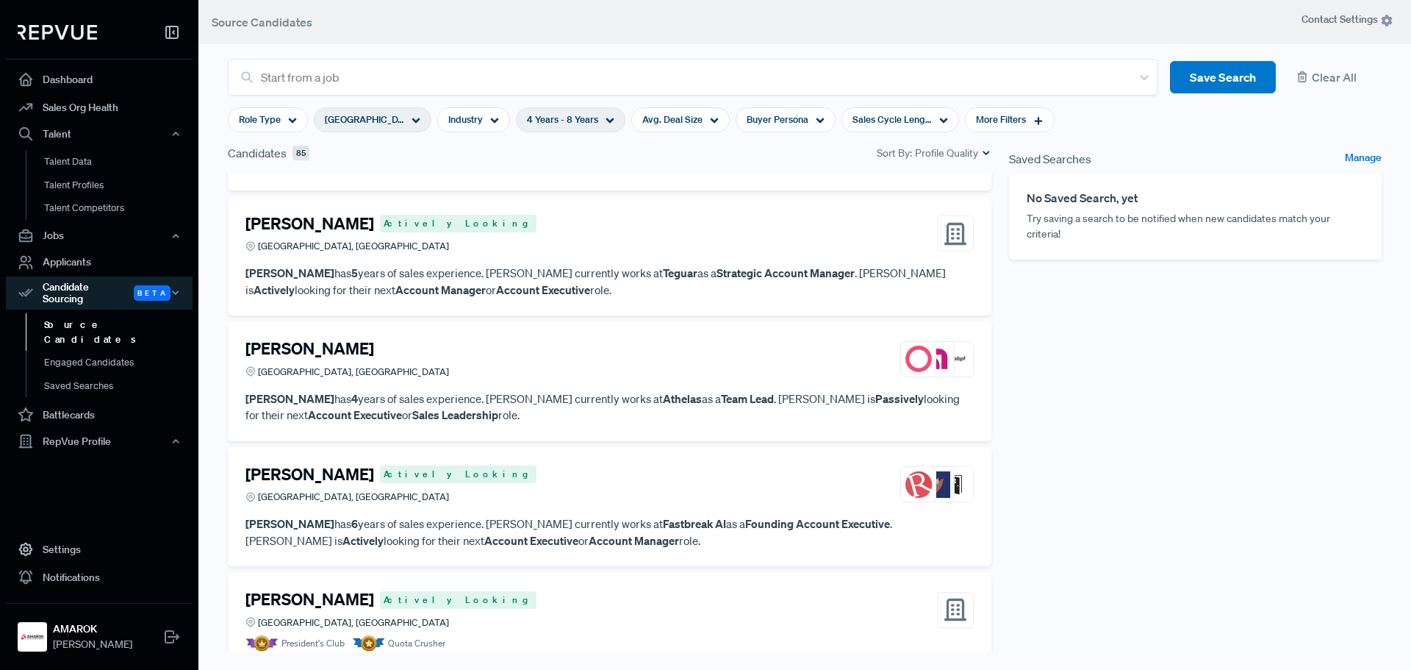
scroll to position [588, 0]
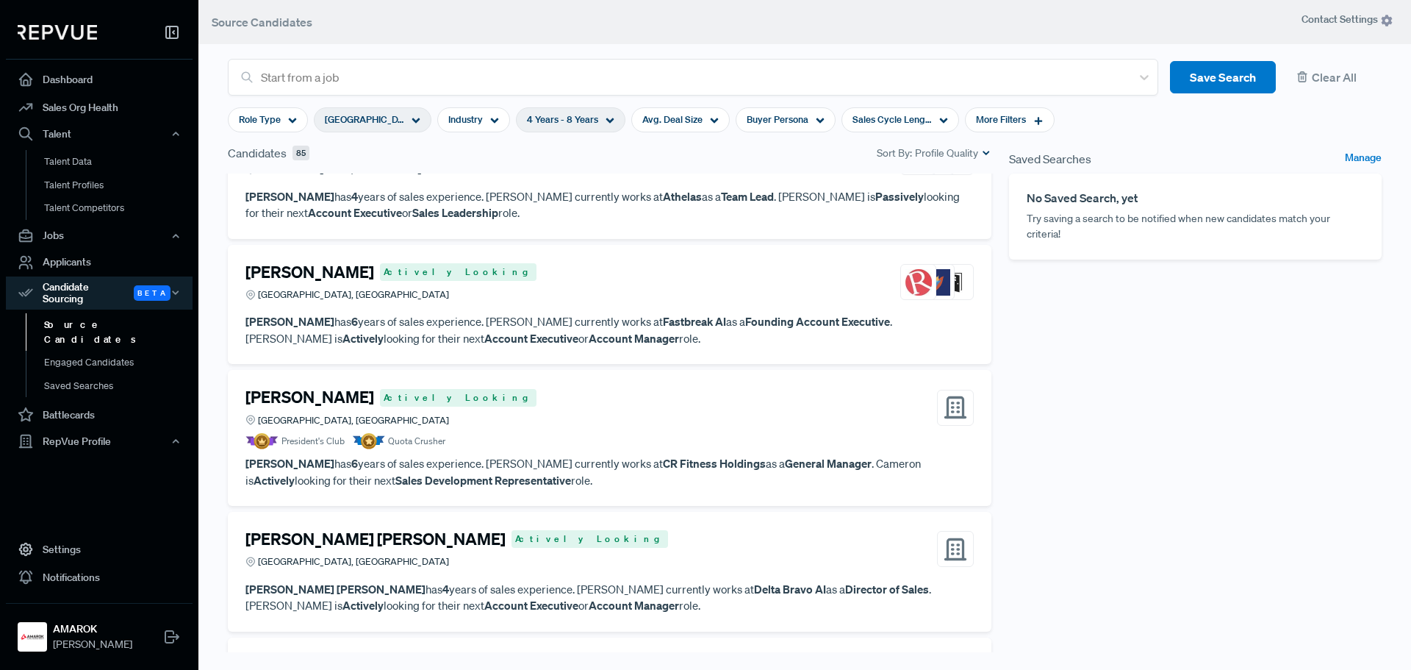
click at [725, 434] on article "President's Club Quota Crusher" at bounding box center [609, 441] width 728 height 16
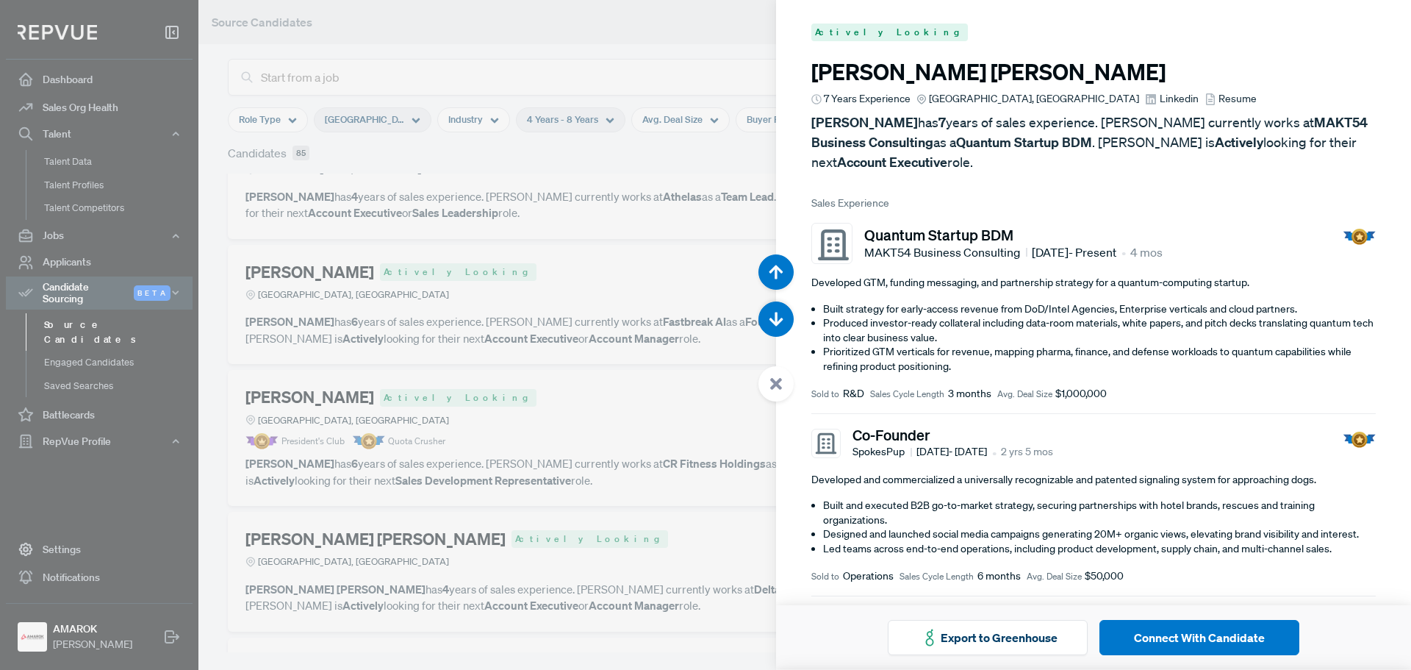
scroll to position [4017, 0]
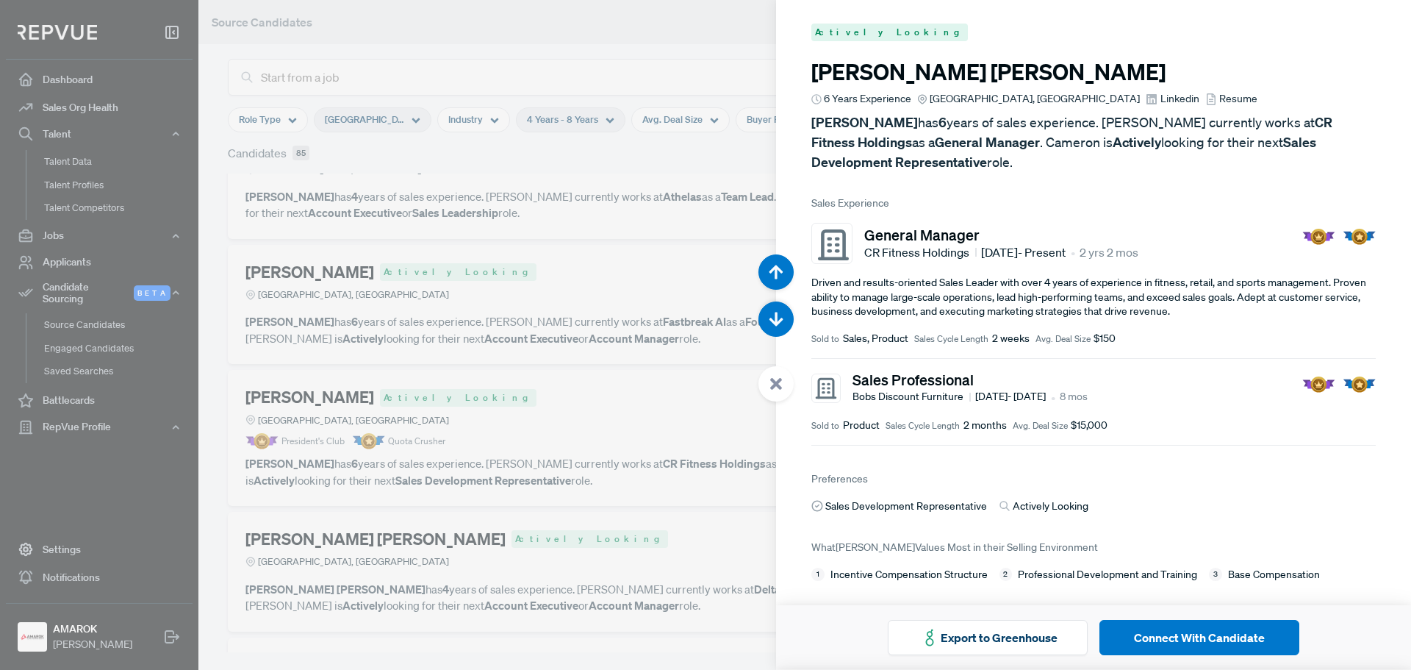
click at [782, 382] on icon at bounding box center [775, 383] width 13 height 13
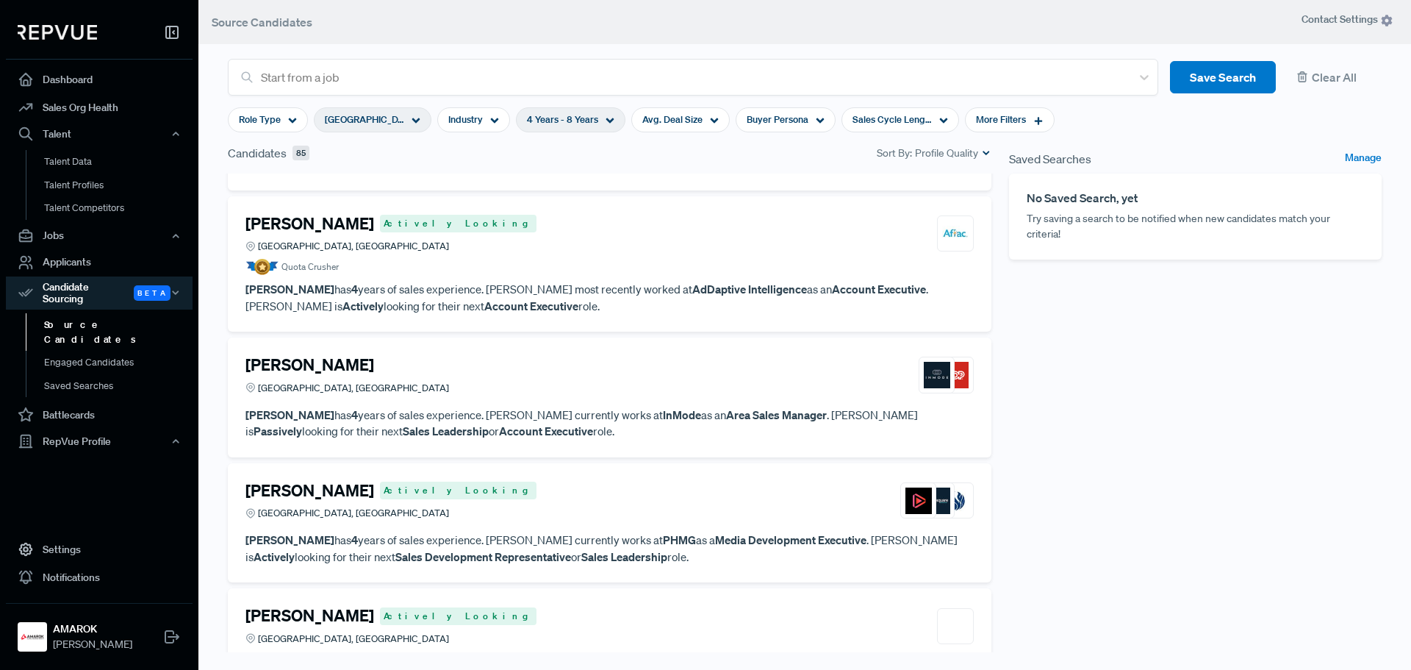
scroll to position [1396, 0]
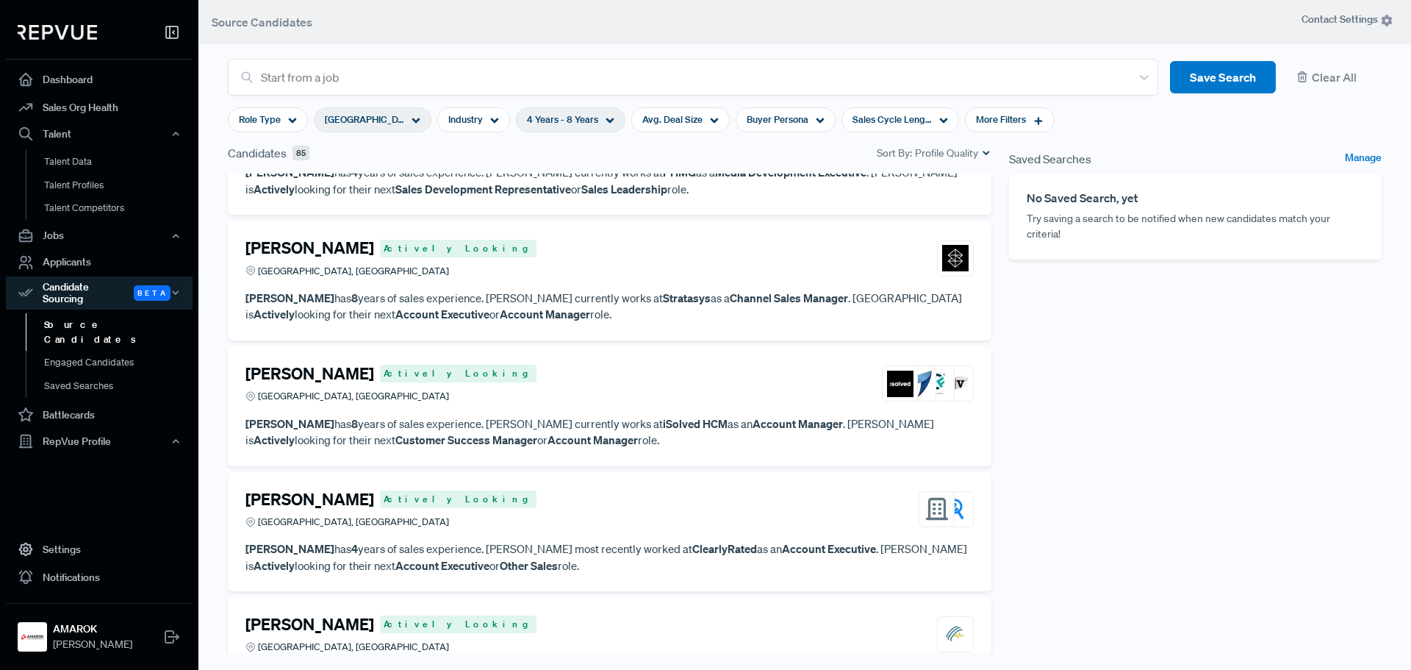
click at [726, 275] on div "[PERSON_NAME] Actively Looking York, [GEOGRAPHIC_DATA]" at bounding box center [609, 258] width 728 height 40
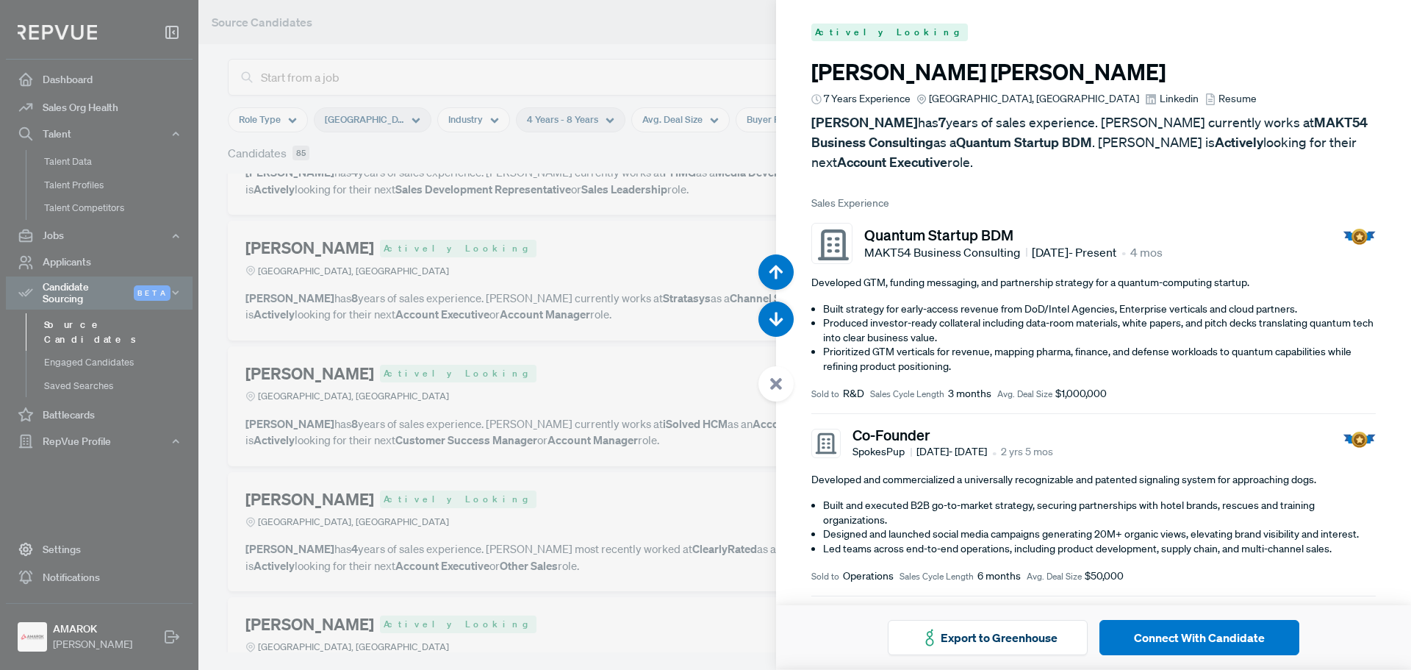
scroll to position [7365, 0]
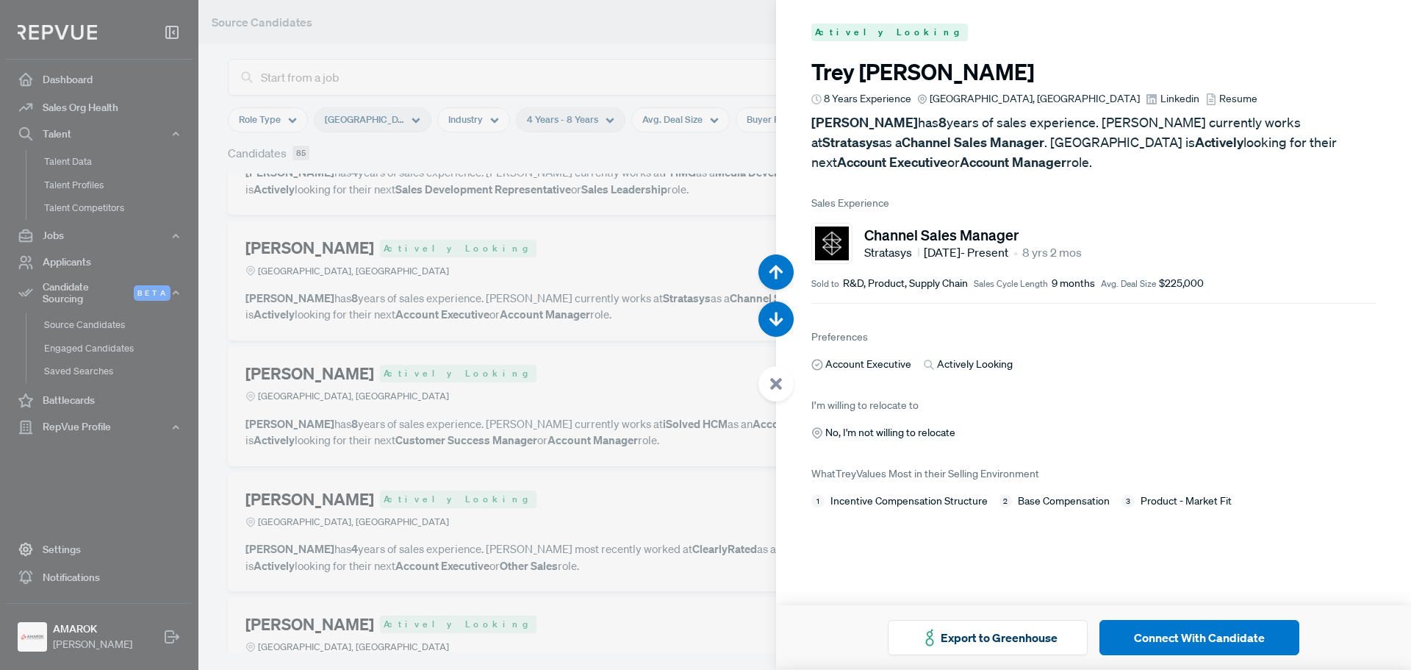
click at [781, 382] on icon at bounding box center [775, 383] width 13 height 13
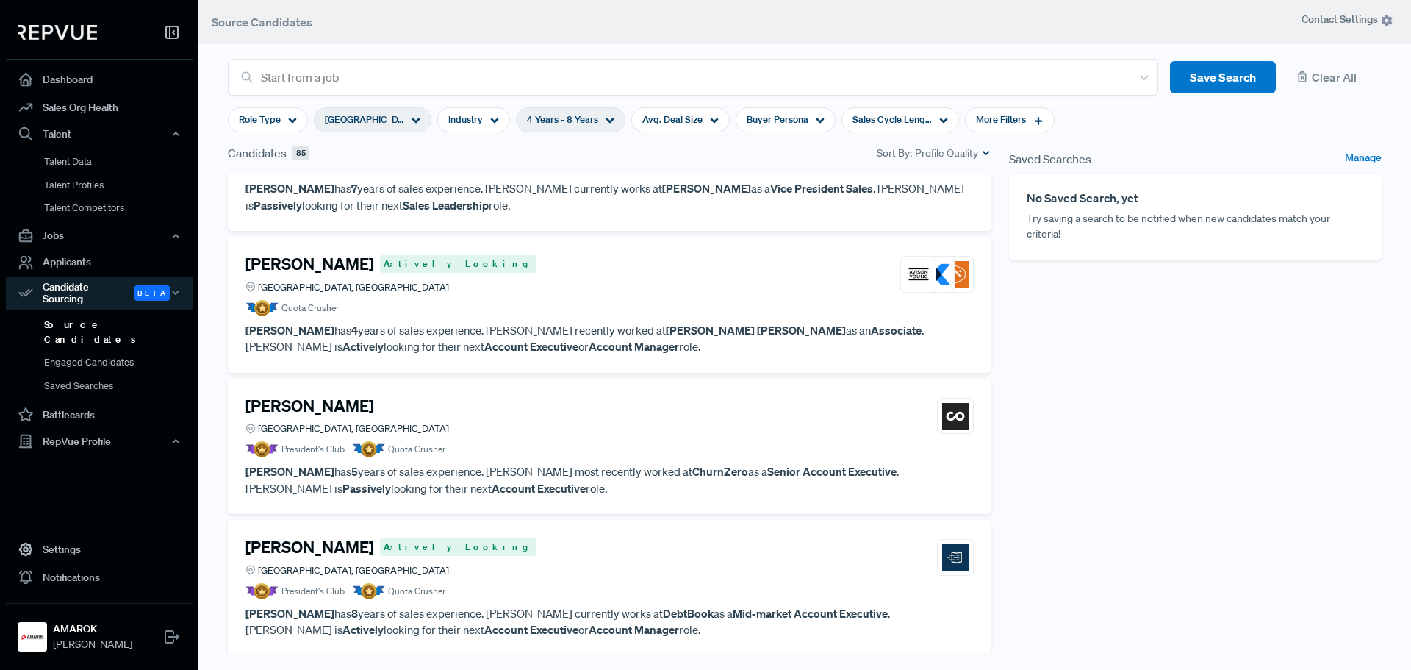
scroll to position [2719, 0]
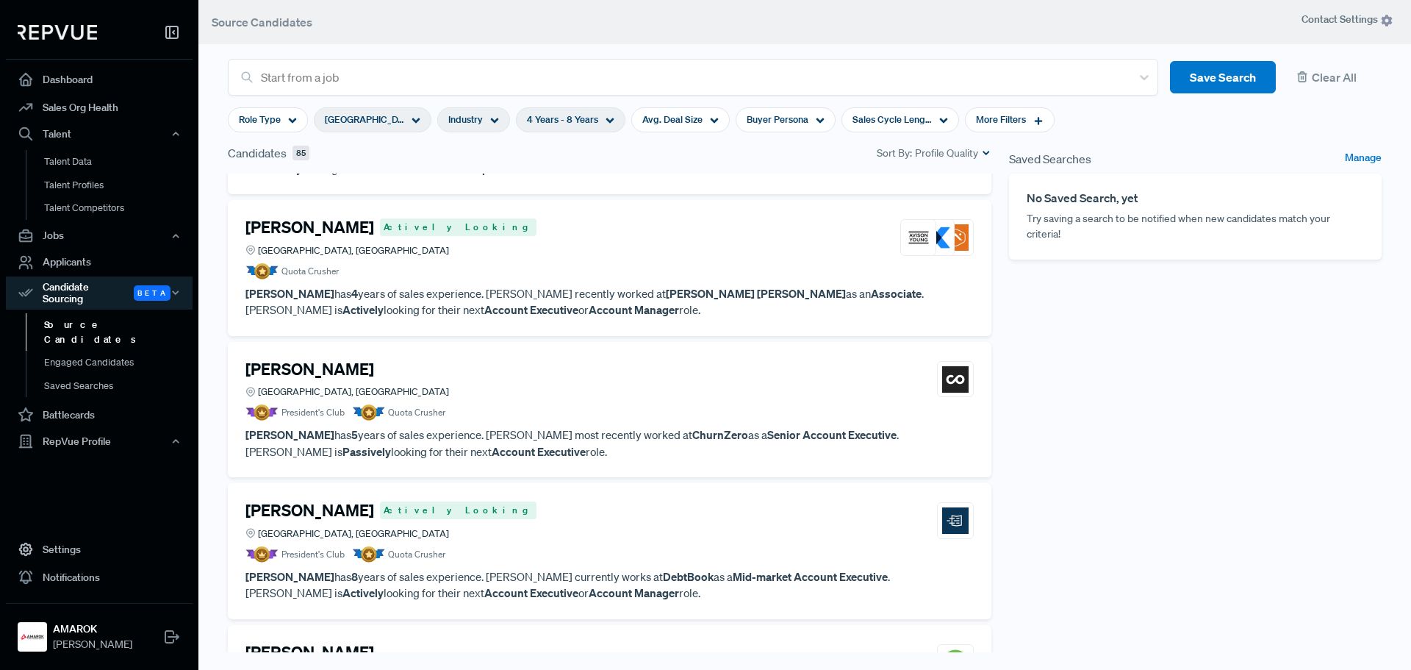
click at [498, 121] on icon at bounding box center [494, 120] width 9 height 9
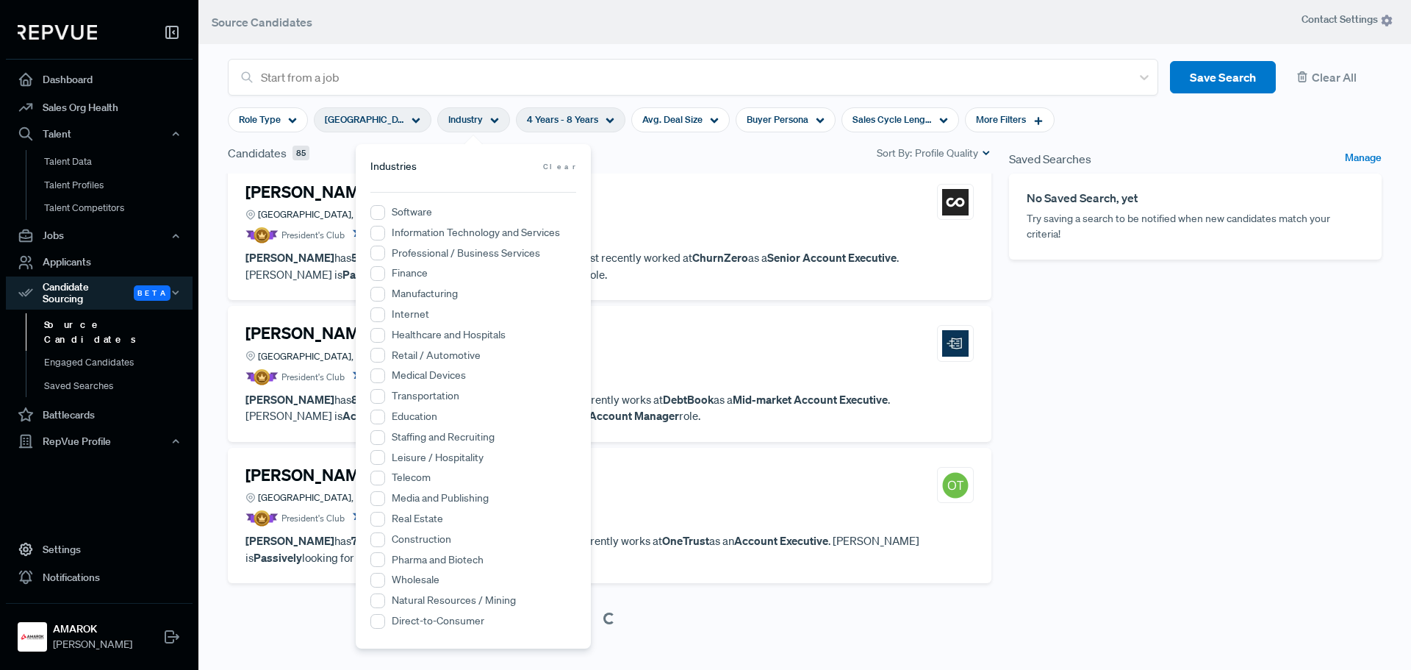
scroll to position [2899, 0]
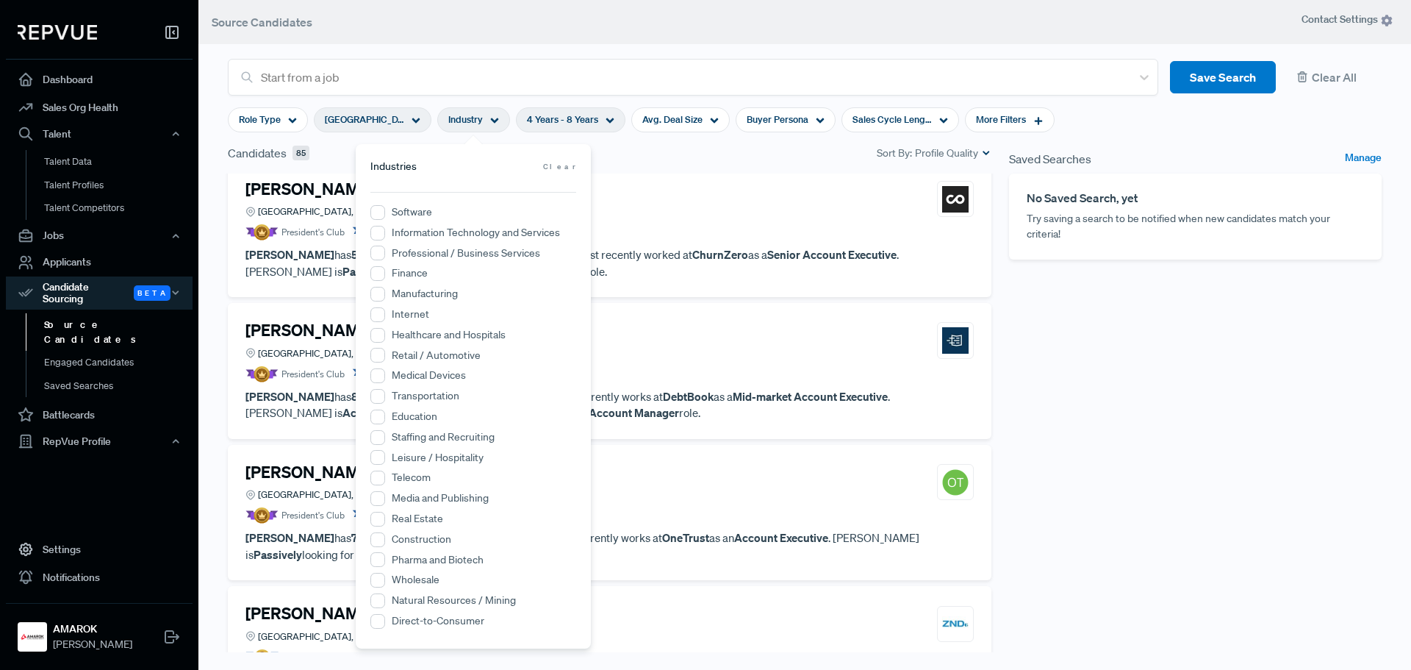
click at [416, 543] on label "Construction" at bounding box center [422, 538] width 60 height 15
click at [385, 543] on input "Construction" at bounding box center [377, 539] width 15 height 15
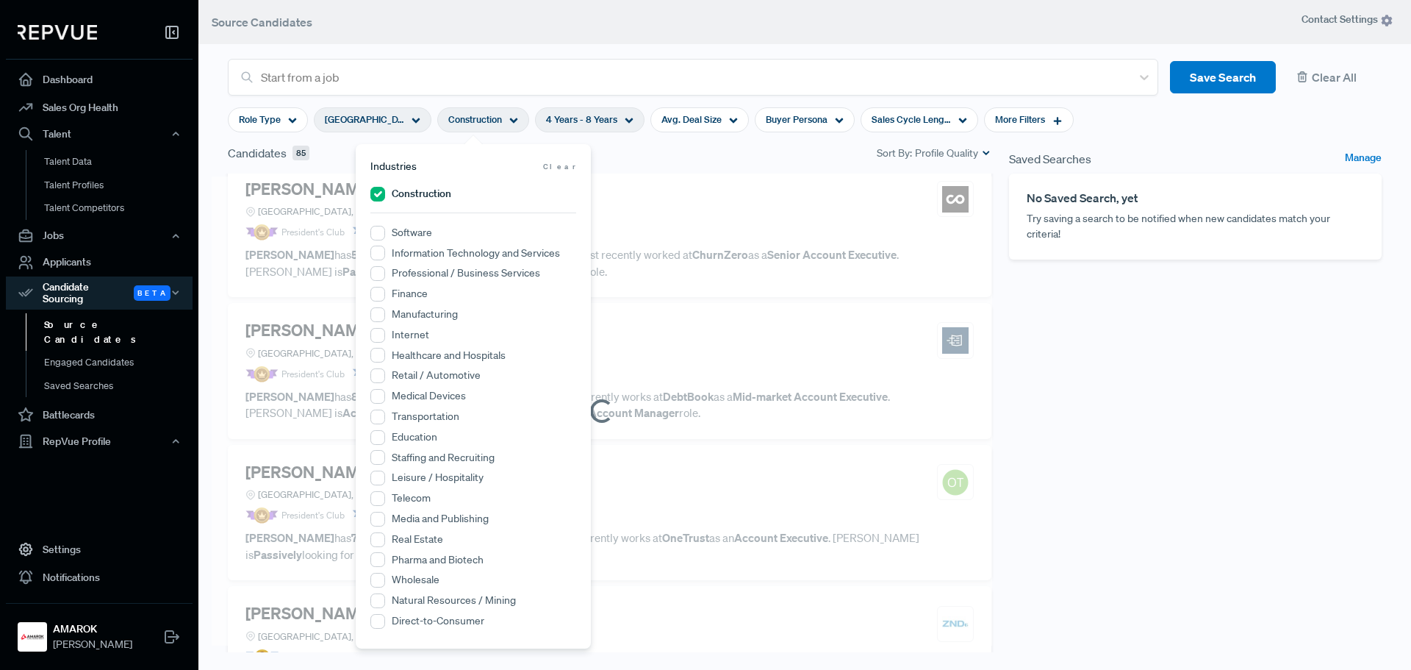
click at [415, 495] on label "Telecom" at bounding box center [411, 497] width 39 height 15
click at [385, 495] on input "Telecom" at bounding box center [377, 498] width 15 height 15
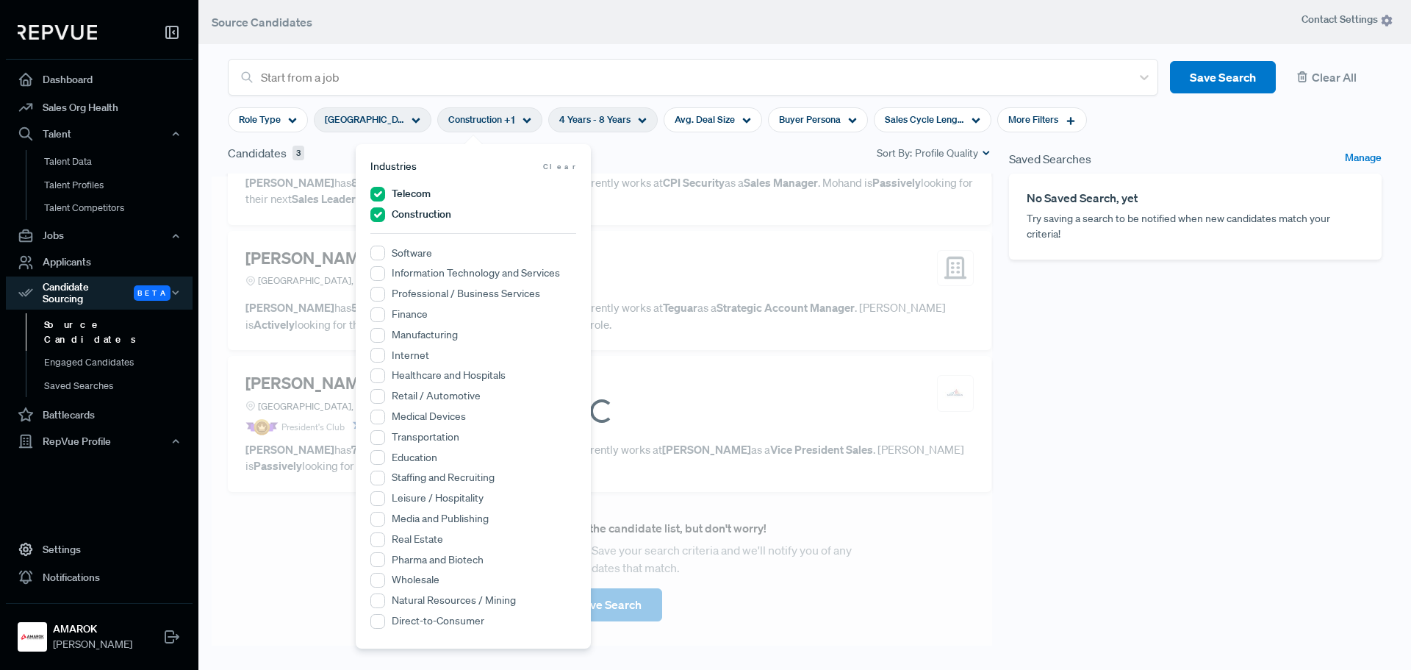
scroll to position [85, 0]
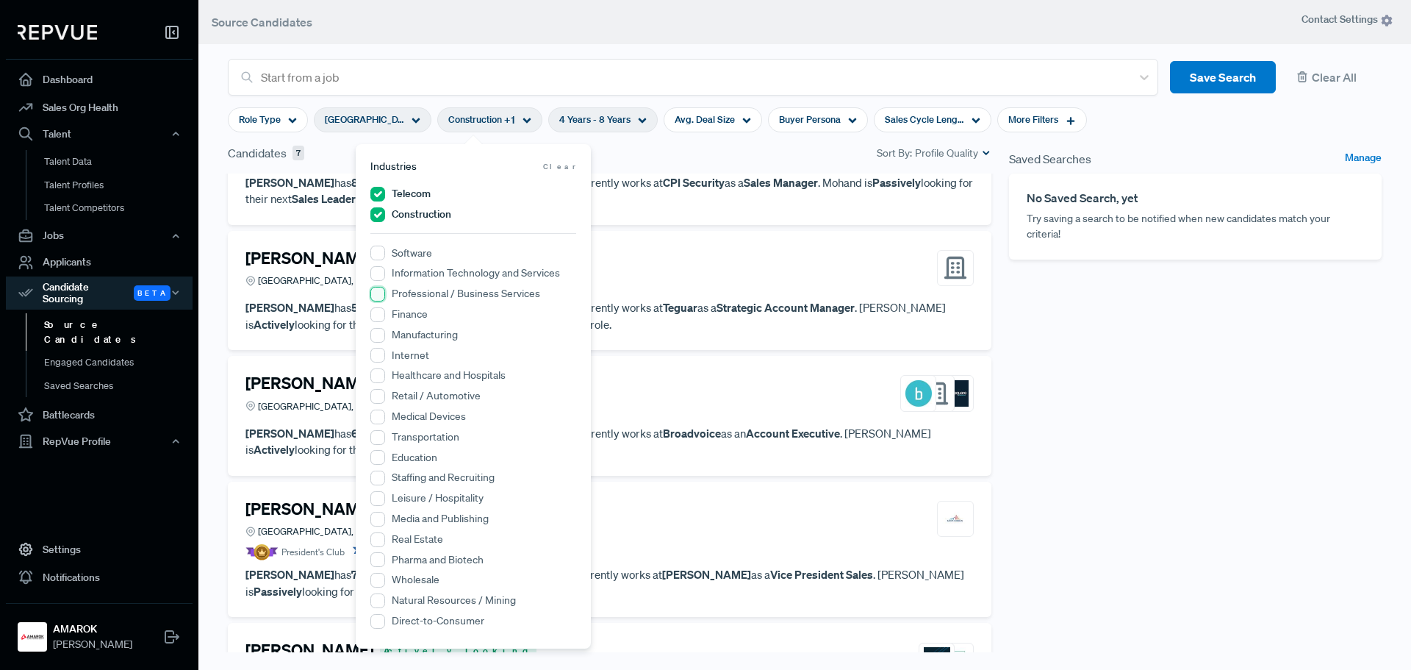
click at [378, 292] on Services "Professional / Business Services" at bounding box center [377, 294] width 15 height 15
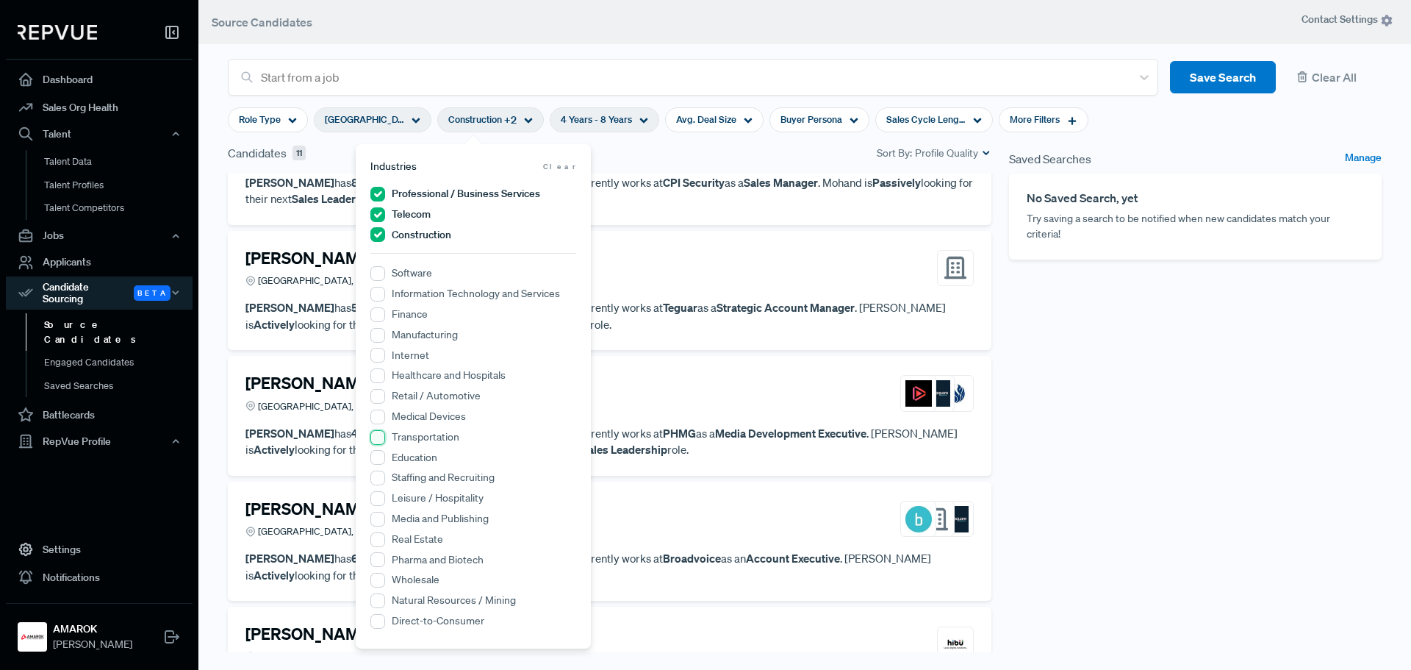
click at [378, 438] on input "Transportation" at bounding box center [377, 437] width 15 height 15
click at [1037, 441] on div "Saved Searches Manage No Saved Search, yet Try saving a search to be notified w…" at bounding box center [1195, 412] width 390 height 536
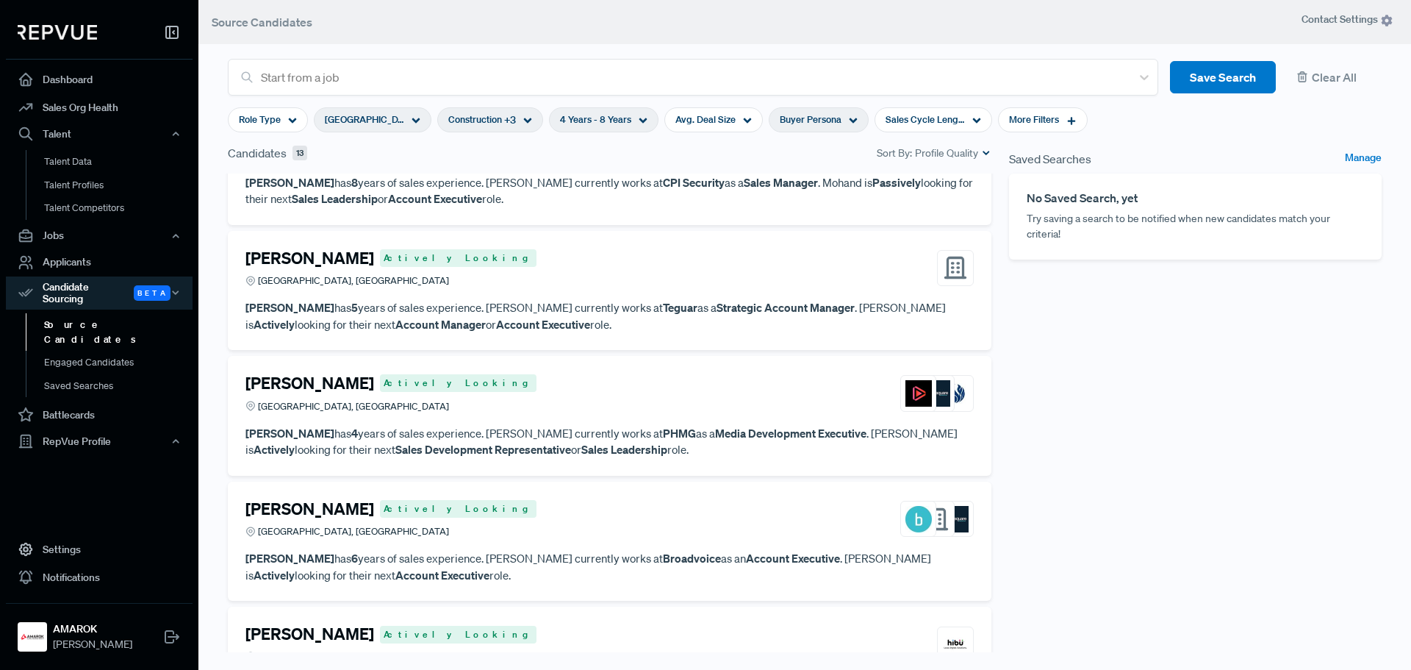
click at [825, 124] on span "Buyer Persona" at bounding box center [811, 119] width 62 height 14
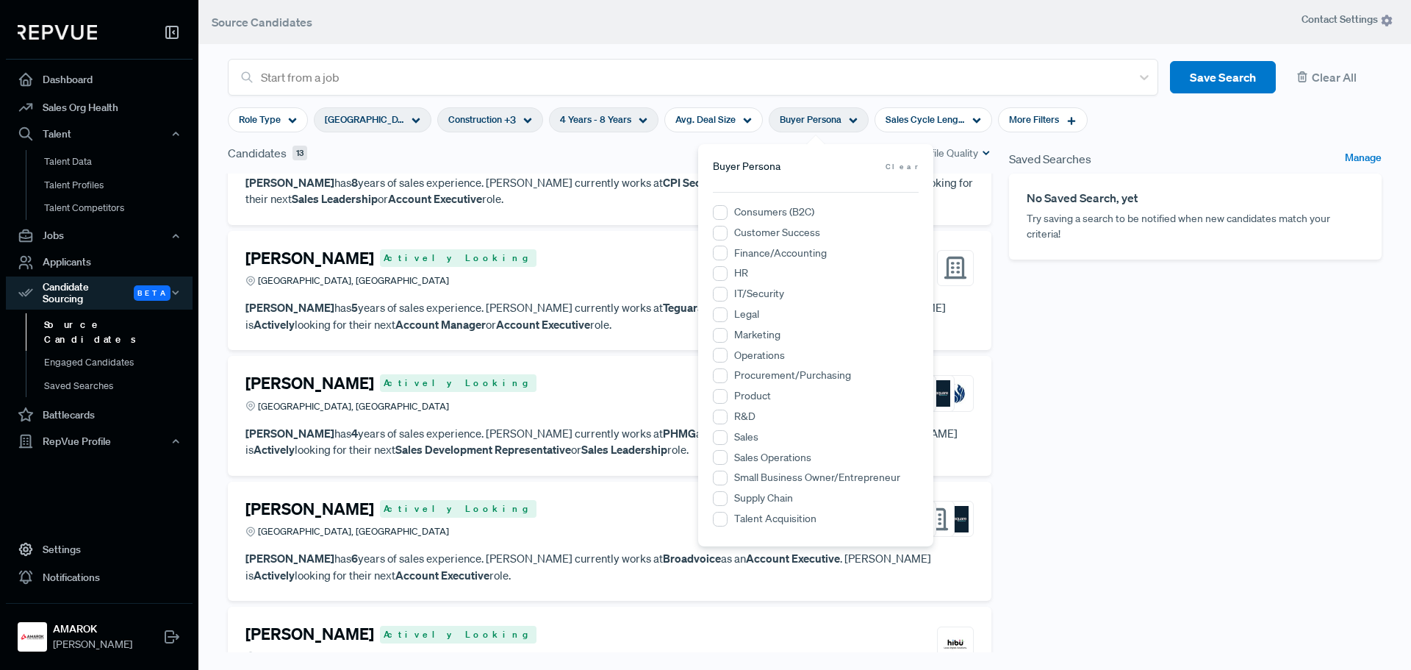
click at [1154, 379] on div "Saved Searches Manage No Saved Search, yet Try saving a search to be notified w…" at bounding box center [1195, 412] width 390 height 536
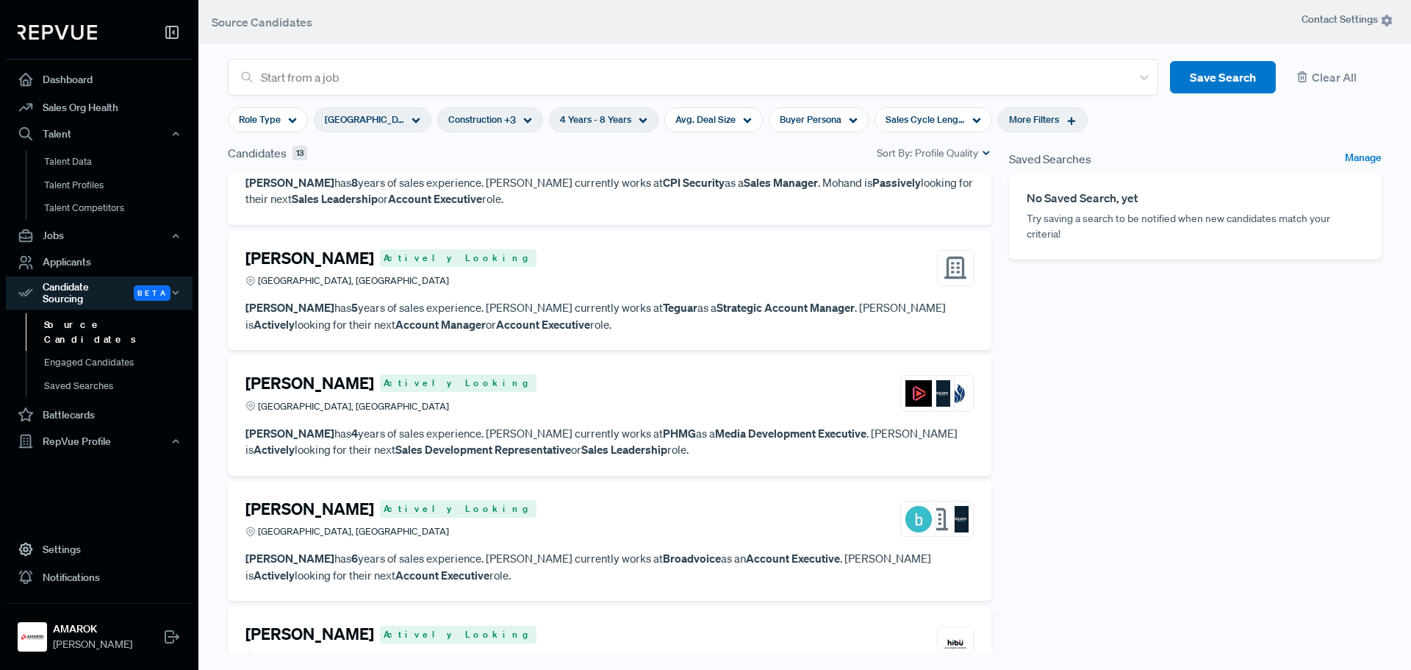
click at [1029, 115] on span "More Filters" at bounding box center [1034, 119] width 50 height 14
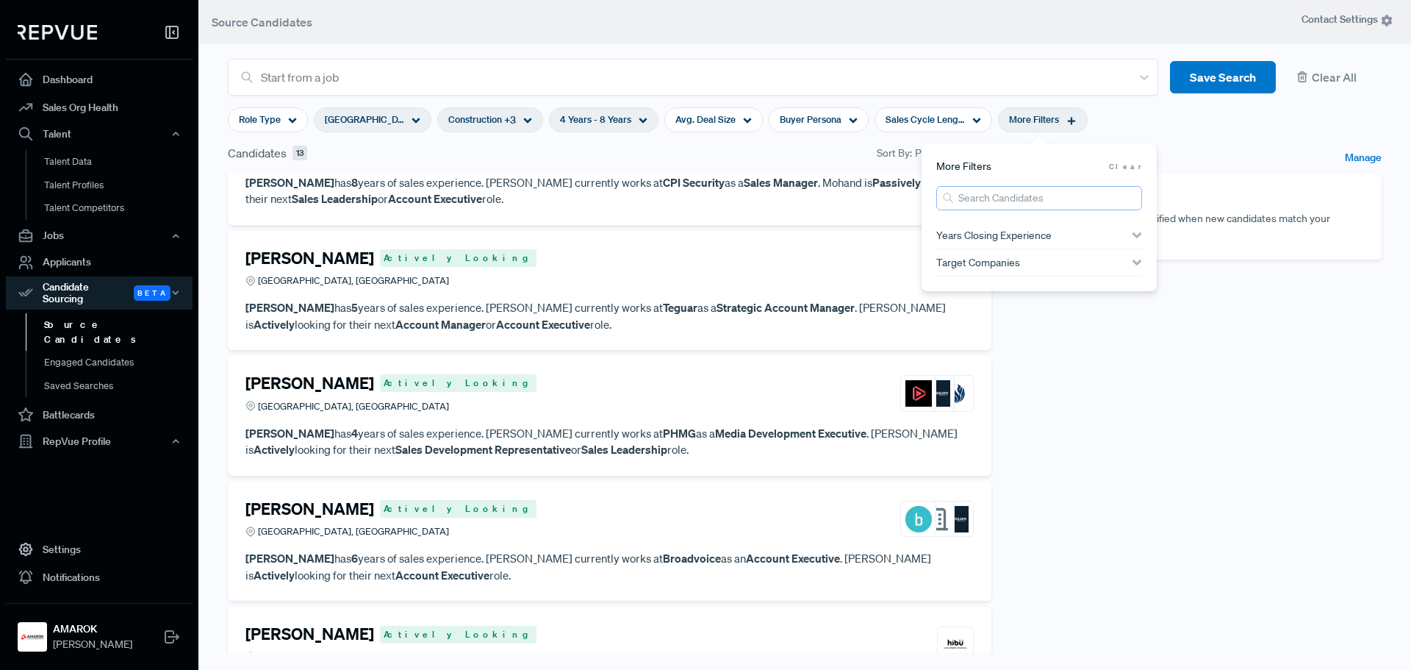
click at [1011, 199] on input "search" at bounding box center [1039, 198] width 206 height 24
click at [963, 243] on div "Years Closing Experience" at bounding box center [1039, 235] width 206 height 26
click at [1081, 192] on input "search" at bounding box center [1039, 198] width 206 height 24
click at [1075, 168] on article "More Filters Clear" at bounding box center [1039, 166] width 206 height 15
click at [1295, 471] on div "Saved Searches Manage No Saved Search, yet Try saving a search to be notified w…" at bounding box center [1195, 412] width 390 height 536
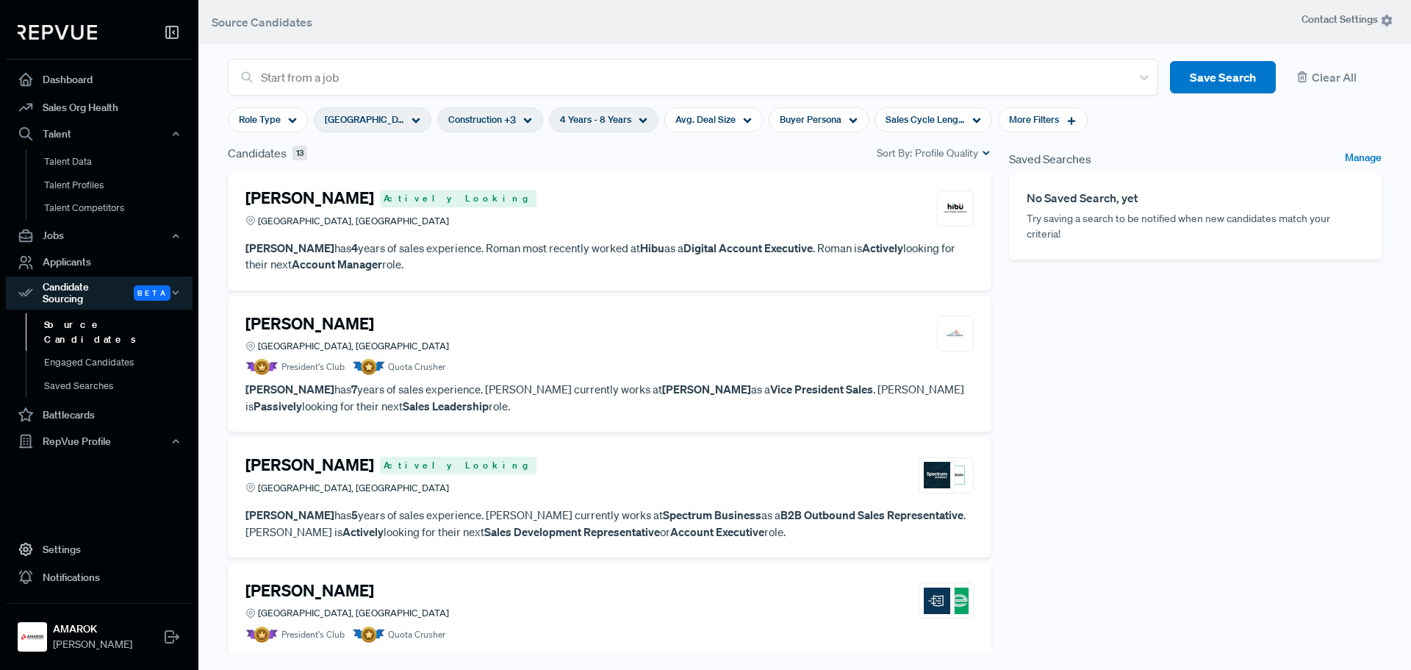
scroll to position [599, 0]
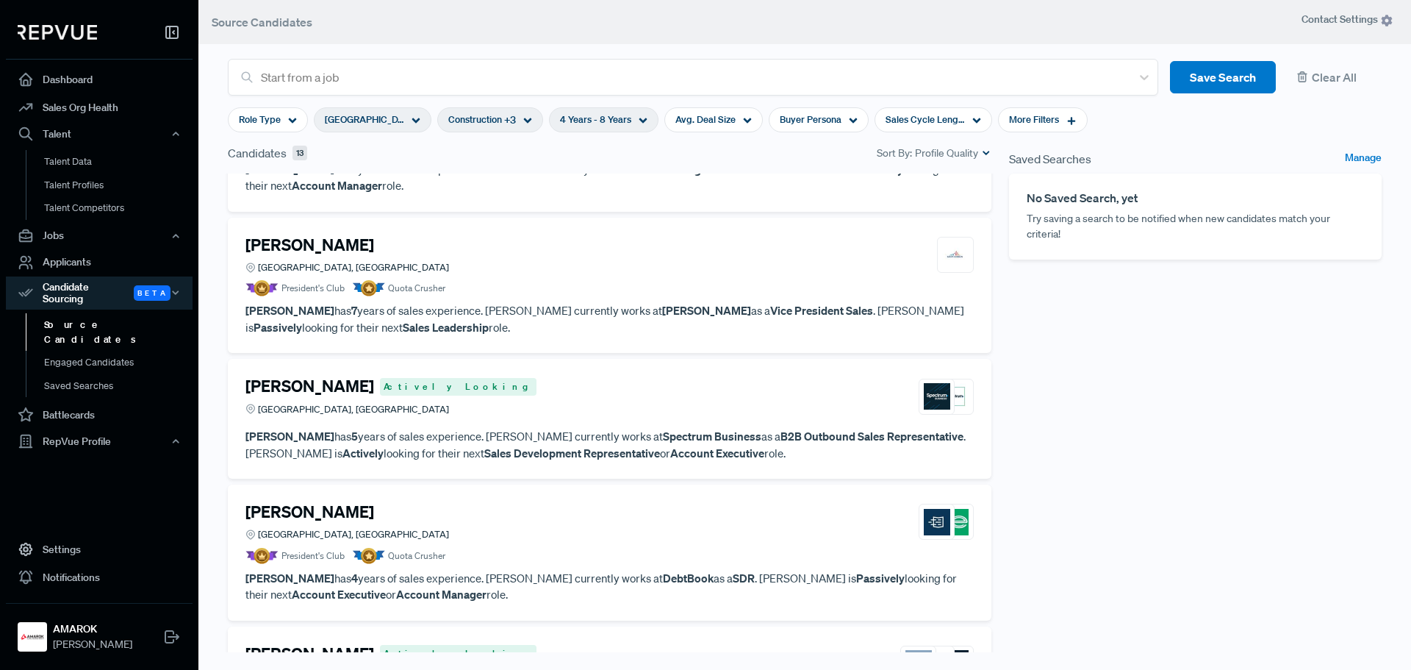
click at [772, 423] on article "[PERSON_NAME] Actively Looking Charlotte, [GEOGRAPHIC_DATA] [PERSON_NAME] has 5…" at bounding box center [609, 418] width 728 height 85
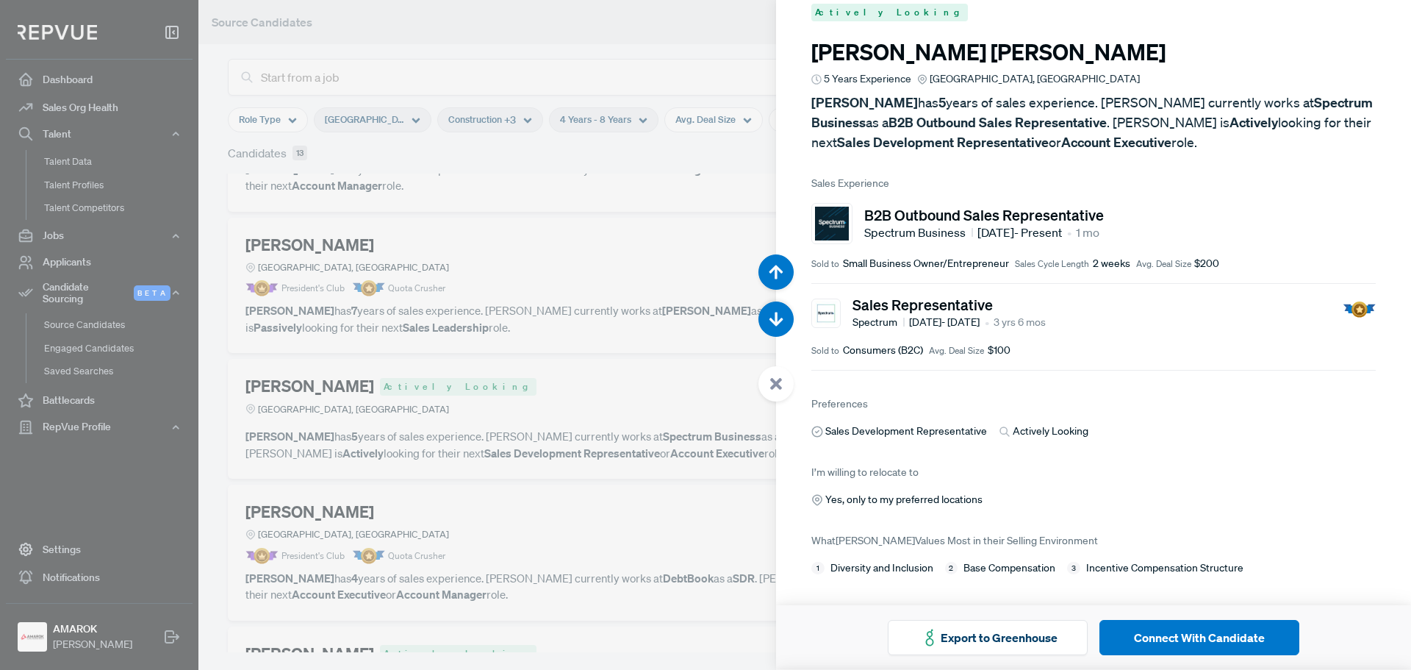
scroll to position [31, 0]
click at [768, 390] on div at bounding box center [775, 383] width 35 height 35
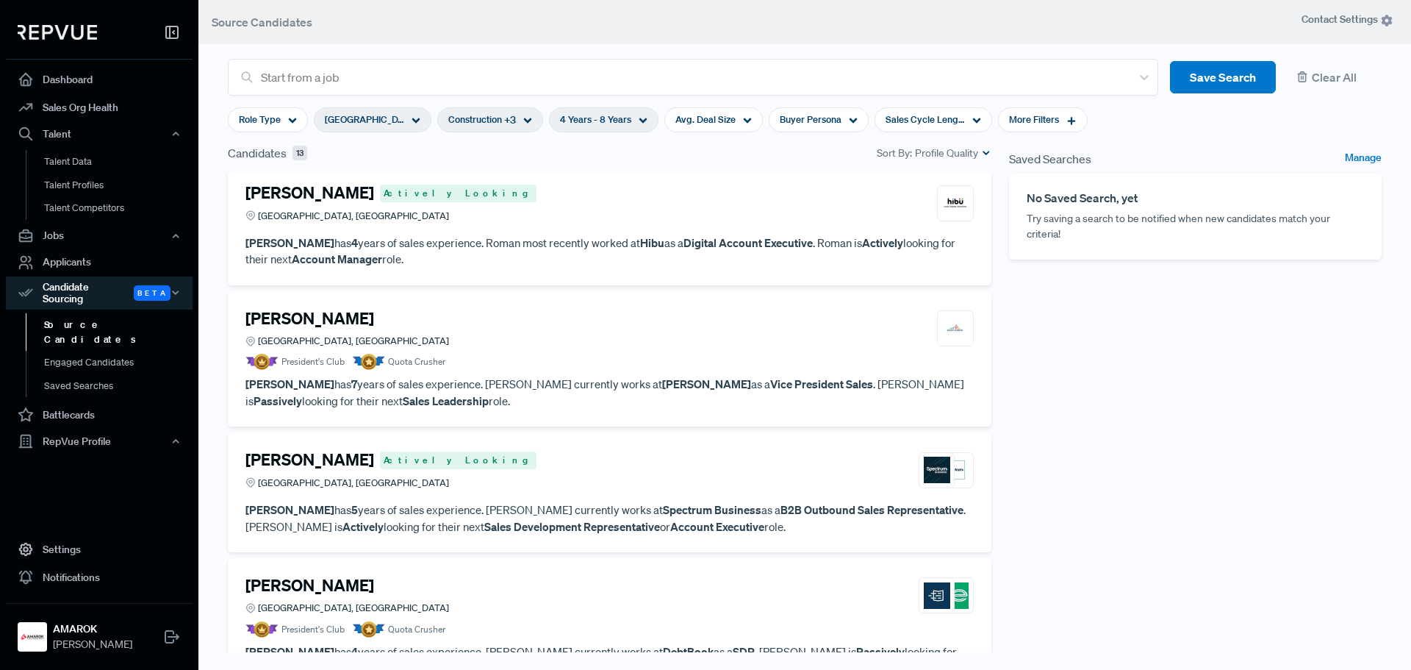
scroll to position [195, 0]
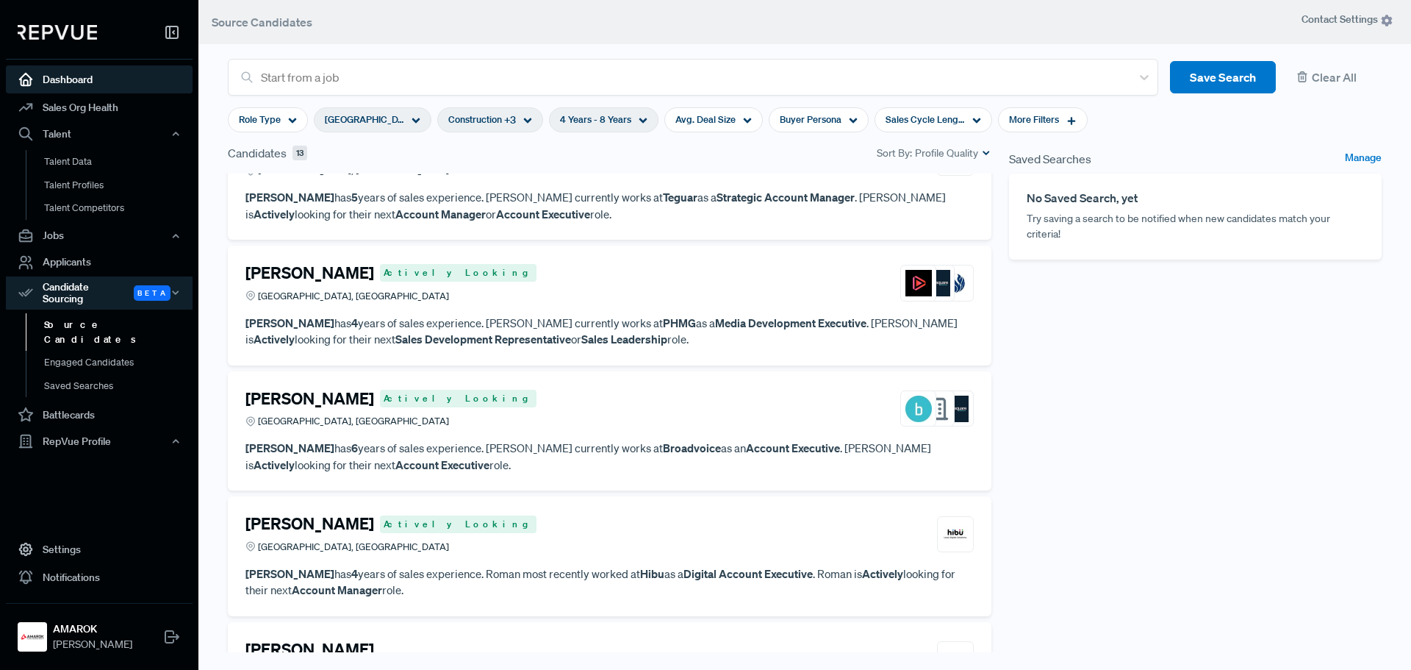
click at [81, 69] on link "Dashboard" at bounding box center [99, 79] width 187 height 28
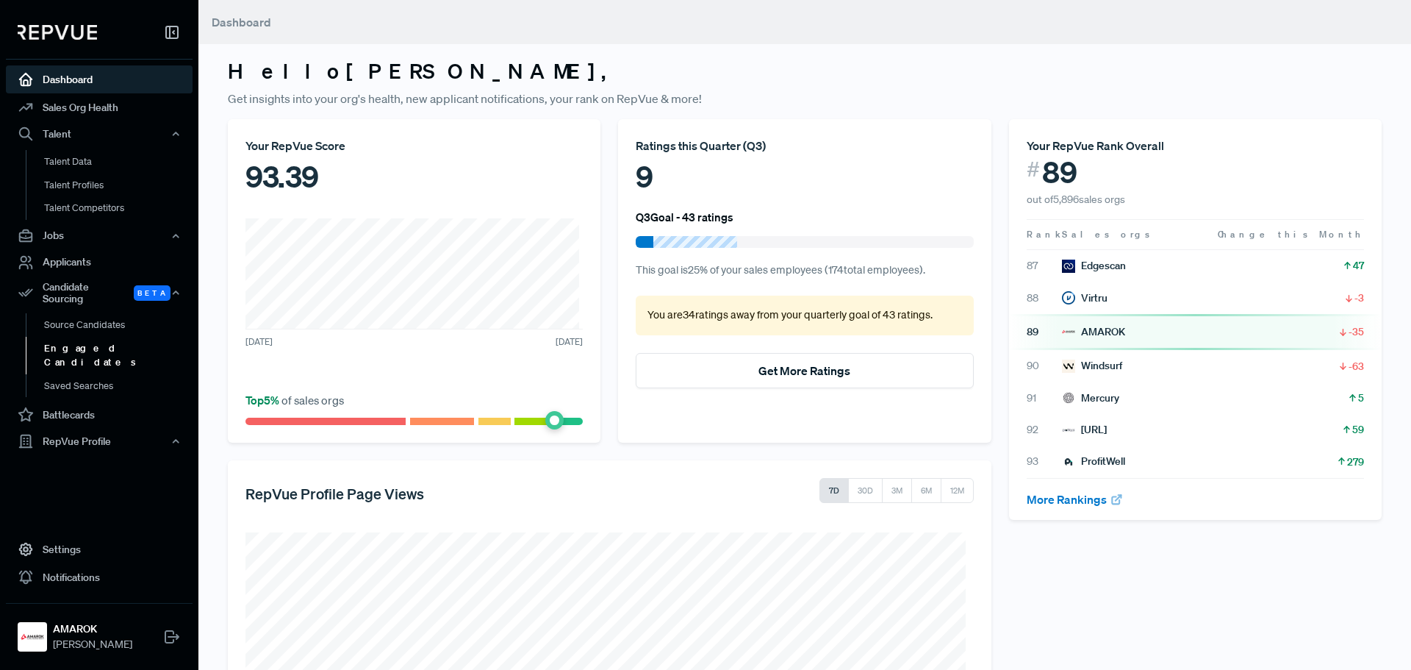
click at [86, 339] on link "Engaged Candidates" at bounding box center [119, 355] width 187 height 37
